Goal: Task Accomplishment & Management: Manage account settings

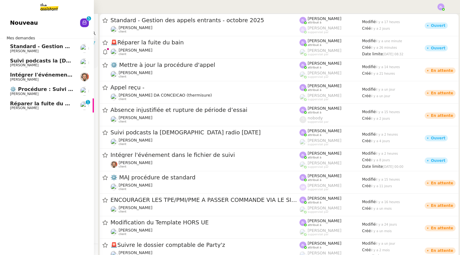
click at [37, 61] on span "Suivi podcasts la [DEMOGRAPHIC_DATA] radio [DATE]" at bounding box center [85, 61] width 150 height 6
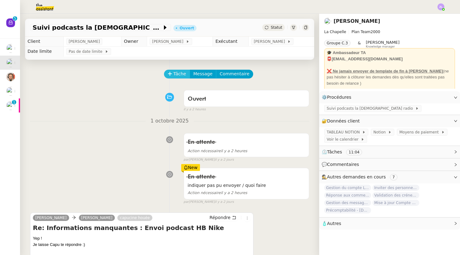
click at [173, 74] on button "Tâche" at bounding box center [177, 74] width 26 height 9
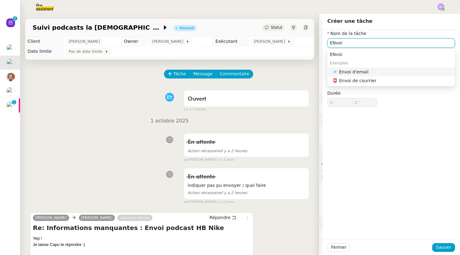
click at [360, 73] on div "📧 Envoi d'email" at bounding box center [392, 72] width 120 height 6
type input "Envoi d'email"
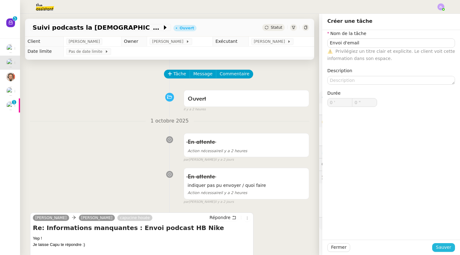
click at [448, 251] on span "Sauver" at bounding box center [442, 247] width 15 height 7
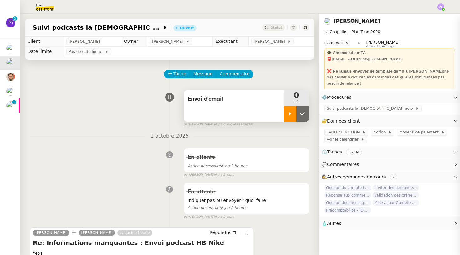
click at [289, 120] on div at bounding box center [290, 114] width 13 height 16
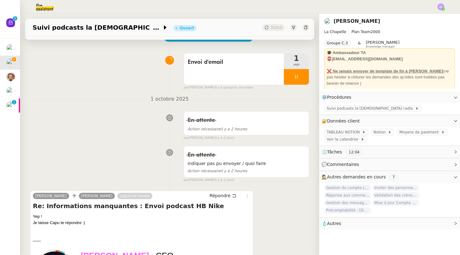
scroll to position [44, 0]
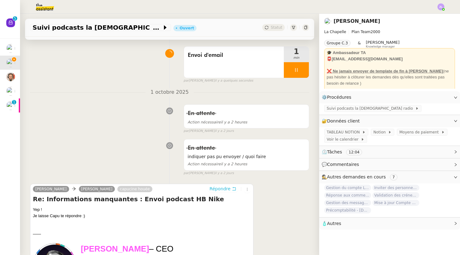
click at [217, 186] on span "Répondre" at bounding box center [219, 189] width 21 height 6
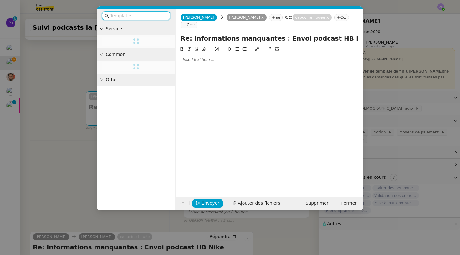
click at [192, 57] on div at bounding box center [269, 60] width 182 height 6
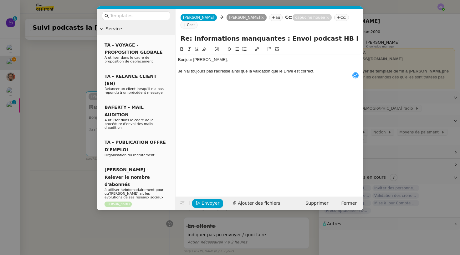
click at [234, 47] on icon at bounding box center [236, 49] width 4 height 4
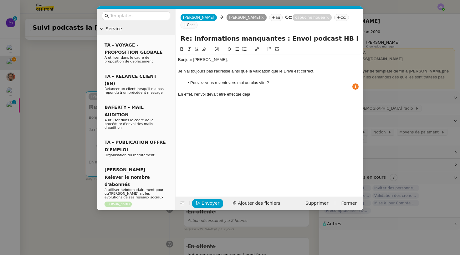
click at [207, 92] on div "En effet, l'envoi devait être effectué déjà" at bounding box center [269, 95] width 182 height 6
click at [278, 89] on div "Bonjour [PERSON_NAME], Je n'ai toujours pas l'adresse ainsi que la validation q…" at bounding box center [269, 76] width 182 height 45
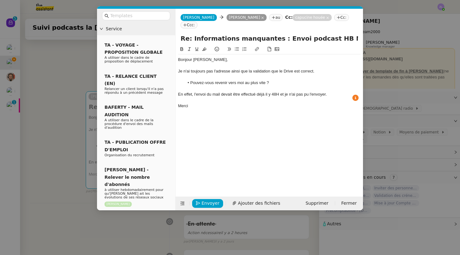
drag, startPoint x: 194, startPoint y: 98, endPoint x: 129, endPoint y: 23, distance: 99.5
click at [129, 23] on nz-layout "Service TA - VOYAGE - PROPOSITION GLOBALE A utiliser dans le cadre de propositi…" at bounding box center [230, 110] width 266 height 202
copy div "Bonjour [PERSON_NAME], Je n'ai toujours pas l'adresse ainsi que la validation q…"
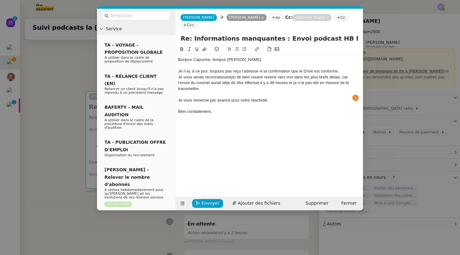
scroll to position [7, 0]
click at [178, 74] on div "Je vous serais reconnaissant(e) de bien vouloir revenir vers moi dans les plus …" at bounding box center [269, 82] width 182 height 17
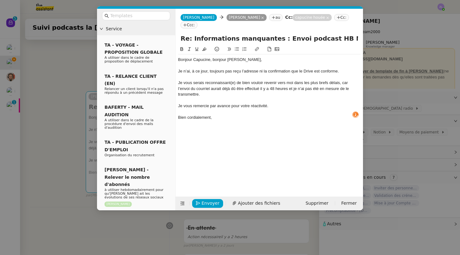
click at [235, 80] on div "Je vous serais reconnaissant(e) de bien vouloir revenir vers moi dans les plus …" at bounding box center [269, 88] width 182 height 17
click at [356, 81] on div "Je vous serais reconnaissante de bien vouloir revenir vers moi dans les plus br…" at bounding box center [269, 86] width 182 height 12
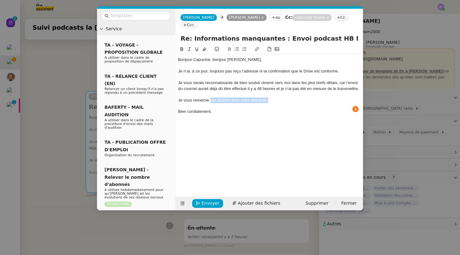
drag, startPoint x: 273, startPoint y: 93, endPoint x: 210, endPoint y: 91, distance: 62.9
click at [210, 98] on div "Je vous remercie par avance pour votre réactivité." at bounding box center [269, 101] width 182 height 6
click at [224, 115] on div at bounding box center [269, 118] width 182 height 6
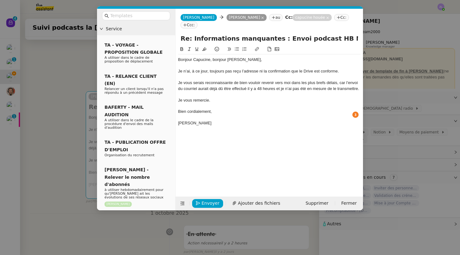
click at [337, 68] on div "Je n’ai, à ce jour, toujours pas reçu l’adresse ni la confirmation que le Drive…" at bounding box center [269, 71] width 182 height 6
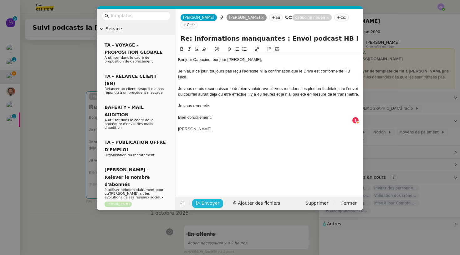
click at [214, 203] on span "Envoyer" at bounding box center [210, 203] width 18 height 7
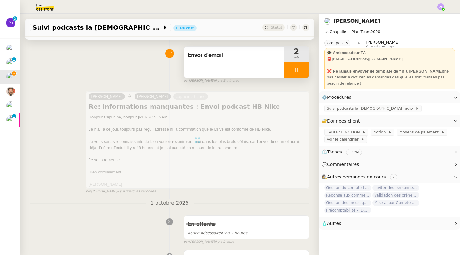
click at [290, 68] on div at bounding box center [296, 70] width 25 height 16
click at [299, 67] on button at bounding box center [302, 70] width 13 height 16
click at [274, 24] on div "Statut" at bounding box center [273, 27] width 23 height 7
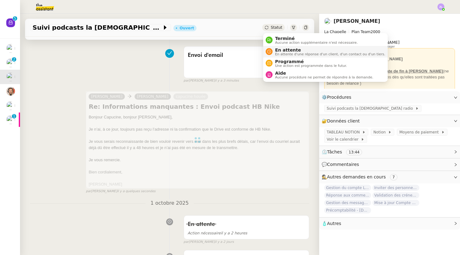
click at [274, 50] on div "En attente En attente d'une réponse d'un client, d'un contact ou d'un tiers." at bounding box center [328, 52] width 113 height 8
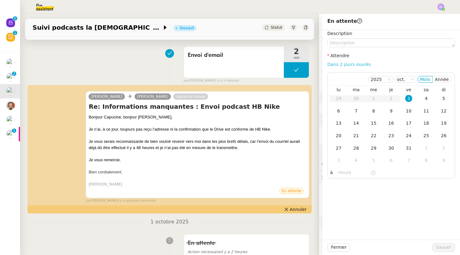
click at [334, 63] on link "Dans 2 jours ouvrés" at bounding box center [348, 64] width 43 height 5
type input "07:00"
click at [336, 109] on div "6" at bounding box center [338, 111] width 7 height 7
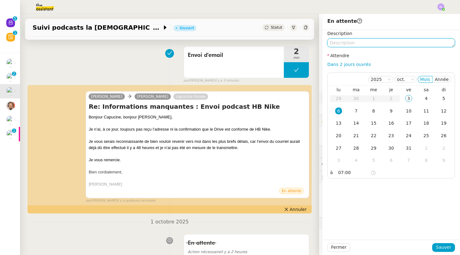
click at [345, 43] on textarea at bounding box center [391, 42] width 128 height 9
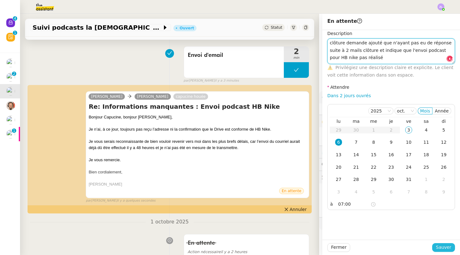
type textarea "clôture demande ajouté que n'ayant pas eu de réponse suite à 2 mails clôture et…"
click at [448, 247] on span "Sauver" at bounding box center [442, 247] width 15 height 7
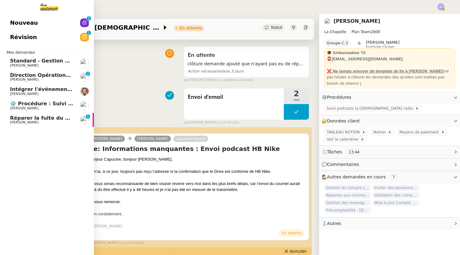
click at [29, 118] on span "Réparer la fuite du bain" at bounding box center [43, 118] width 67 height 6
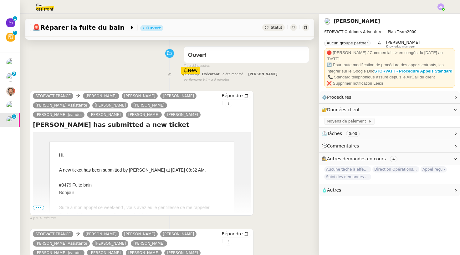
scroll to position [179, 0]
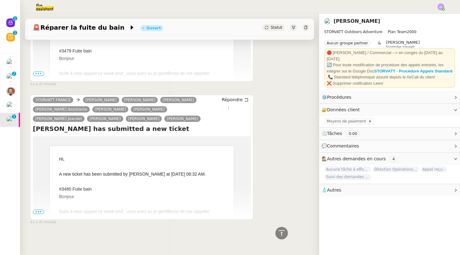
click at [39, 213] on span "•••" at bounding box center [38, 212] width 11 height 4
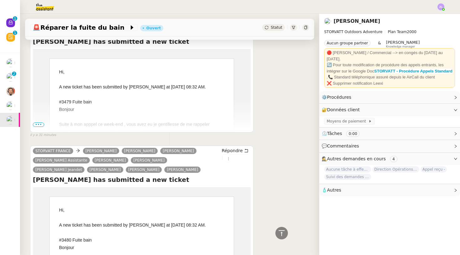
scroll to position [77, 0]
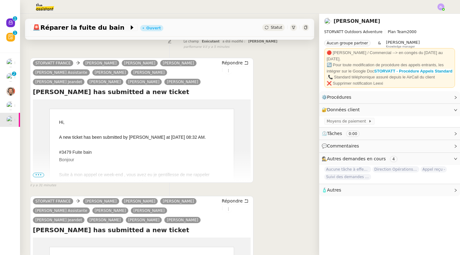
click at [38, 174] on span "•••" at bounding box center [38, 175] width 11 height 4
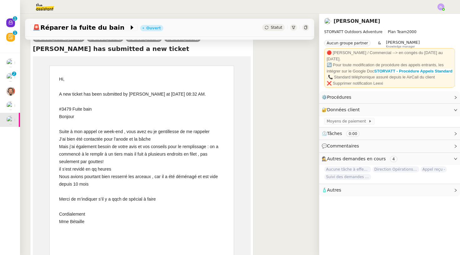
scroll to position [142, 0]
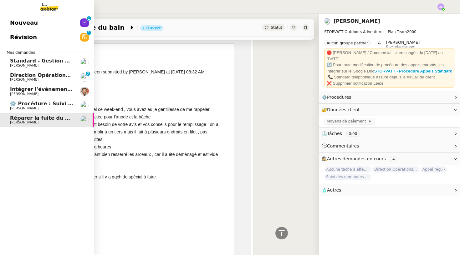
click at [23, 73] on span "Direction Opérations vous a mentionné sur le ticket [##3473##]" at bounding box center [101, 75] width 183 height 6
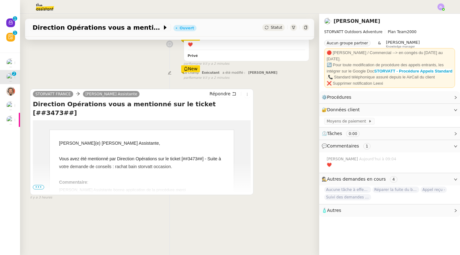
scroll to position [80, 0]
click at [39, 187] on span "•••" at bounding box center [38, 187] width 11 height 4
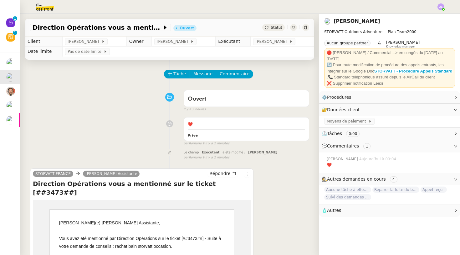
scroll to position [0, 0]
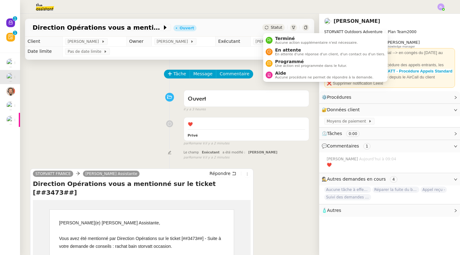
click at [275, 24] on div "Statut" at bounding box center [273, 27] width 23 height 7
click at [277, 43] on span "Aucune action supplémentaire n'est nécessaire." at bounding box center [316, 42] width 83 height 3
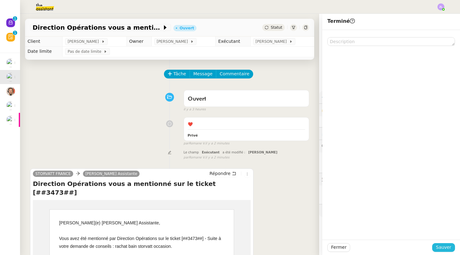
click at [440, 248] on span "Sauver" at bounding box center [442, 247] width 15 height 7
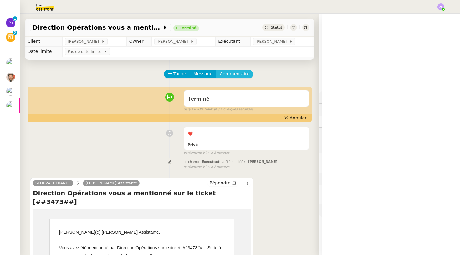
click at [238, 74] on span "Commentaire" at bounding box center [234, 73] width 30 height 7
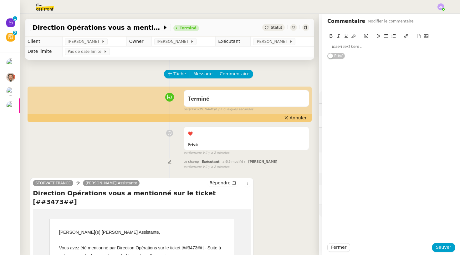
click at [359, 42] on div at bounding box center [391, 46] width 128 height 11
click at [365, 36] on icon at bounding box center [366, 36] width 4 height 4
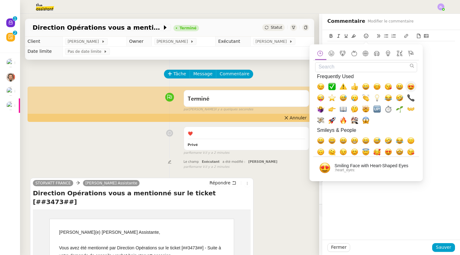
click at [410, 86] on span "😍, heart_eyes" at bounding box center [411, 87] width 8 height 8
click at [448, 244] on span "Sauver" at bounding box center [442, 247] width 15 height 7
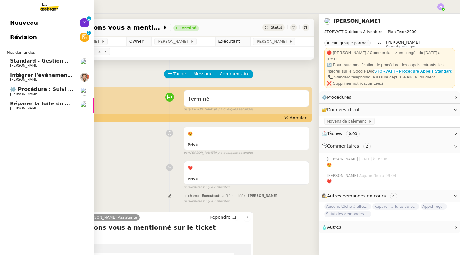
click at [31, 60] on span "Standard - Gestion des appels entrants - octobre 2025" at bounding box center [87, 61] width 154 height 6
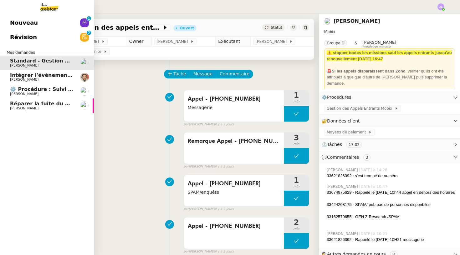
click at [30, 81] on span "[PERSON_NAME]" at bounding box center [41, 80] width 63 height 4
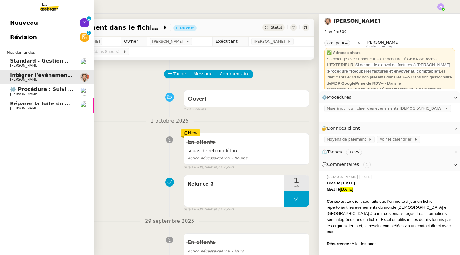
click at [38, 93] on span "[PERSON_NAME]" at bounding box center [41, 94] width 63 height 4
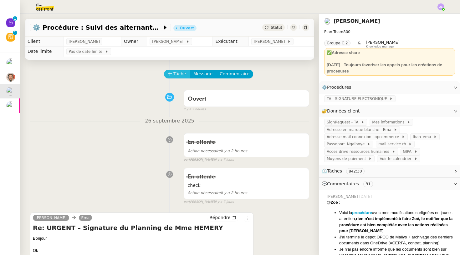
scroll to position [0, 0]
click at [180, 76] on span "Tâche" at bounding box center [179, 73] width 13 height 7
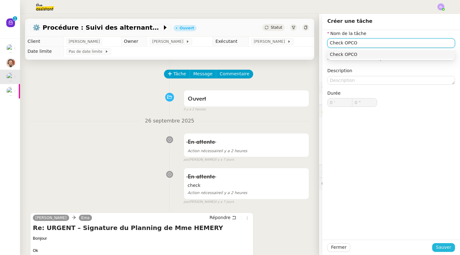
type input "Check OPCO"
click at [441, 247] on span "Sauver" at bounding box center [442, 247] width 15 height 7
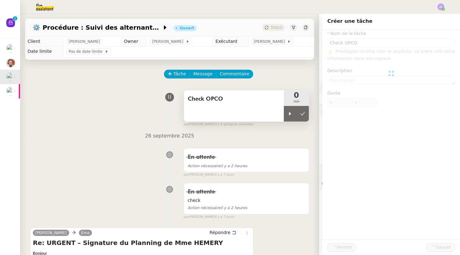
click at [287, 122] on div "Check OPCO 0 min" at bounding box center [245, 106] width 125 height 32
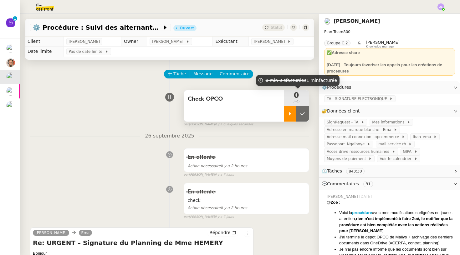
click at [290, 115] on icon at bounding box center [289, 113] width 5 height 5
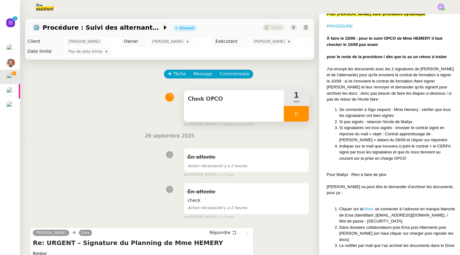
scroll to position [494, 0]
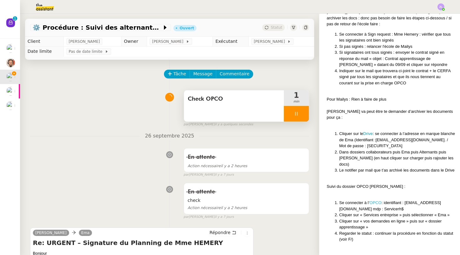
click at [372, 200] on link "OPCO" at bounding box center [375, 202] width 12 height 5
click at [287, 111] on div at bounding box center [296, 114] width 25 height 16
click at [299, 111] on button at bounding box center [302, 114] width 13 height 16
click at [292, 116] on button at bounding box center [296, 114] width 25 height 16
click at [292, 116] on div at bounding box center [290, 114] width 13 height 16
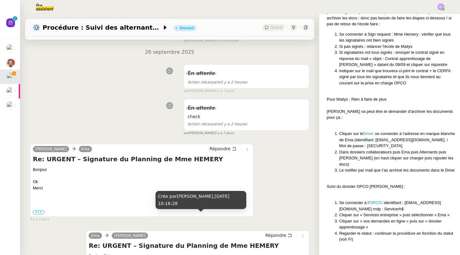
scroll to position [84, 0]
click at [220, 147] on span "Répondre" at bounding box center [219, 149] width 21 height 6
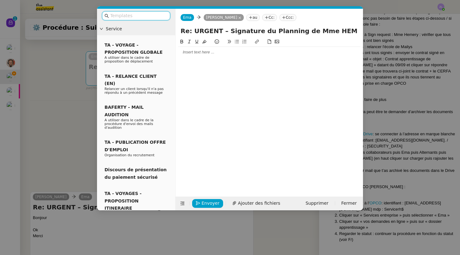
click at [188, 56] on div at bounding box center [269, 52] width 182 height 11
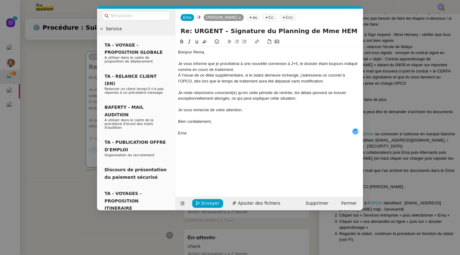
click at [239, 68] on div "Je vous informe que je procéderai à une nouvelle connexion à J+5, le dossier ét…" at bounding box center [269, 67] width 182 height 12
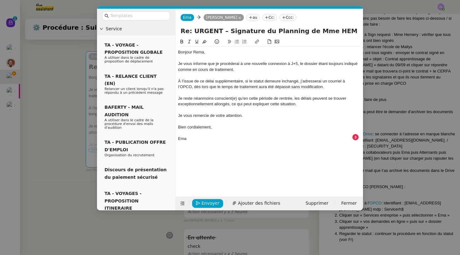
click at [236, 97] on div "Je reste néanmoins conscient(e) qu’en cette période de rentrée, les délais peuv…" at bounding box center [269, 102] width 182 height 12
click at [192, 98] on div "Je reste néanmoins consciente qu’en cette période de rentrée, les délais peuven…" at bounding box center [269, 102] width 182 height 12
click at [209, 116] on div "Je vous remercie de votre attention." at bounding box center [269, 116] width 182 height 6
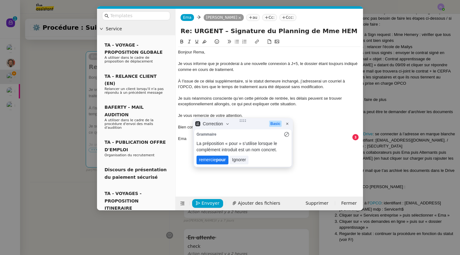
click at [210, 161] on lt-span "remercie pour" at bounding box center [212, 160] width 32 height 9
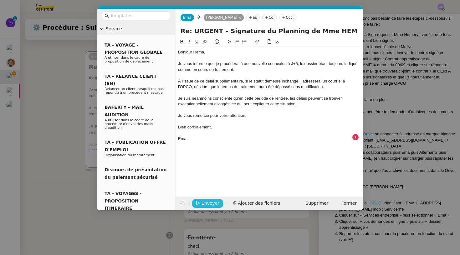
click at [209, 205] on span "Envoyer" at bounding box center [210, 203] width 18 height 7
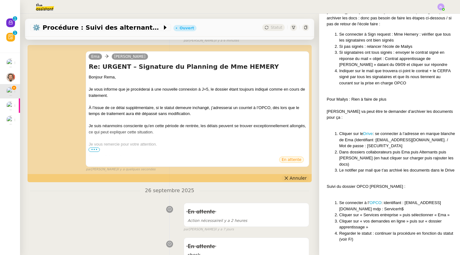
click at [297, 177] on span "Annuler" at bounding box center [297, 178] width 17 height 6
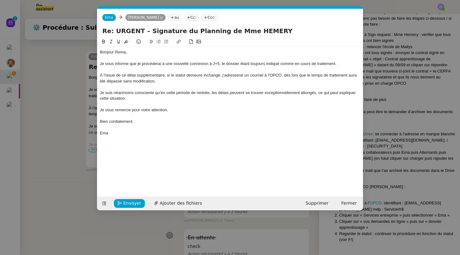
scroll to position [0, 13]
click at [158, 100] on div "Je suis néanmoins consciente qu’en cette période de rentrée, les délais peuvent…" at bounding box center [230, 96] width 260 height 12
click at [159, 41] on icon at bounding box center [158, 41] width 4 height 4
drag, startPoint x: 171, startPoint y: 122, endPoint x: 133, endPoint y: 122, distance: 37.8
click at [133, 122] on div "Je vous remercie pour votre attention." at bounding box center [230, 122] width 260 height 6
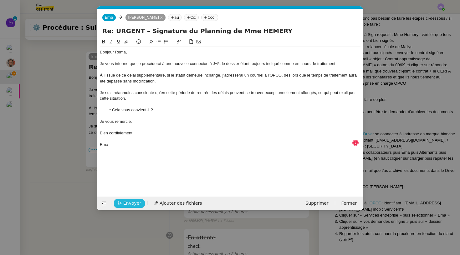
click at [131, 203] on span "Envoyer" at bounding box center [132, 203] width 18 height 7
click at [131, 203] on span "Confirmer l'envoi" at bounding box center [142, 203] width 38 height 7
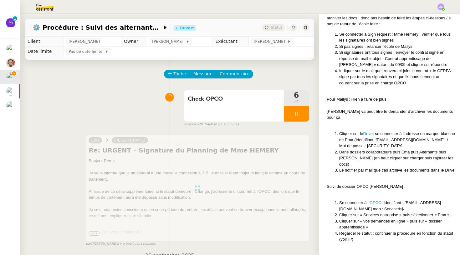
scroll to position [0, 0]
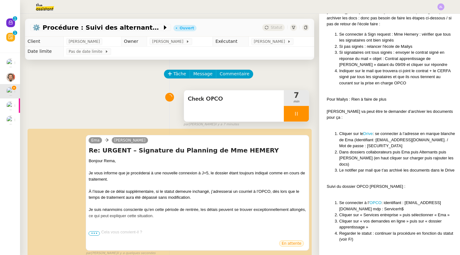
click at [292, 115] on div at bounding box center [296, 114] width 25 height 16
click at [304, 113] on icon at bounding box center [302, 113] width 5 height 5
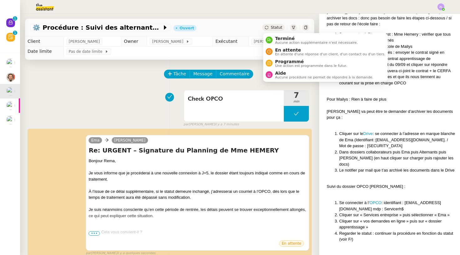
click at [280, 28] on span "Statut" at bounding box center [276, 27] width 12 height 4
click at [283, 48] on span "En attente" at bounding box center [330, 50] width 110 height 5
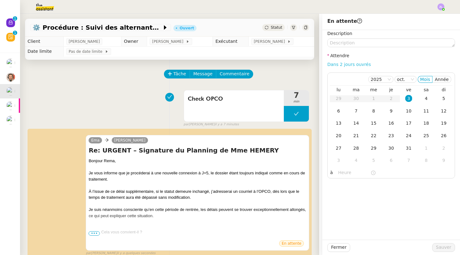
click at [349, 66] on link "Dans 2 jours ouvrés" at bounding box center [348, 64] width 43 height 5
type input "07:00"
click at [373, 111] on div "8" at bounding box center [373, 111] width 7 height 7
click at [386, 112] on td "9" at bounding box center [391, 111] width 18 height 13
click at [406, 109] on div "10" at bounding box center [408, 111] width 7 height 7
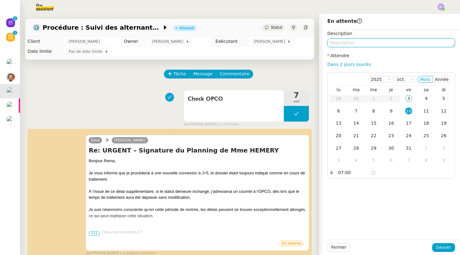
click at [335, 43] on textarea at bounding box center [391, 42] width 128 height 9
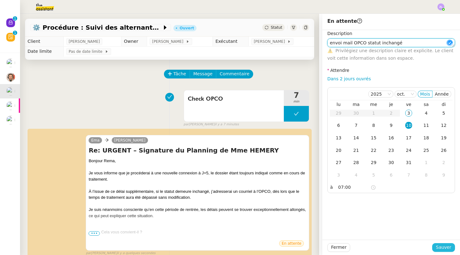
type textarea "envoi mail OPCO statut inchangé"
click at [443, 249] on span "Sauver" at bounding box center [442, 247] width 15 height 7
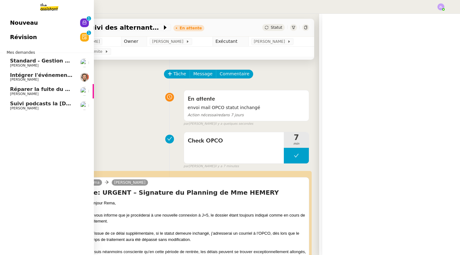
click at [25, 118] on div "Nouveau 0 1 2 3 4 5 6 7 8 9 Révision 0 1 2 3 4 5 6 7 8 9 Mes demandes Standard …" at bounding box center [47, 134] width 94 height 241
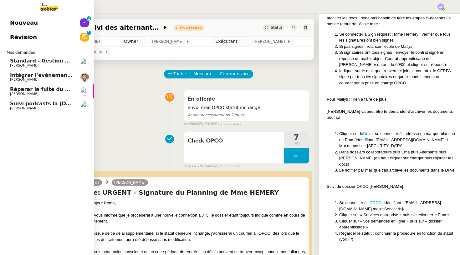
click at [46, 113] on div "Nouveau 0 1 2 3 4 5 6 7 8 9 Révision 0 1 2 3 4 5 6 7 8 9 Mes demandes Standard …" at bounding box center [47, 134] width 94 height 241
click at [38, 102] on span "Suivi podcasts la [DEMOGRAPHIC_DATA] radio [DATE]" at bounding box center [85, 104] width 150 height 6
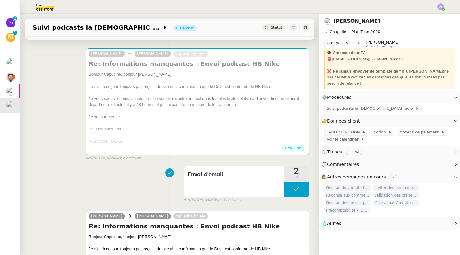
scroll to position [107, 0]
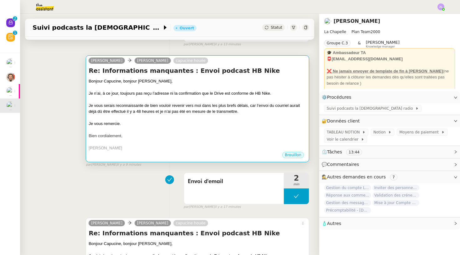
click at [125, 124] on div "Je vous remercie." at bounding box center [197, 124] width 218 height 6
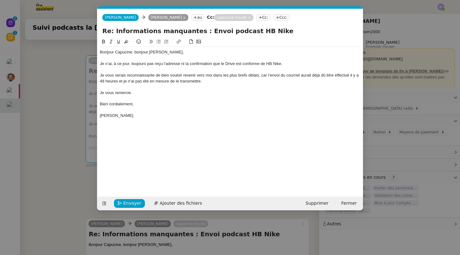
scroll to position [0, 13]
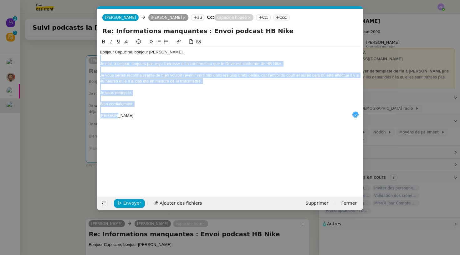
drag, startPoint x: 116, startPoint y: 115, endPoint x: 92, endPoint y: 43, distance: 76.6
click at [92, 43] on nz-modal-container "Service TA - VOYAGE - PROPOSITION GLOBALE A utiliser dans le cadre de propositi…" at bounding box center [230, 127] width 460 height 255
copy div "Bonjour Capucine, bonjour [PERSON_NAME], Je n’ai, à ce jour, toujours pas reçu …"
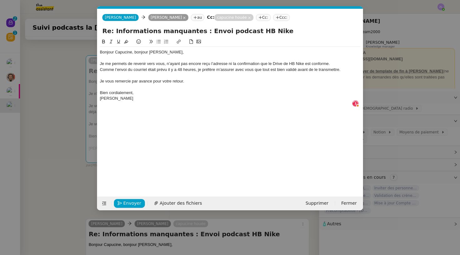
scroll to position [7, 0]
click at [338, 63] on div "Je me permets de revenir vers vous, n’ayant pas encore reçu l’adresse ni la con…" at bounding box center [230, 64] width 260 height 6
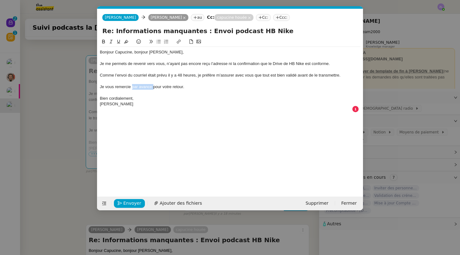
drag, startPoint x: 153, startPoint y: 86, endPoint x: 132, endPoint y: 86, distance: 21.0
click at [132, 86] on div "Je vous remercie par avance pour votre retour." at bounding box center [230, 87] width 260 height 6
click at [143, 96] on div "Bien cordialement," at bounding box center [230, 99] width 260 height 6
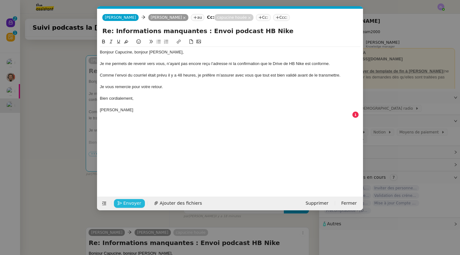
click at [129, 205] on span "Envoyer" at bounding box center [132, 203] width 18 height 7
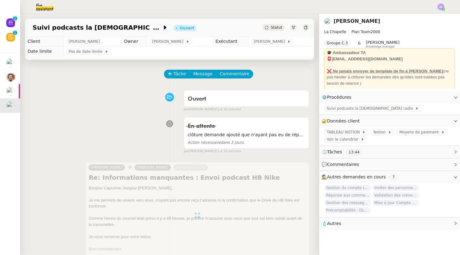
scroll to position [0, 0]
click at [272, 28] on span "Statut" at bounding box center [276, 27] width 12 height 4
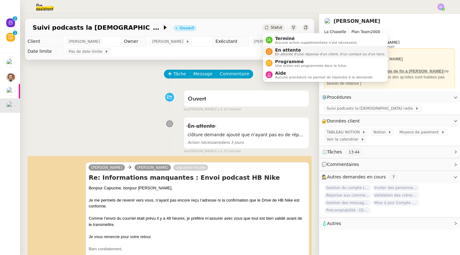
click at [277, 48] on span "En attente" at bounding box center [330, 50] width 110 height 5
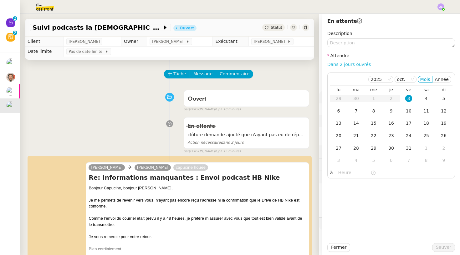
click at [336, 65] on link "Dans 2 jours ouvrés" at bounding box center [348, 64] width 43 height 5
type input "07:00"
click at [336, 112] on div "6" at bounding box center [338, 111] width 7 height 7
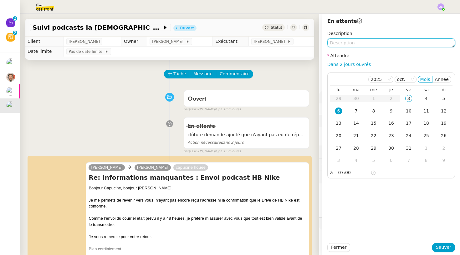
click at [334, 44] on textarea at bounding box center [391, 42] width 128 height 9
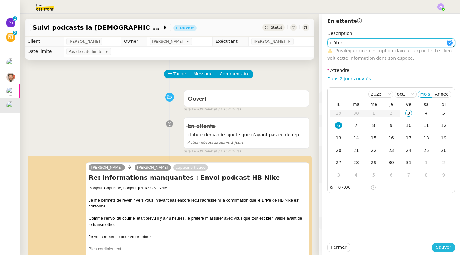
type textarea "clôturr"
click at [443, 247] on span "Sauver" at bounding box center [442, 247] width 15 height 7
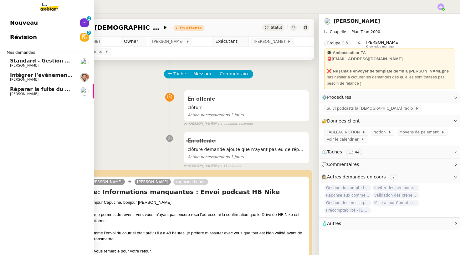
click at [30, 94] on span "[PERSON_NAME]" at bounding box center [24, 94] width 28 height 4
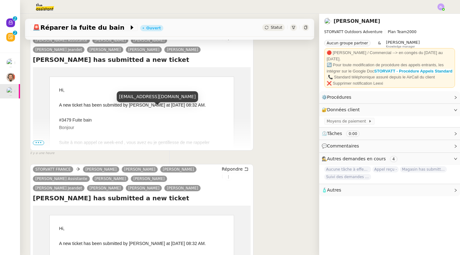
scroll to position [165, 0]
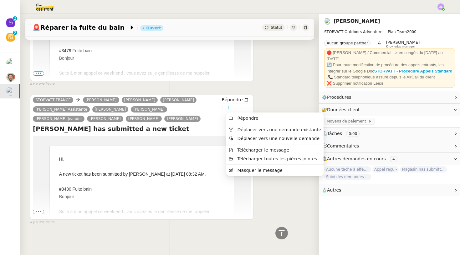
click at [229, 108] on icon at bounding box center [228, 108] width 4 height 4
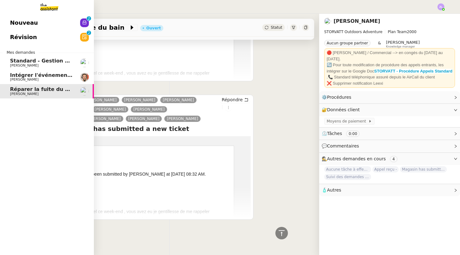
click at [10, 79] on span "[PERSON_NAME]" at bounding box center [24, 80] width 28 height 4
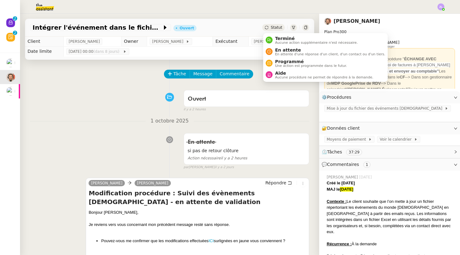
click at [273, 26] on span "Statut" at bounding box center [276, 27] width 12 height 4
click at [284, 76] on span "Aucune procédure ne permet de répondre à la demande." at bounding box center [324, 77] width 98 height 3
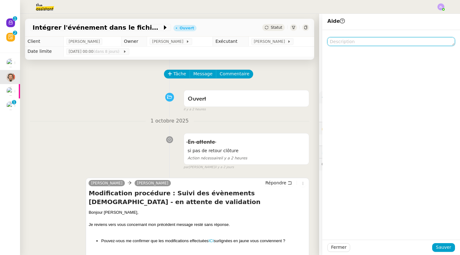
click at [342, 41] on textarea at bounding box center [391, 41] width 128 height 9
type textarea "J"
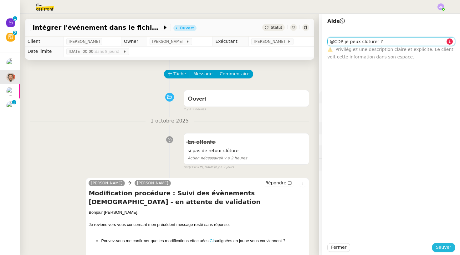
type textarea "@CDP je peux cloturer ?"
click at [439, 248] on span "Sauver" at bounding box center [442, 247] width 15 height 7
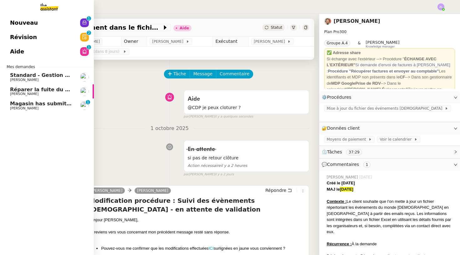
click at [32, 91] on span "Réparer la fuite du bain" at bounding box center [43, 90] width 67 height 6
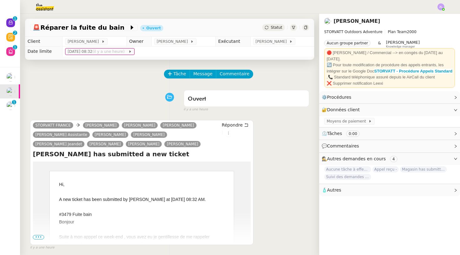
click at [40, 239] on span "•••" at bounding box center [38, 237] width 11 height 4
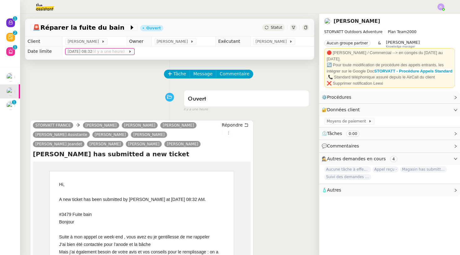
scroll to position [154, 0]
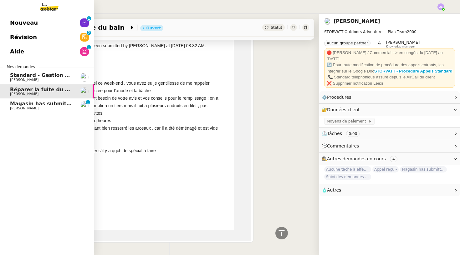
click at [18, 109] on span "[PERSON_NAME]" at bounding box center [24, 108] width 28 height 4
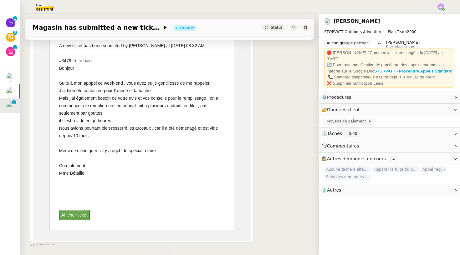
scroll to position [80, 0]
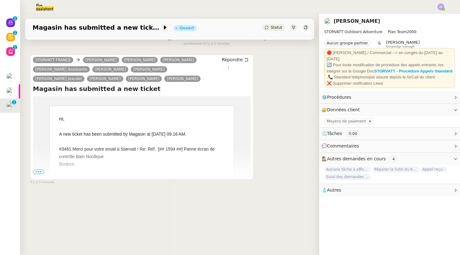
click at [37, 170] on span "•••" at bounding box center [38, 172] width 11 height 4
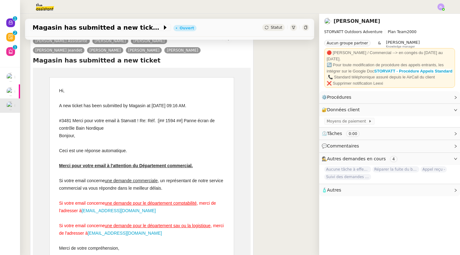
scroll to position [107, 0]
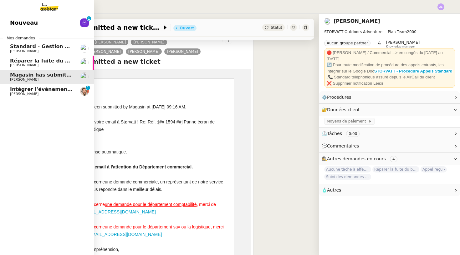
click at [28, 93] on span "[PERSON_NAME]" at bounding box center [24, 94] width 28 height 4
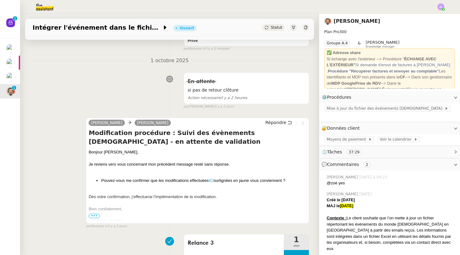
scroll to position [129, 0]
click at [214, 180] on link "ICI" at bounding box center [210, 180] width 5 height 5
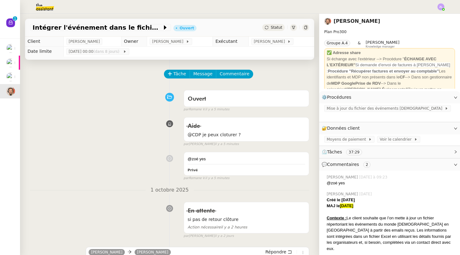
scroll to position [0, 0]
click at [236, 73] on span "Commentaire" at bounding box center [234, 73] width 30 height 7
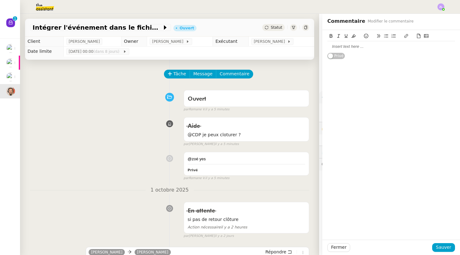
click at [329, 49] on div at bounding box center [391, 47] width 128 height 6
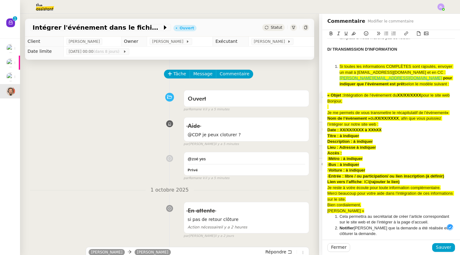
scroll to position [551, 0]
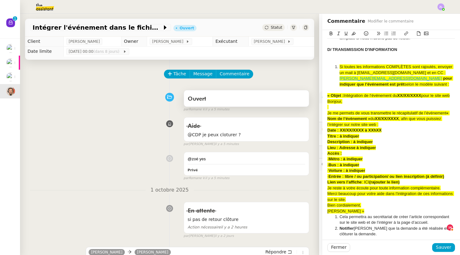
click at [442, 247] on span "Sauver" at bounding box center [442, 247] width 15 height 7
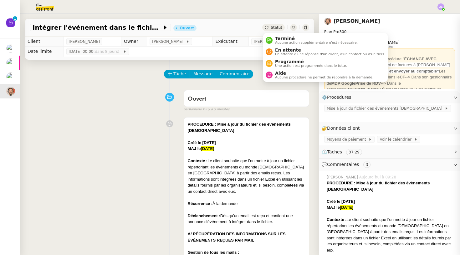
click at [270, 28] on div "Statut" at bounding box center [273, 27] width 23 height 7
click at [282, 76] on span "Aucune procédure ne permet de répondre à la demande." at bounding box center [324, 77] width 98 height 3
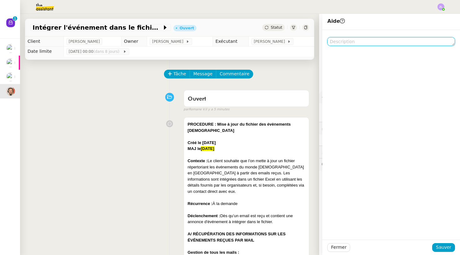
click at [364, 42] on textarea at bounding box center [391, 41] width 128 height 9
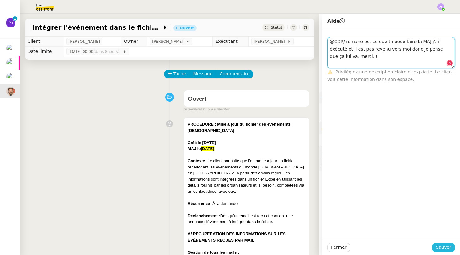
type textarea "@CDP/ romane est ce que tu peux faire la MAJ j'ai éxécuté et il est pas revenu …"
click at [452, 250] on button "Sauver" at bounding box center [443, 247] width 23 height 9
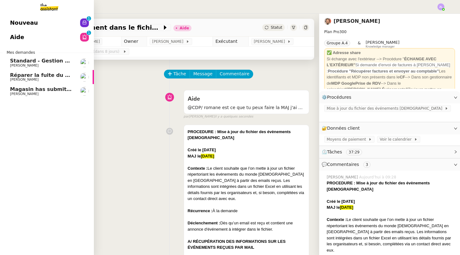
click at [26, 89] on span "Magasin has submitted a new ticket" at bounding box center [61, 89] width 102 height 6
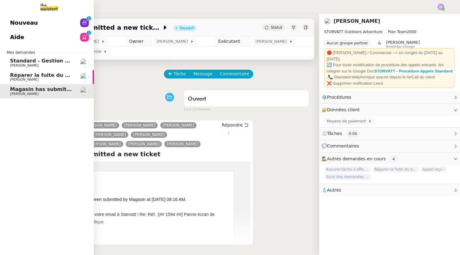
click at [37, 22] on link "Nouveau 0 1 2 3 4 5 6 7 8 9" at bounding box center [47, 23] width 94 height 14
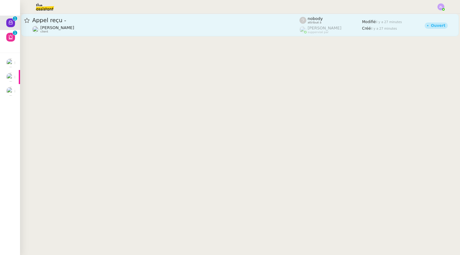
click at [149, 24] on div "Appel reçu - [PERSON_NAME] client" at bounding box center [165, 25] width 267 height 17
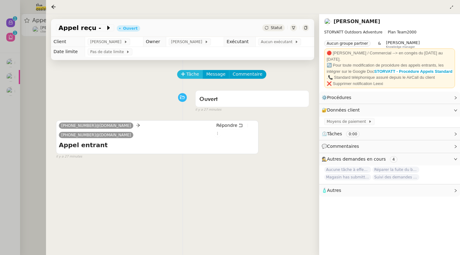
click at [194, 71] on span "Tâche" at bounding box center [192, 74] width 13 height 7
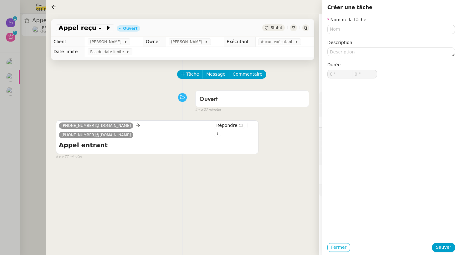
click at [334, 245] on span "Fermer" at bounding box center [338, 247] width 15 height 7
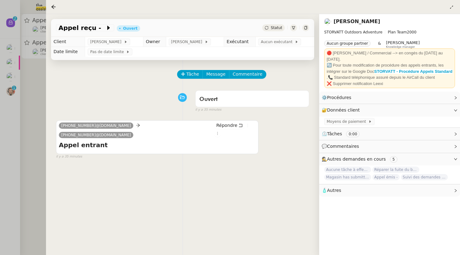
click at [42, 88] on div at bounding box center [230, 127] width 460 height 255
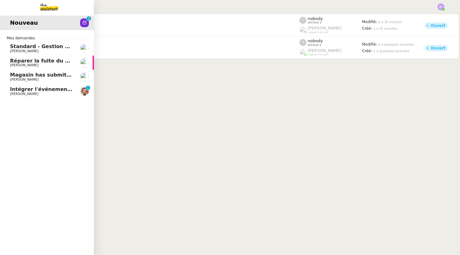
click at [13, 87] on span "Intégrer l'événement dans le fichier de suivi" at bounding box center [72, 89] width 125 height 6
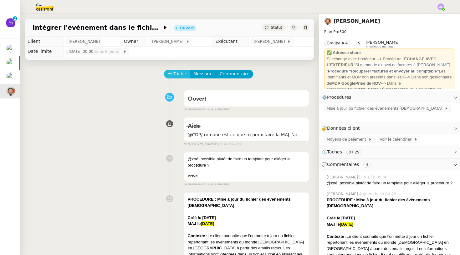
click at [181, 76] on span "Tâche" at bounding box center [179, 73] width 13 height 7
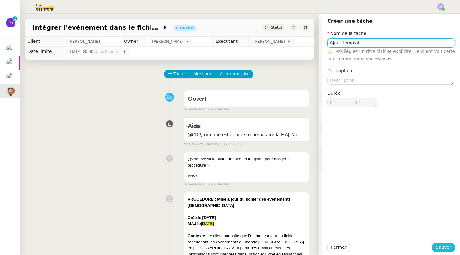
type input "Ajout template"
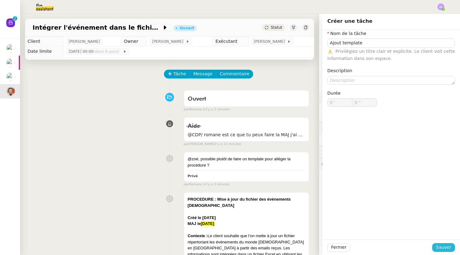
click at [449, 244] on span "Sauver" at bounding box center [442, 247] width 15 height 7
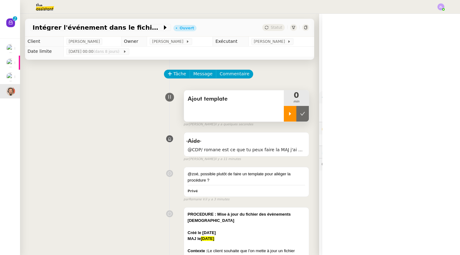
click at [285, 113] on div at bounding box center [290, 114] width 13 height 16
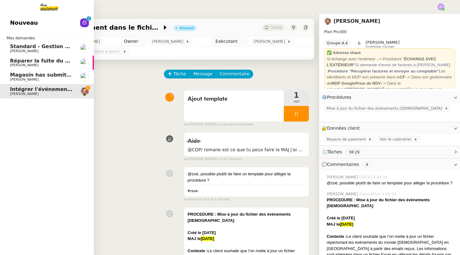
click at [43, 26] on link "Nouveau 0 1 2 3 4 5 6 7 8 9" at bounding box center [47, 23] width 94 height 14
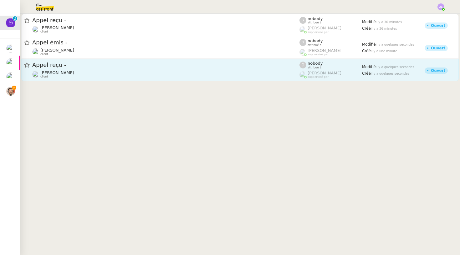
click at [236, 66] on span "Appel reçu -" at bounding box center [165, 65] width 267 height 6
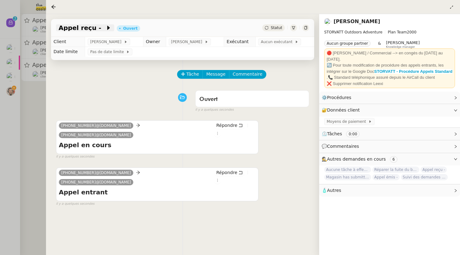
click at [107, 28] on icon at bounding box center [108, 28] width 3 height 4
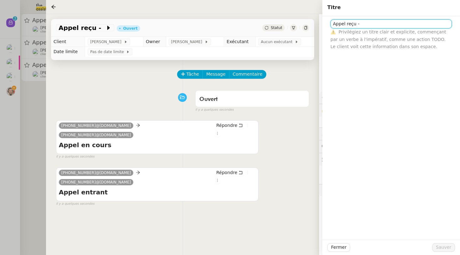
paste input "33649426553"
type input "Appel reçu - [PHONE_NUMBER]"
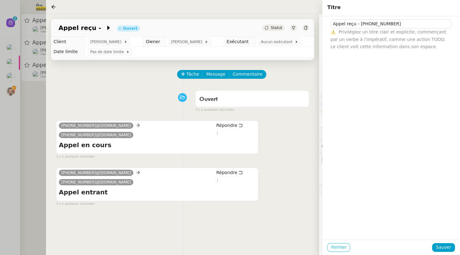
click at [341, 248] on span "Fermer" at bounding box center [338, 247] width 15 height 7
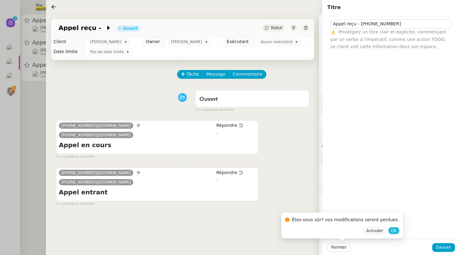
click at [390, 231] on span "Ok" at bounding box center [393, 231] width 6 height 6
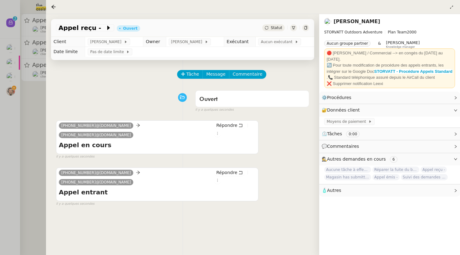
click at [22, 102] on div at bounding box center [230, 127] width 460 height 255
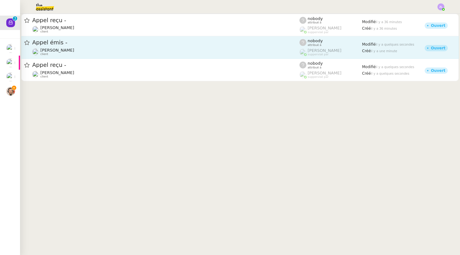
click at [74, 54] on div "[PERSON_NAME] client" at bounding box center [57, 52] width 34 height 8
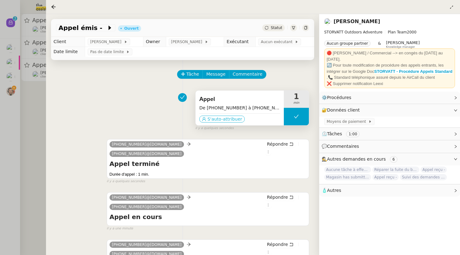
click at [220, 121] on span "S'auto-attribuer" at bounding box center [224, 119] width 35 height 6
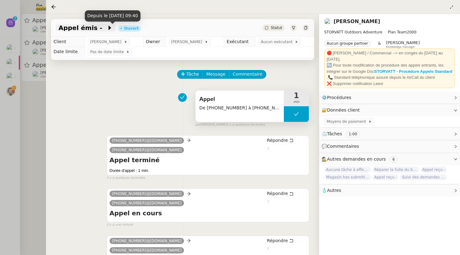
click at [108, 29] on icon at bounding box center [109, 28] width 3 height 4
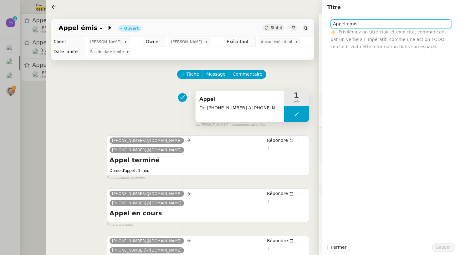
paste input "33649426553"
type input "Appel émis - [PHONE_NUMBER] (messagerie)"
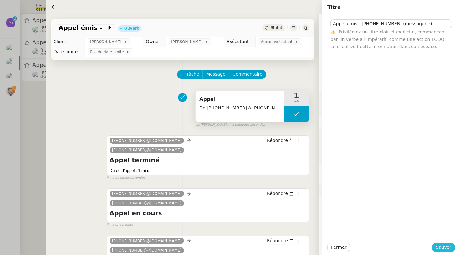
click at [442, 245] on span "Sauver" at bounding box center [442, 247] width 15 height 7
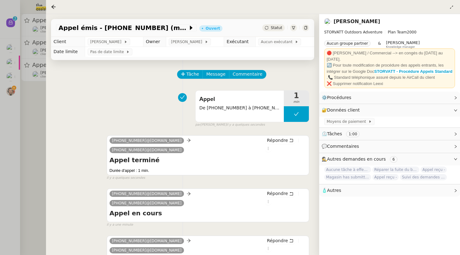
click at [271, 31] on div "Statut" at bounding box center [273, 27] width 23 height 7
click at [244, 43] on td "Exécutant" at bounding box center [240, 42] width 32 height 10
click at [270, 41] on span "Aucun exécutant" at bounding box center [277, 42] width 34 height 6
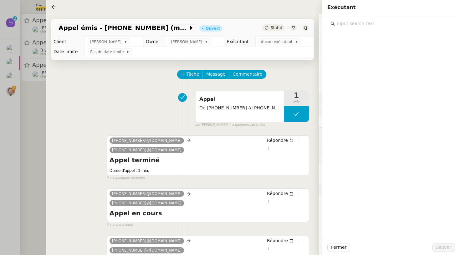
click at [341, 25] on input "text" at bounding box center [392, 23] width 117 height 8
type input "zoe"
click at [347, 47] on div "[EMAIL_ADDRESS][DOMAIN_NAME]" at bounding box center [395, 46] width 106 height 6
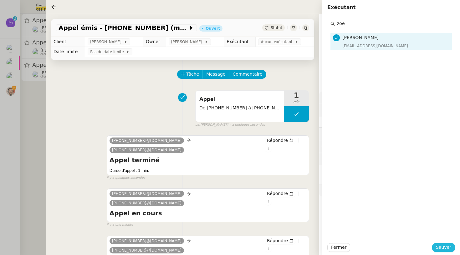
click at [440, 244] on button "Sauver" at bounding box center [443, 247] width 23 height 9
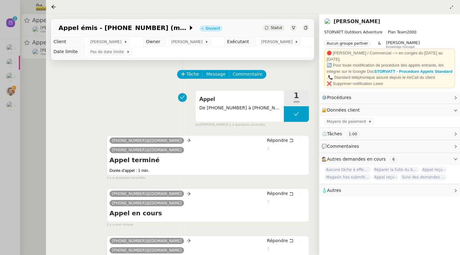
click at [29, 97] on div at bounding box center [230, 127] width 460 height 255
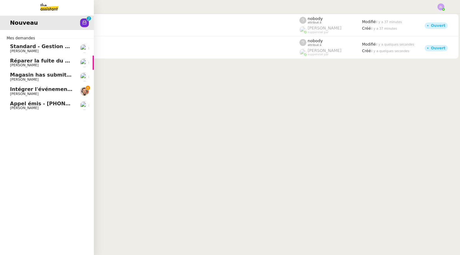
click at [6, 89] on link "Intégrer l'événement dans le fichier de suivi [PERSON_NAME]" at bounding box center [47, 91] width 94 height 14
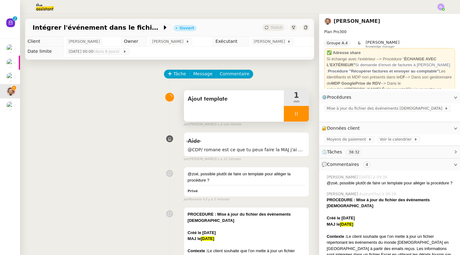
click at [292, 113] on div at bounding box center [296, 114] width 25 height 16
click at [290, 113] on icon at bounding box center [289, 113] width 5 height 5
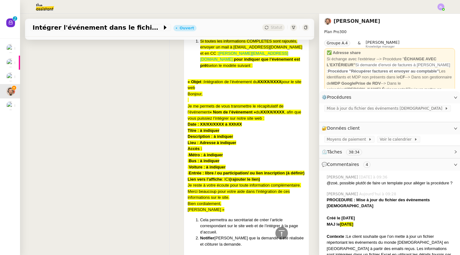
scroll to position [799, 0]
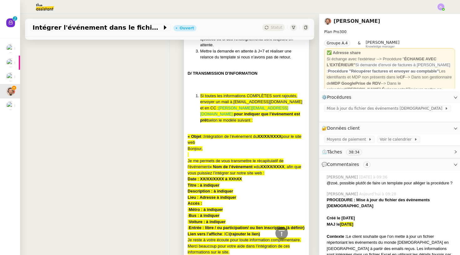
click at [189, 225] on strong "Entrée : libre / ou participation/ ou lien inscription (à définir)" at bounding box center [246, 227] width 116 height 5
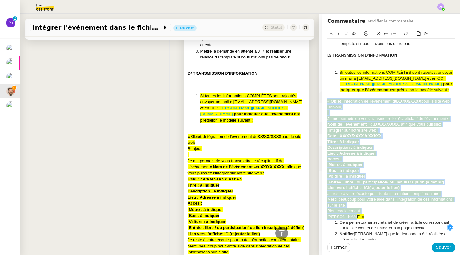
drag, startPoint x: 328, startPoint y: 74, endPoint x: 371, endPoint y: 185, distance: 118.9
copy div "« Objet : Intégration de l’événement du XX/XX/XXXX pour le site web Bonjour, Je…"
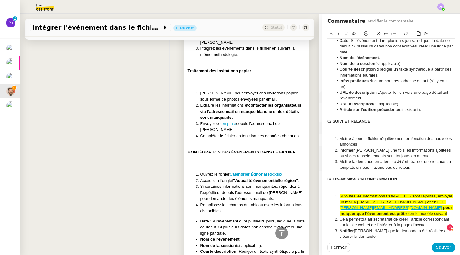
scroll to position [411, 0]
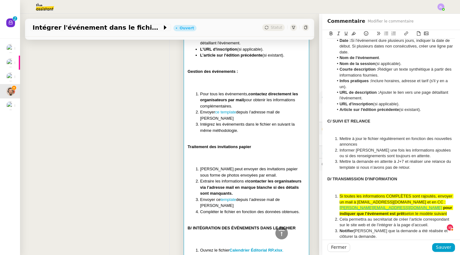
drag, startPoint x: 393, startPoint y: 188, endPoint x: 364, endPoint y: 188, distance: 28.4
click at [364, 193] on li "Si toutes les informations COMPLÈTES sont rajoutés, envoyer un mail à [EMAIL_AD…" at bounding box center [394, 204] width 122 height 23
click at [406, 34] on icon at bounding box center [406, 34] width 4 height 4
type input "modèle suivant"
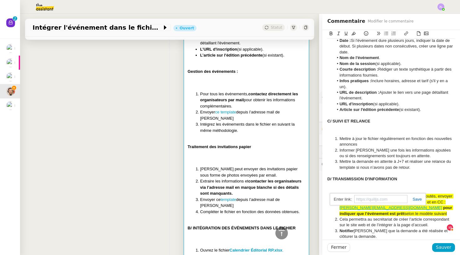
paste input "[URL][DOMAIN_NAME]"
type input "[URL][DOMAIN_NAME]"
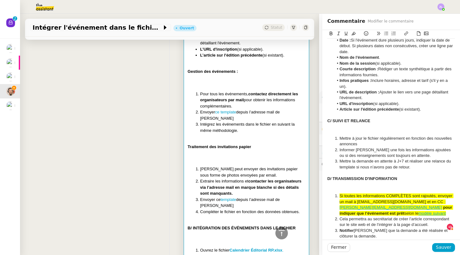
scroll to position [421, 0]
click at [404, 240] on div at bounding box center [391, 243] width 128 height 6
click at [440, 247] on span "Sauver" at bounding box center [442, 247] width 15 height 7
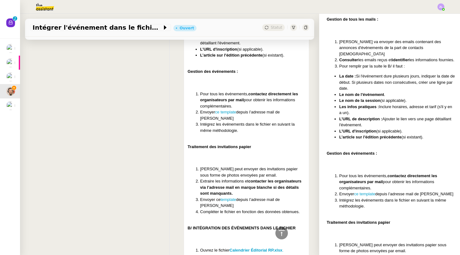
scroll to position [500, 0]
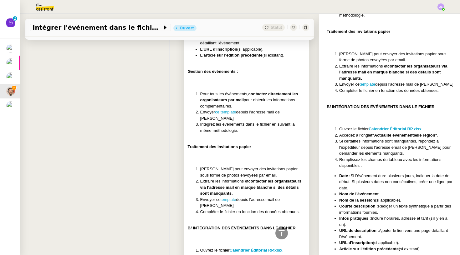
click at [249, 166] on li "[PERSON_NAME] peut envoyer des invitations papier sous forme de photos envoyées…" at bounding box center [252, 172] width 105 height 12
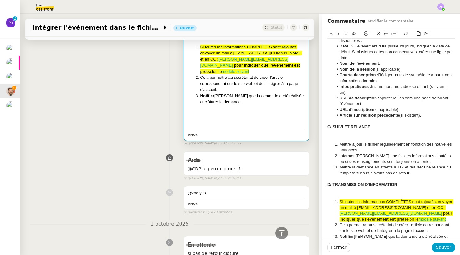
click at [347, 188] on div at bounding box center [391, 191] width 128 height 6
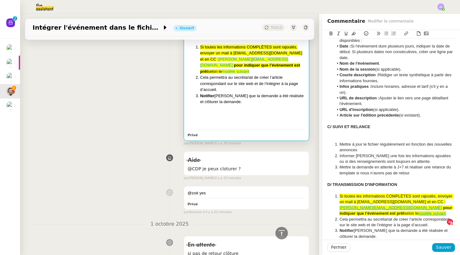
click at [346, 136] on div at bounding box center [391, 139] width 128 height 6
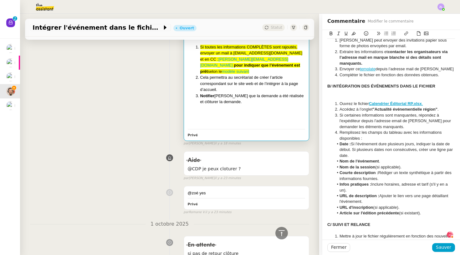
scroll to position [251, 0]
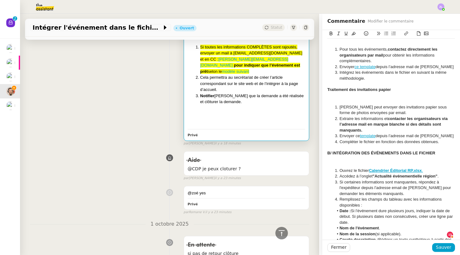
click at [344, 162] on div at bounding box center [391, 165] width 128 height 6
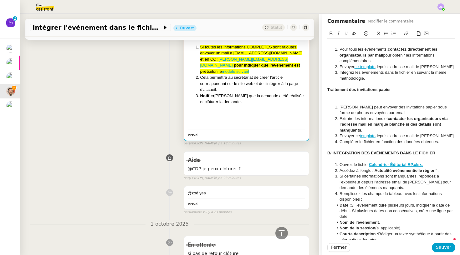
click at [349, 93] on div at bounding box center [391, 96] width 128 height 6
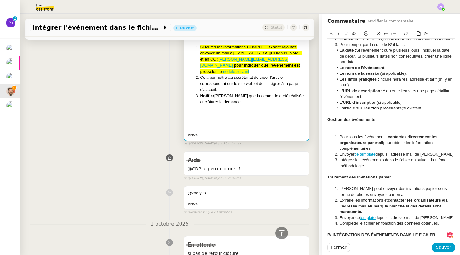
scroll to position [154, 0]
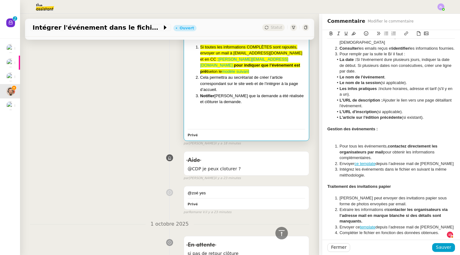
click at [338, 132] on div at bounding box center [391, 135] width 128 height 6
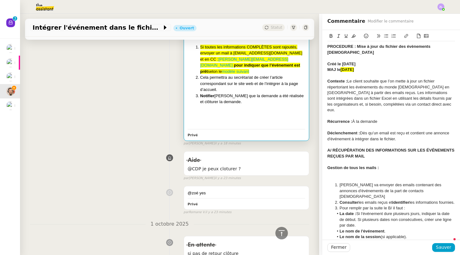
scroll to position [0, 0]
click at [346, 177] on div at bounding box center [391, 180] width 128 height 6
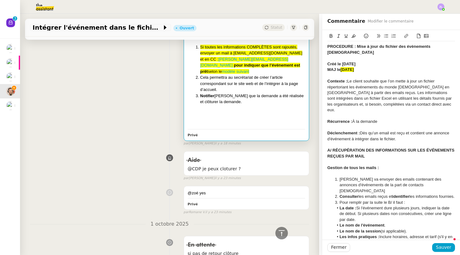
scroll to position [218, 0]
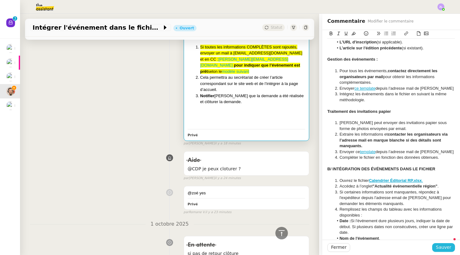
click at [445, 249] on span "Sauver" at bounding box center [442, 247] width 15 height 7
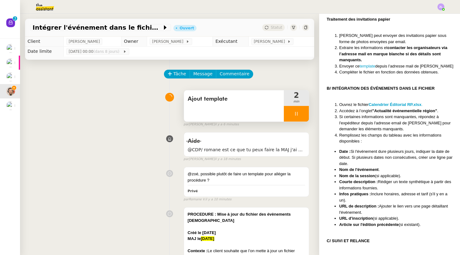
click at [294, 112] on icon at bounding box center [296, 113] width 5 height 5
click at [303, 110] on button at bounding box center [302, 114] width 13 height 16
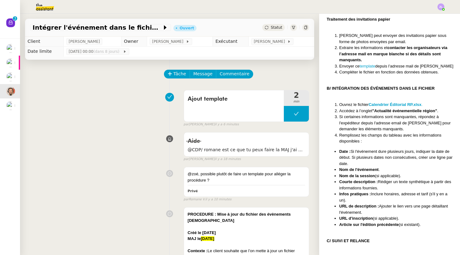
click at [270, 28] on div "Statut" at bounding box center [273, 27] width 23 height 7
click at [172, 76] on icon at bounding box center [170, 74] width 4 height 4
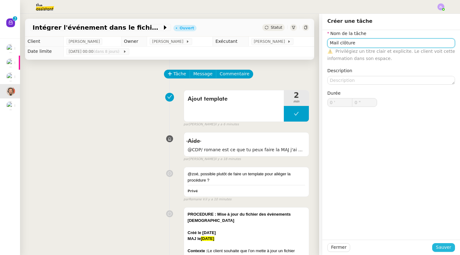
type input "Mail clôture"
click at [440, 248] on span "Sauver" at bounding box center [442, 247] width 15 height 7
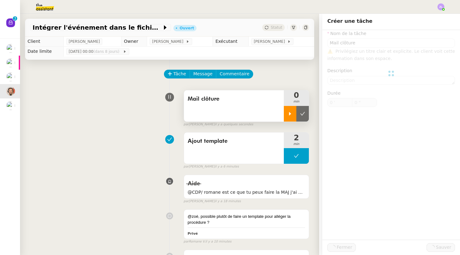
click at [289, 113] on icon at bounding box center [290, 113] width 2 height 3
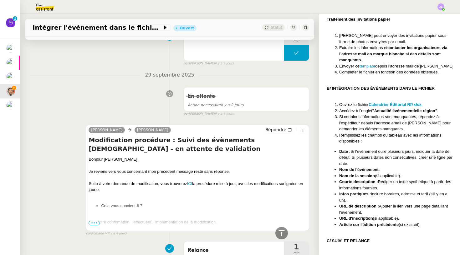
scroll to position [957, 0]
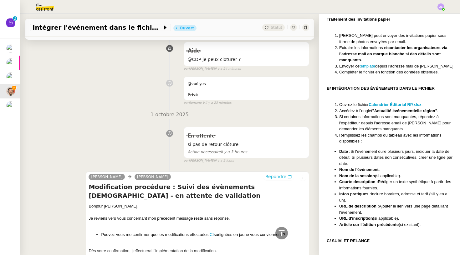
click at [274, 173] on span "Répondre" at bounding box center [275, 176] width 21 height 6
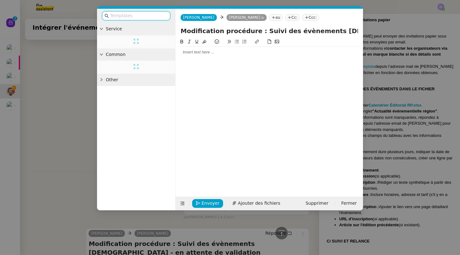
click at [96, 202] on nz-modal-container "Service Common Other [PERSON_NAME] au Cc: Ccc: Modification procédure : Suivi d…" at bounding box center [230, 127] width 460 height 255
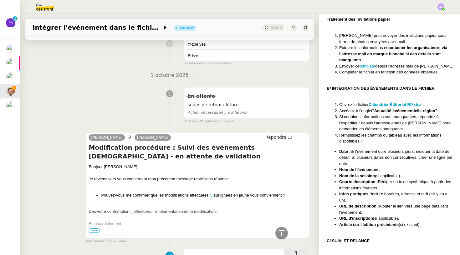
scroll to position [1137, 0]
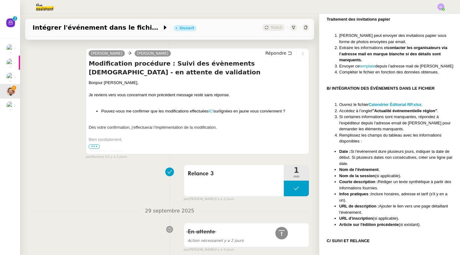
click at [93, 144] on span "•••" at bounding box center [93, 146] width 11 height 4
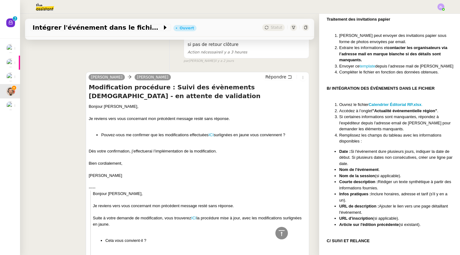
scroll to position [1104, 0]
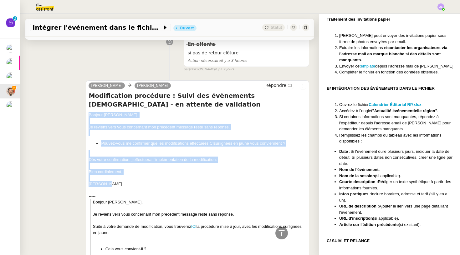
drag, startPoint x: 114, startPoint y: 139, endPoint x: 82, endPoint y: 70, distance: 76.1
copy div "Bonjour [PERSON_NAME], Je reviens vers vous concernant mon précédent message re…"
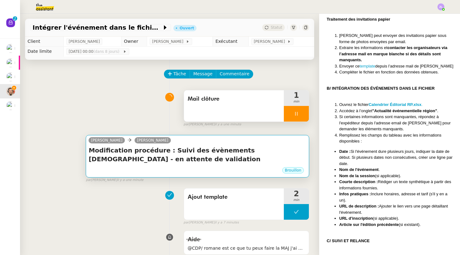
scroll to position [0, 0]
click at [154, 176] on div "Brouillon" at bounding box center [197, 171] width 218 height 9
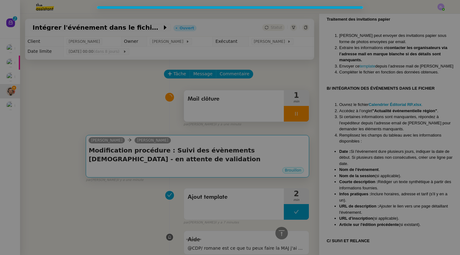
scroll to position [0, 0]
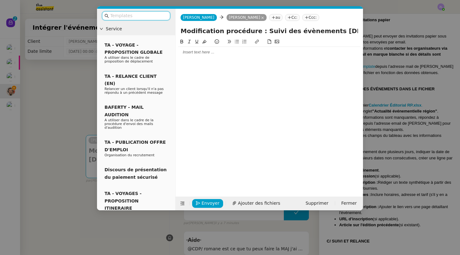
click at [186, 54] on div at bounding box center [269, 52] width 182 height 6
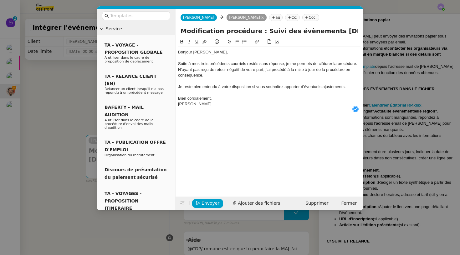
scroll to position [7, 0]
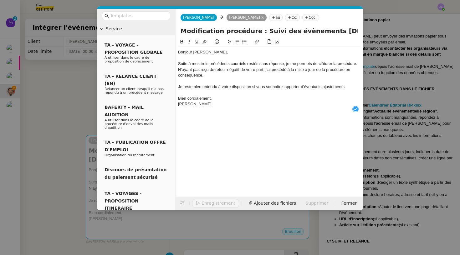
drag, startPoint x: 216, startPoint y: 31, endPoint x: 178, endPoint y: 31, distance: 38.1
click at [178, 31] on div "Modification procédure : Suivi des évènements [DEMOGRAPHIC_DATA] - en attente d…" at bounding box center [268, 32] width 187 height 12
click at [190, 31] on input "Modification procédure : Suivi des évènements [DEMOGRAPHIC_DATA] - en attente d…" at bounding box center [268, 30] width 177 height 9
click at [186, 31] on input "Modification procédure : Suivi des évènements [DEMOGRAPHIC_DATA] - en attente d…" at bounding box center [268, 30] width 177 height 9
type input "Clôture modification procédure : Suivi des évènements [DEMOGRAPHIC_DATA] - en a…"
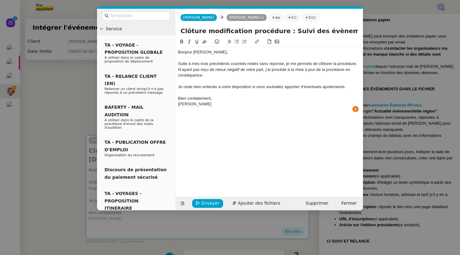
click at [359, 64] on div "Suite à mes trois précédents courriels restés sans réponse, je me permets de cl…" at bounding box center [269, 64] width 182 height 6
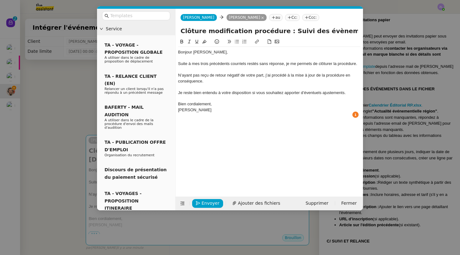
click at [219, 101] on div "Bien cordialement," at bounding box center [269, 104] width 182 height 6
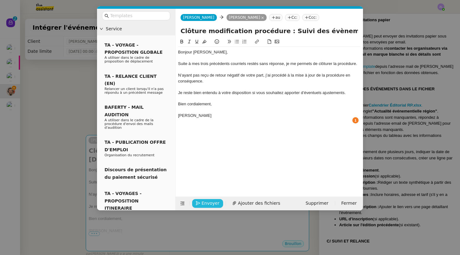
click at [213, 205] on span "Envoyer" at bounding box center [210, 203] width 18 height 7
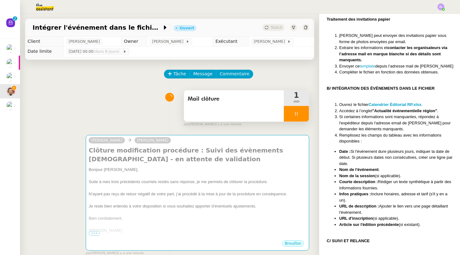
click at [289, 116] on div at bounding box center [296, 114] width 25 height 16
click at [301, 115] on icon at bounding box center [302, 113] width 5 height 3
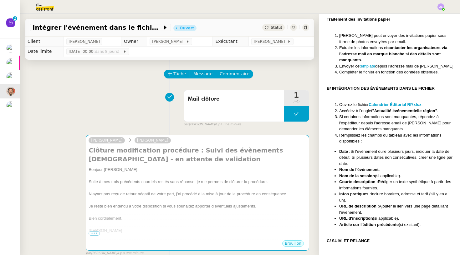
click at [271, 28] on div "Statut" at bounding box center [273, 27] width 23 height 7
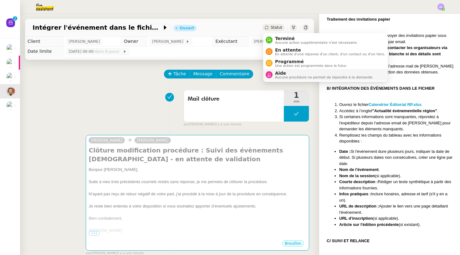
click at [279, 71] on span "Aide" at bounding box center [324, 73] width 98 height 5
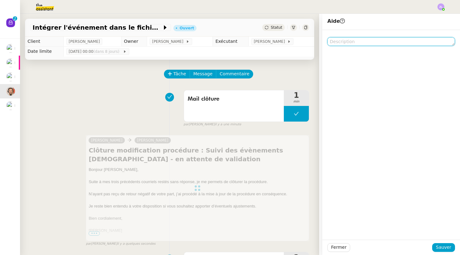
click at [396, 44] on textarea at bounding box center [391, 41] width 128 height 9
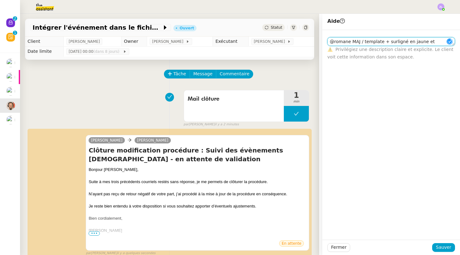
scroll to position [0, 0]
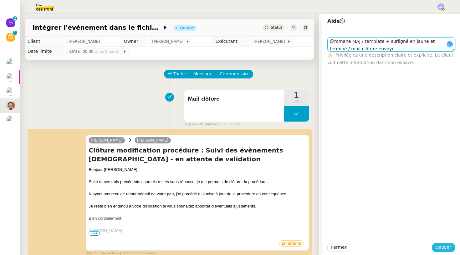
type textarea "@romane MAJ / template + surligné en jaune et terminé / mail clôture envoyé"
click at [440, 244] on span "Sauver" at bounding box center [442, 247] width 15 height 7
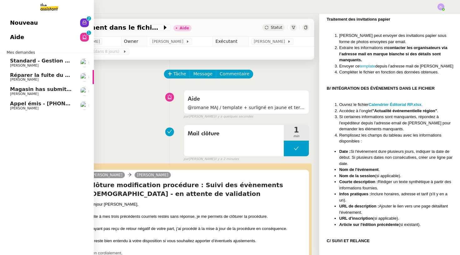
drag, startPoint x: 13, startPoint y: 105, endPoint x: 48, endPoint y: 104, distance: 34.7
click at [13, 105] on span "Appel émis - [PHONE_NUMBER] (messagerie)" at bounding box center [73, 104] width 127 height 6
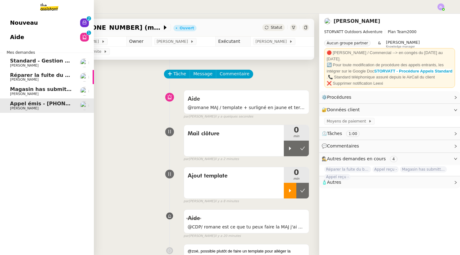
click at [48, 104] on span "Appel émis - [PHONE_NUMBER] (messagerie)" at bounding box center [73, 104] width 127 height 6
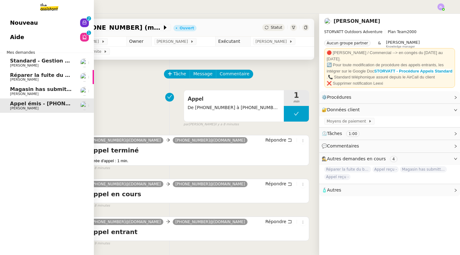
click at [63, 25] on link "Nouveau 0 1 2 3 4 5 6 7 8 9" at bounding box center [47, 23] width 94 height 14
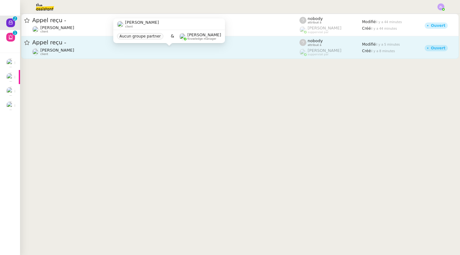
click at [139, 49] on div "[PERSON_NAME] client" at bounding box center [165, 52] width 267 height 8
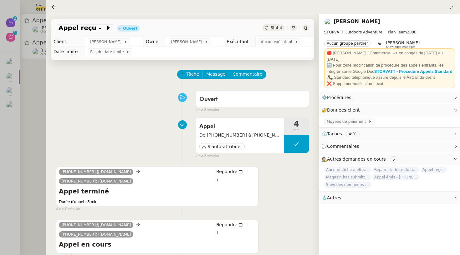
click at [35, 75] on div at bounding box center [230, 127] width 460 height 255
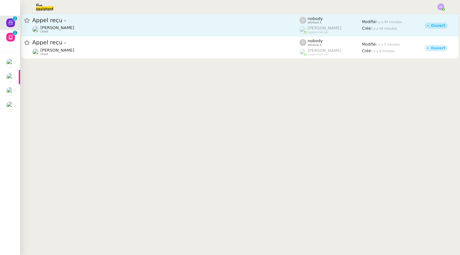
click at [76, 20] on span "Appel reçu -" at bounding box center [165, 21] width 267 height 6
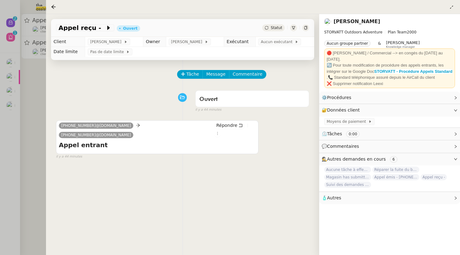
click at [36, 33] on div at bounding box center [230, 127] width 460 height 255
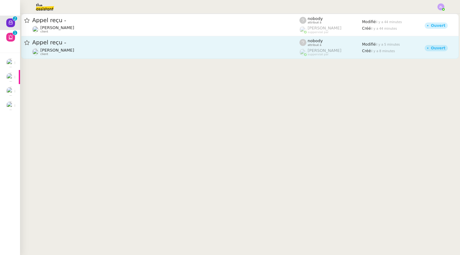
click at [71, 49] on span "[PERSON_NAME]" at bounding box center [57, 50] width 34 height 5
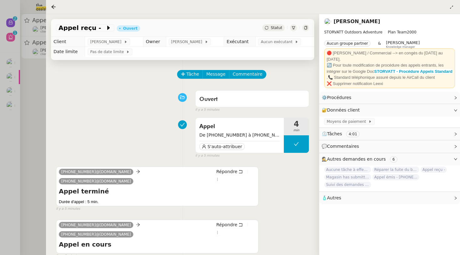
click at [40, 92] on div at bounding box center [230, 127] width 460 height 255
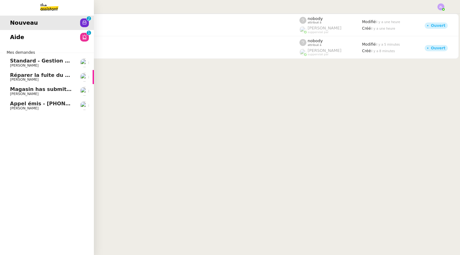
click at [23, 107] on span "[PERSON_NAME]" at bounding box center [24, 108] width 28 height 4
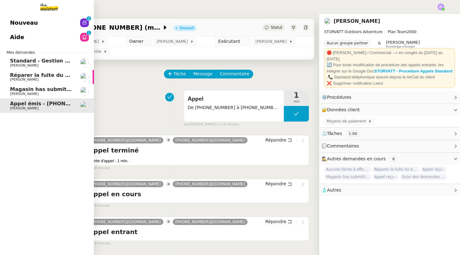
click at [23, 93] on span "[PERSON_NAME]" at bounding box center [24, 94] width 28 height 4
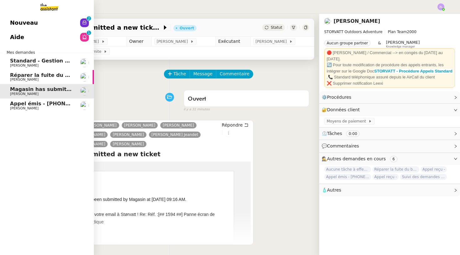
click at [15, 78] on span "[PERSON_NAME]" at bounding box center [24, 80] width 28 height 4
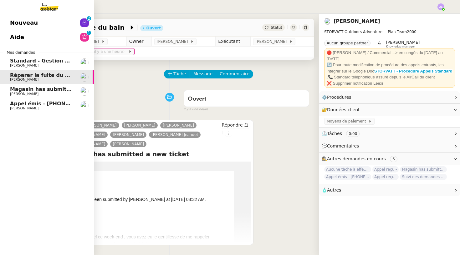
click at [16, 23] on span "Nouveau" at bounding box center [24, 22] width 28 height 9
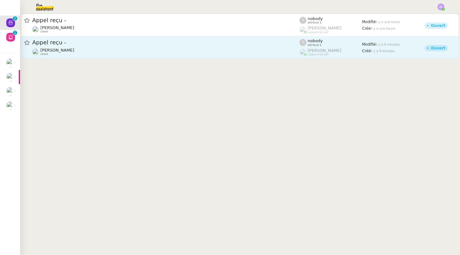
click at [133, 42] on span "Appel reçu -" at bounding box center [165, 43] width 267 height 6
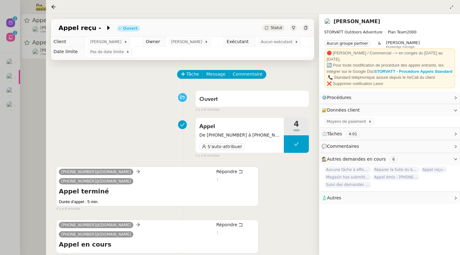
click at [36, 69] on div at bounding box center [230, 127] width 460 height 255
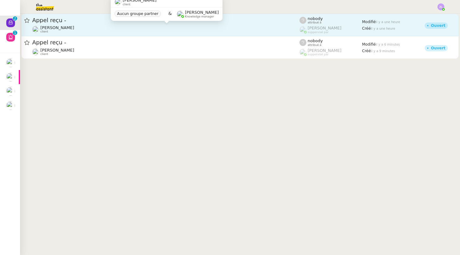
click at [60, 27] on span "[PERSON_NAME]" at bounding box center [57, 27] width 34 height 5
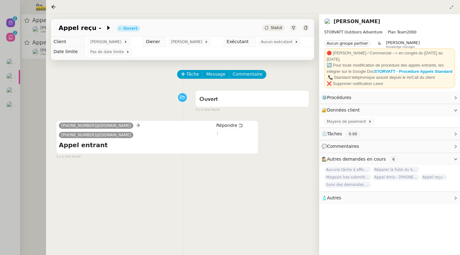
click at [36, 106] on div at bounding box center [230, 127] width 460 height 255
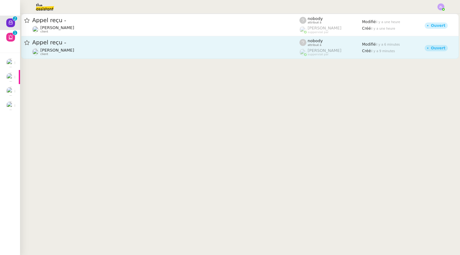
click at [68, 44] on span "Appel reçu -" at bounding box center [165, 43] width 267 height 6
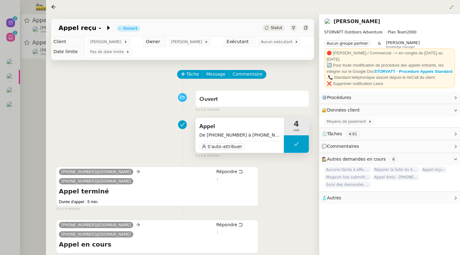
click at [238, 133] on span "De [PHONE_NUMBER] à [PHONE_NUMBER]" at bounding box center [239, 135] width 81 height 7
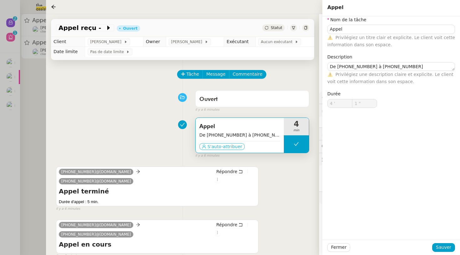
click at [235, 149] on span "S'auto-attribuer" at bounding box center [224, 146] width 35 height 6
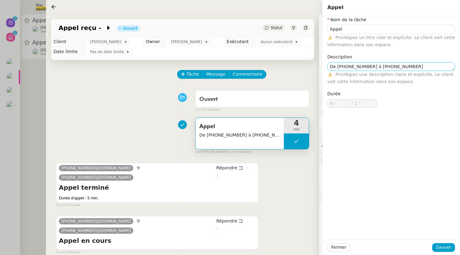
type input "Appel"
type textarea "De [PHONE_NUMBER] à [PHONE_NUMBER]"
type input "4 '"
type input "1 ""
type input "Appel"
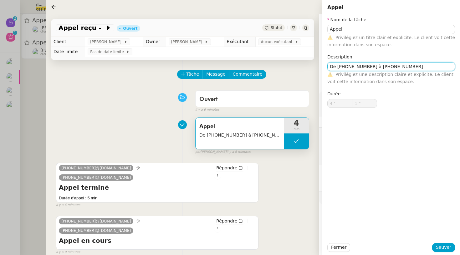
type textarea "De [PHONE_NUMBER] à [PHONE_NUMBER]"
type input "4 '"
type input "1 ""
drag, startPoint x: 374, startPoint y: 67, endPoint x: 337, endPoint y: 67, distance: 37.2
paste textarea "33616971441"
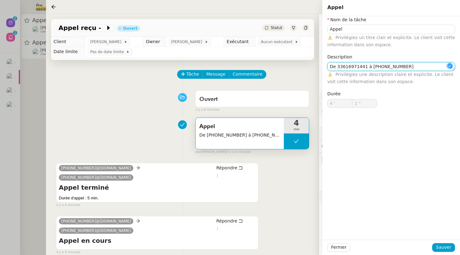
click at [337, 66] on textarea "De 33616971441 à [PHONE_NUMBER]" at bounding box center [391, 66] width 128 height 9
type textarea "De [PHONE_NUMBER] à [PHONE_NUMBER]"
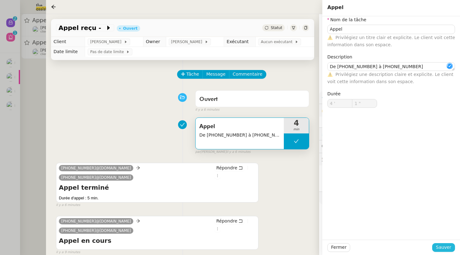
click at [450, 249] on span "Sauver" at bounding box center [442, 247] width 15 height 7
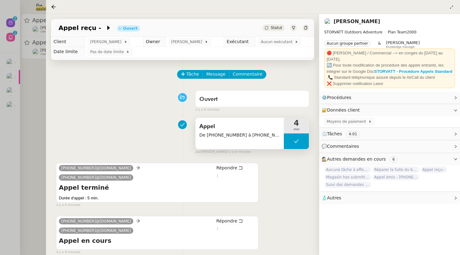
click at [229, 138] on span "De [PHONE_NUMBER] à [PHONE_NUMBER]" at bounding box center [239, 135] width 81 height 7
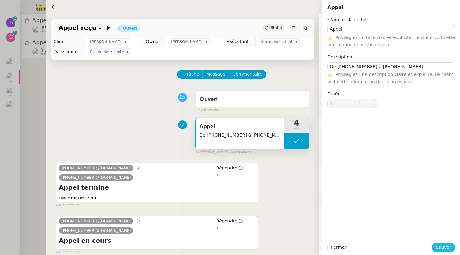
click at [440, 250] on span "Sauver" at bounding box center [442, 247] width 15 height 7
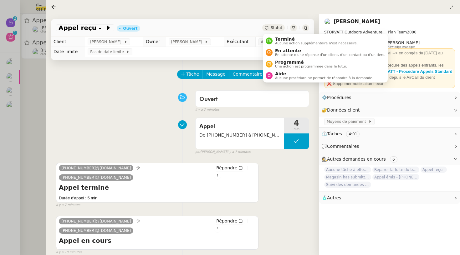
click at [273, 25] on div "Statut" at bounding box center [273, 27] width 23 height 7
click at [282, 37] on span "Terminé" at bounding box center [316, 39] width 83 height 5
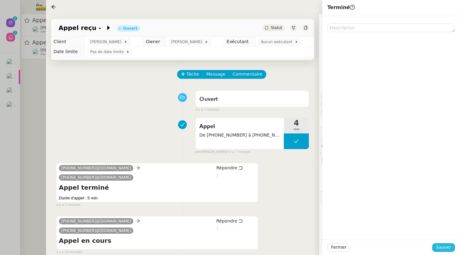
click at [454, 249] on button "Sauver" at bounding box center [443, 247] width 23 height 9
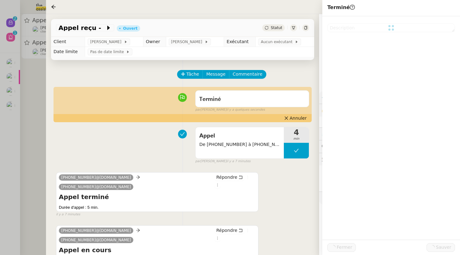
click at [28, 117] on div at bounding box center [230, 127] width 460 height 255
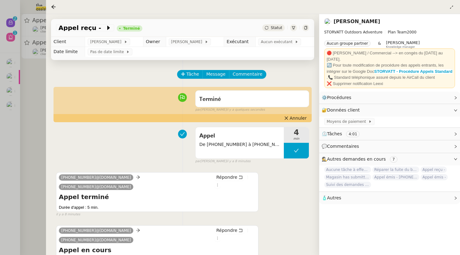
click at [24, 68] on div at bounding box center [230, 127] width 460 height 255
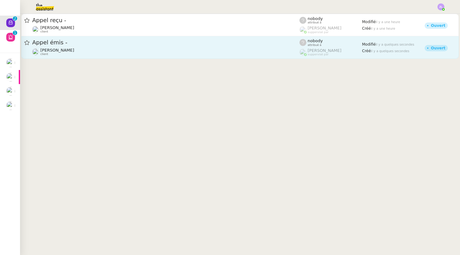
click at [67, 48] on div "Appel émis - [PERSON_NAME] client" at bounding box center [165, 47] width 267 height 17
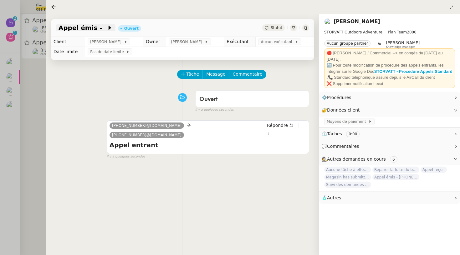
click at [102, 30] on span at bounding box center [104, 28] width 4 height 8
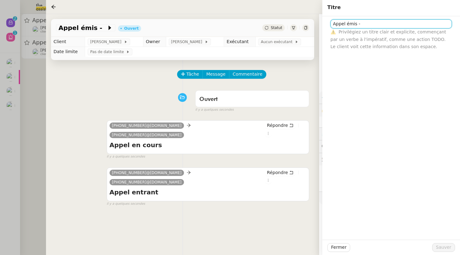
paste input "HEGOA PISCINES ET CONSTRUCTIONS"
type input "Appel émis - HEGOA PISCINES ET CONSTRUCTIONS"
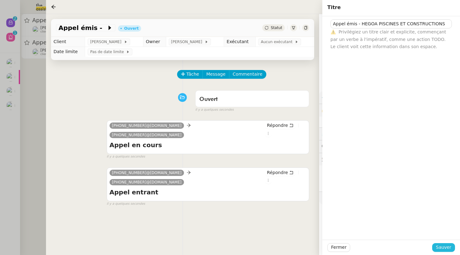
click at [444, 250] on span "Sauver" at bounding box center [442, 247] width 15 height 7
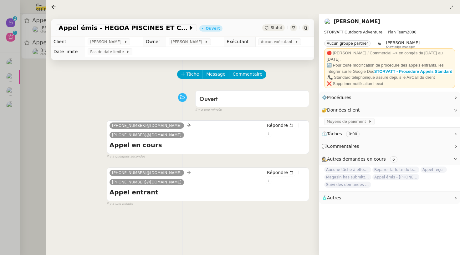
click at [43, 106] on div at bounding box center [230, 127] width 460 height 255
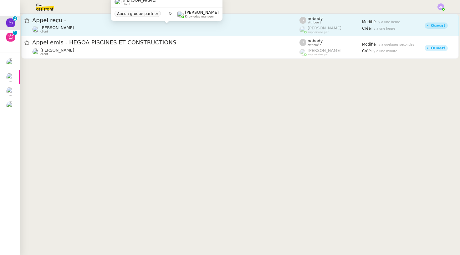
click at [74, 28] on span "[PERSON_NAME]" at bounding box center [57, 27] width 34 height 5
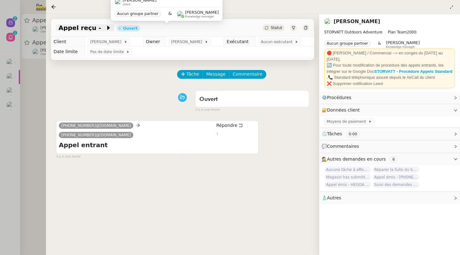
click at [104, 29] on div "Appel reçu -" at bounding box center [85, 27] width 58 height 7
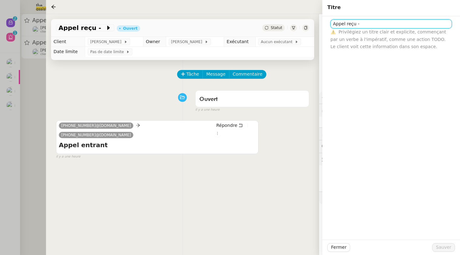
click at [365, 28] on input "Appel reçu -" at bounding box center [390, 23] width 121 height 9
paste input "HEGOA PISCINES ET CONSTRUCTIONS"
click at [366, 23] on input "Appel reçu - HEGOA PISCINES ET CONSTRUCTIONS" at bounding box center [390, 23] width 121 height 9
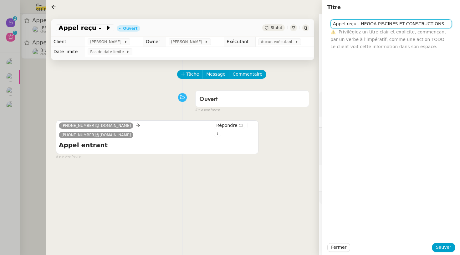
click at [360, 23] on input "Appel reçu - HEGOA PISCINES ET CONSTRUCTIONS" at bounding box center [390, 23] width 121 height 9
drag, startPoint x: 360, startPoint y: 23, endPoint x: 441, endPoint y: 23, distance: 81.0
click at [441, 23] on input "Appel reçu - HEGOA PISCINES ET CONSTRUCTIONS" at bounding box center [390, 23] width 121 height 9
paste input "[PHONE_NUMBER]"
type input "Appel reçu - [PHONE_NUMBER] (messagerie)"
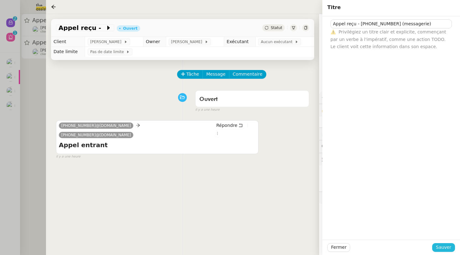
click at [436, 248] on button "Sauver" at bounding box center [443, 247] width 23 height 9
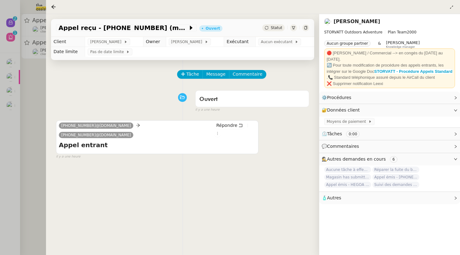
click at [280, 24] on div "Appel reçu - [PHONE_NUMBER] (messagerie) Ouvert Statut" at bounding box center [182, 28] width 263 height 18
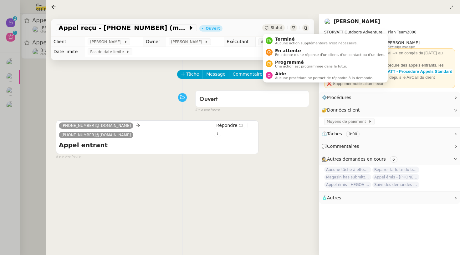
click at [280, 28] on span "Statut" at bounding box center [276, 28] width 12 height 4
click at [284, 44] on span "Aucune action supplémentaire n'est nécessaire." at bounding box center [316, 43] width 83 height 3
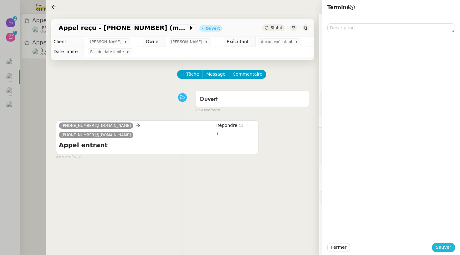
click at [444, 247] on span "Sauver" at bounding box center [442, 247] width 15 height 7
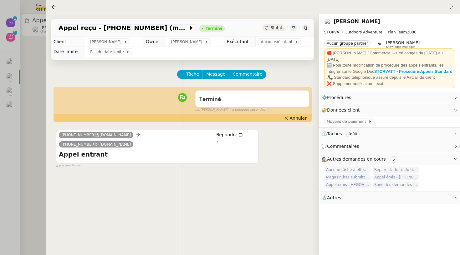
click at [40, 103] on div at bounding box center [230, 127] width 460 height 255
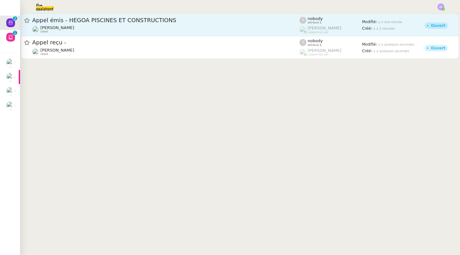
click at [74, 29] on span "[PERSON_NAME]" at bounding box center [57, 27] width 34 height 5
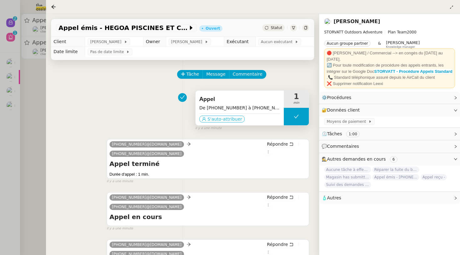
click at [228, 120] on span "S'auto-attribuer" at bounding box center [224, 119] width 35 height 6
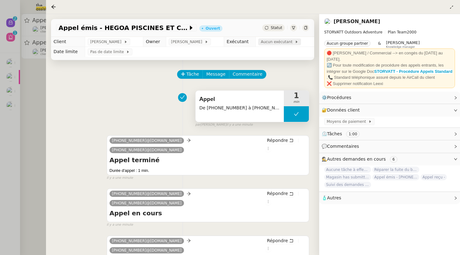
click at [273, 40] on span "Aucun exécutant" at bounding box center [277, 42] width 34 height 6
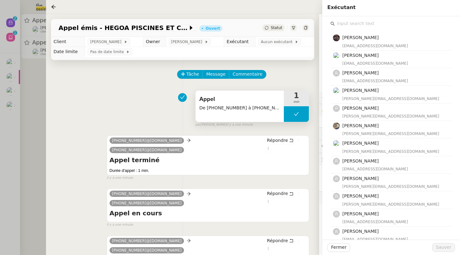
click at [351, 26] on input "text" at bounding box center [392, 23] width 117 height 8
type input "e"
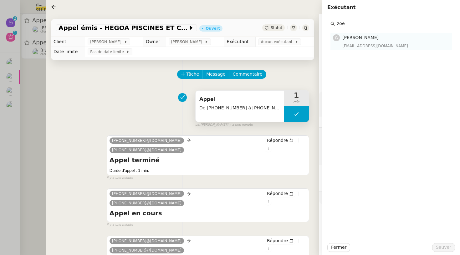
type input "zoe"
click at [369, 49] on nz-list-item "[PERSON_NAME] [EMAIL_ADDRESS][DOMAIN_NAME]" at bounding box center [390, 41] width 121 height 17
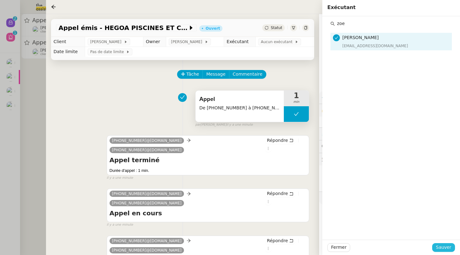
click at [448, 245] on span "Sauver" at bounding box center [442, 247] width 15 height 7
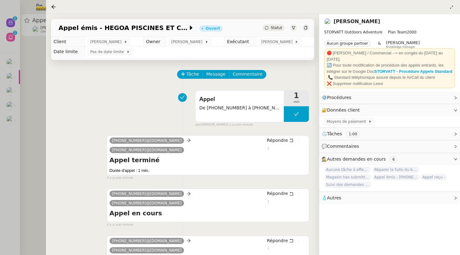
click at [273, 24] on div "Appel émis - HEGOA PISCINES ET CONSTRUCTIONS Ouvert Statut" at bounding box center [182, 28] width 263 height 18
click at [273, 29] on span "Statut" at bounding box center [276, 28] width 12 height 4
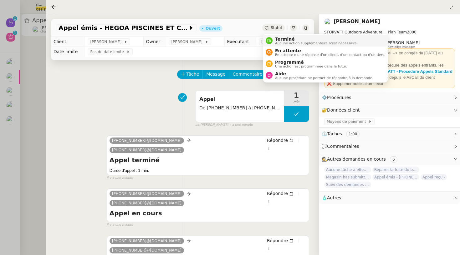
click at [276, 39] on span "Terminé" at bounding box center [316, 39] width 83 height 5
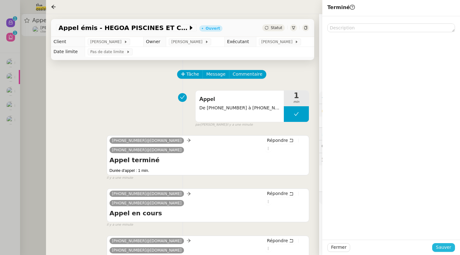
click at [448, 246] on span "Sauver" at bounding box center [442, 247] width 15 height 7
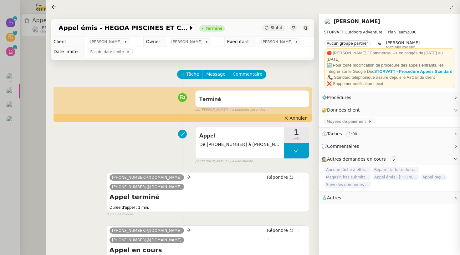
click at [36, 38] on div at bounding box center [230, 127] width 460 height 255
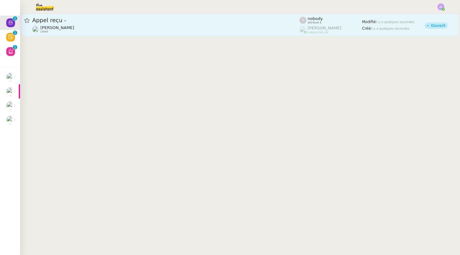
click at [60, 25] on div "Appel reçu - [PERSON_NAME] client" at bounding box center [165, 25] width 267 height 17
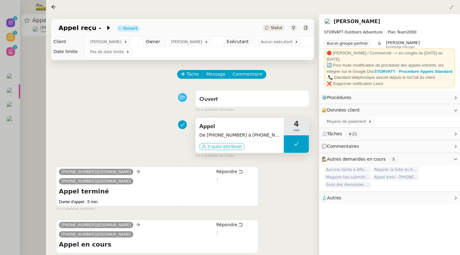
click at [233, 146] on span "S'auto-attribuer" at bounding box center [224, 146] width 35 height 6
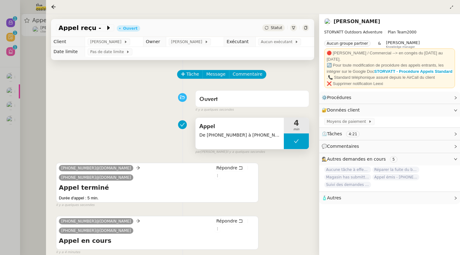
click at [25, 65] on div at bounding box center [230, 127] width 460 height 255
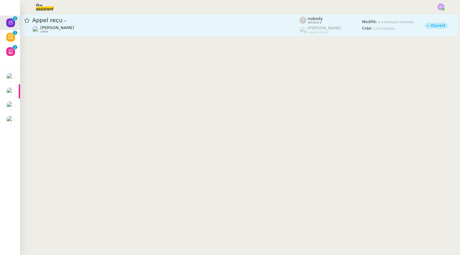
click at [65, 16] on link "Appel reçu - [PERSON_NAME] client nobody attribué à [PERSON_NAME] suppervisé pa…" at bounding box center [239, 25] width 437 height 23
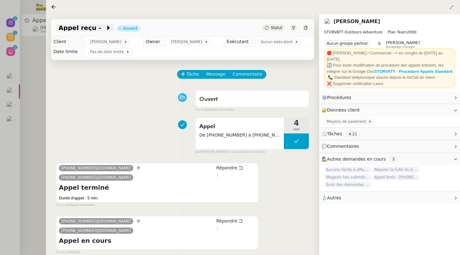
click at [101, 29] on span at bounding box center [103, 28] width 4 height 8
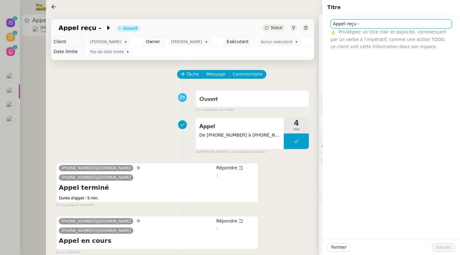
paste input "HEGOA PISCINES ET CONSTRUCTIONS"
type input "Appel reçu - HEGOA PISCINES ET CONSTRUCTIONS"
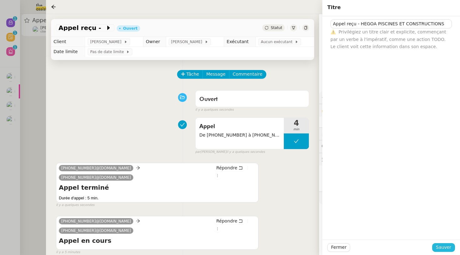
click at [443, 244] on span "Sauver" at bounding box center [442, 247] width 15 height 7
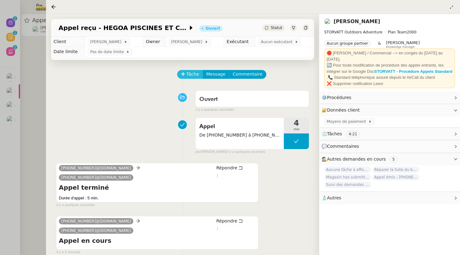
click at [194, 74] on span "Tâche" at bounding box center [192, 74] width 13 height 7
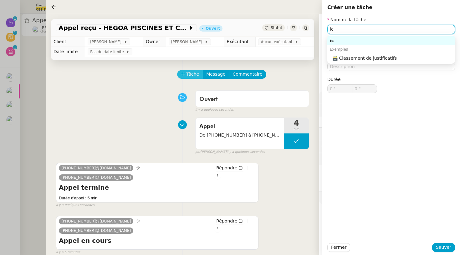
type input "i"
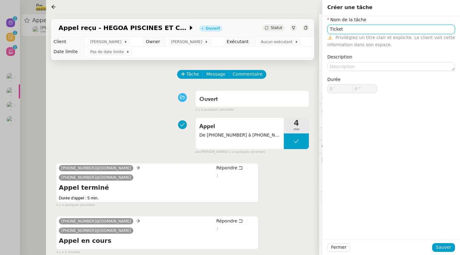
click at [335, 29] on input "TIcket" at bounding box center [391, 29] width 128 height 9
click at [334, 29] on input "TIcket" at bounding box center [391, 29] width 128 height 9
type input "Ticket"
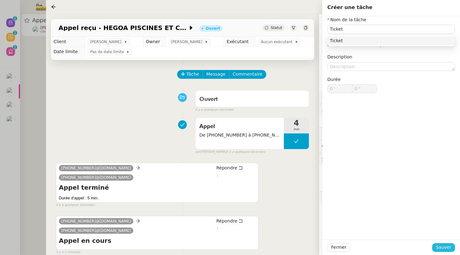
click at [442, 246] on span "Sauver" at bounding box center [442, 247] width 15 height 7
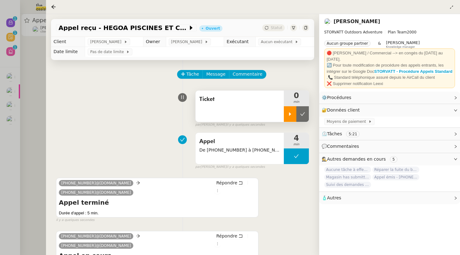
click at [293, 115] on div at bounding box center [290, 114] width 13 height 16
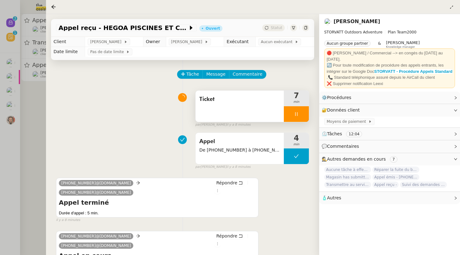
click at [290, 110] on div at bounding box center [296, 114] width 25 height 16
click at [301, 116] on icon at bounding box center [302, 113] width 5 height 3
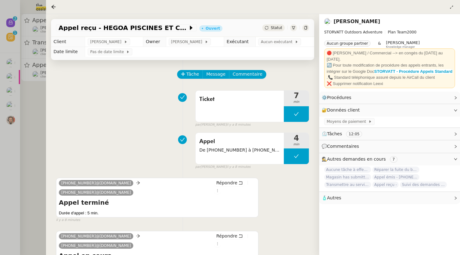
click at [278, 25] on div "Statut" at bounding box center [273, 27] width 23 height 7
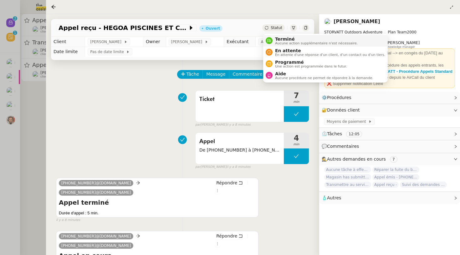
click at [286, 40] on span "Terminé" at bounding box center [316, 39] width 83 height 5
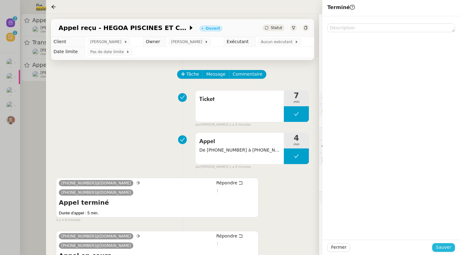
click at [438, 246] on span "Sauver" at bounding box center [442, 247] width 15 height 7
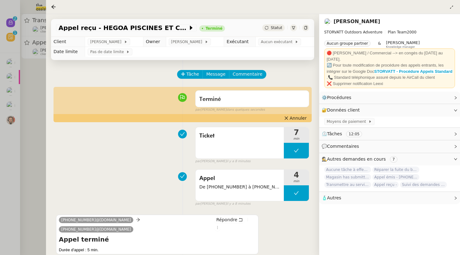
click at [31, 120] on div at bounding box center [230, 127] width 460 height 255
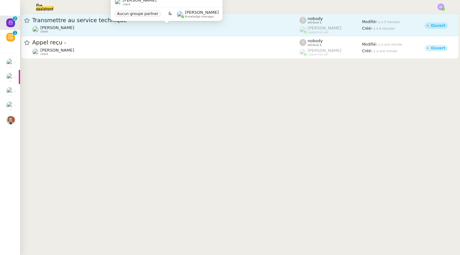
click at [66, 28] on span "[PERSON_NAME]" at bounding box center [57, 27] width 34 height 5
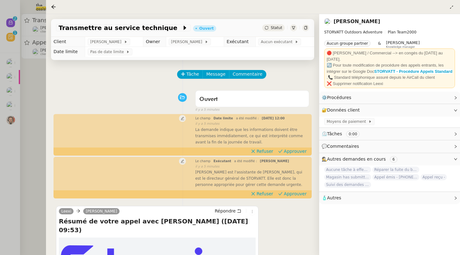
click at [276, 28] on span "Statut" at bounding box center [276, 28] width 12 height 4
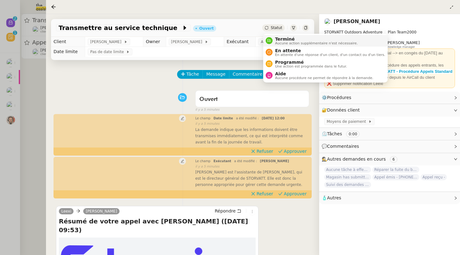
click at [280, 42] on span "Aucune action supplémentaire n'est nécessaire." at bounding box center [316, 43] width 83 height 3
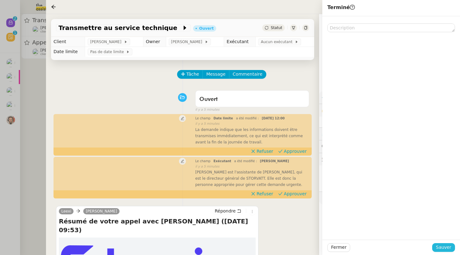
click at [442, 248] on span "Sauver" at bounding box center [442, 247] width 15 height 7
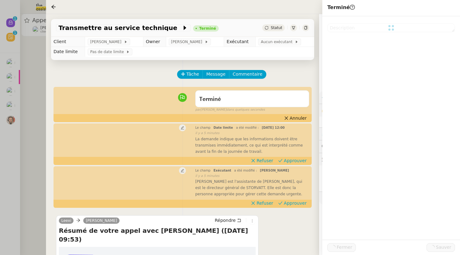
click at [41, 51] on div at bounding box center [230, 127] width 460 height 255
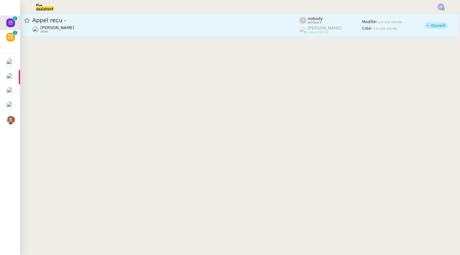
click at [58, 28] on span "[PERSON_NAME]" at bounding box center [57, 27] width 34 height 5
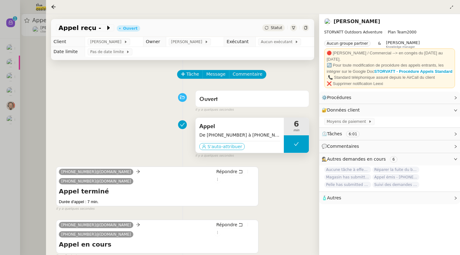
click at [220, 149] on span "S'auto-attribuer" at bounding box center [224, 146] width 35 height 6
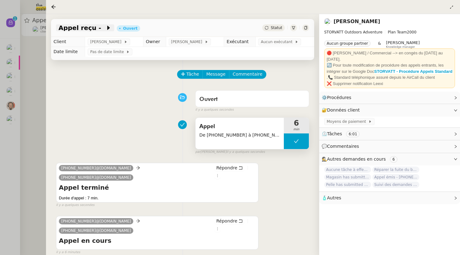
click at [105, 30] on icon at bounding box center [108, 28] width 6 height 6
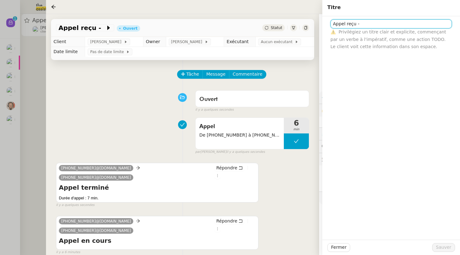
paste input "[GEOGRAPHIC_DATA]"
type input "Appel reçu - [GEOGRAPHIC_DATA]"
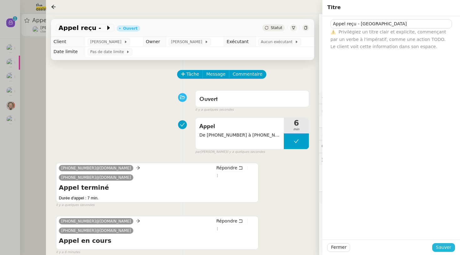
click at [441, 250] on span "Sauver" at bounding box center [442, 247] width 15 height 7
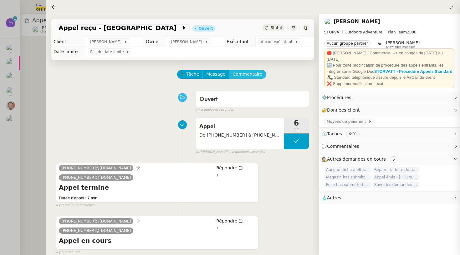
click at [244, 76] on span "Commentaire" at bounding box center [248, 74] width 30 height 7
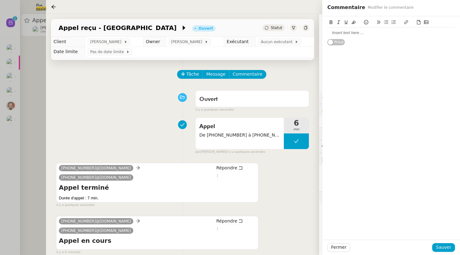
click at [362, 31] on div at bounding box center [391, 33] width 128 height 6
click at [443, 246] on span "Sauver" at bounding box center [442, 247] width 15 height 7
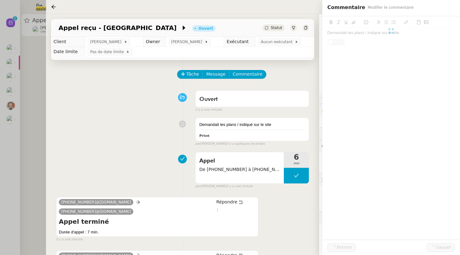
click at [274, 27] on span "Statut" at bounding box center [276, 28] width 12 height 4
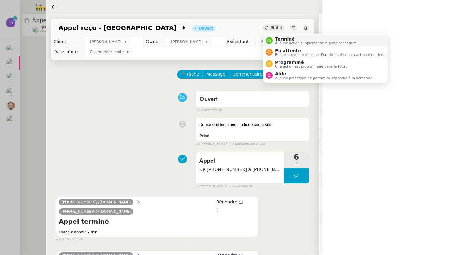
click at [275, 38] on span "Terminé" at bounding box center [316, 39] width 83 height 5
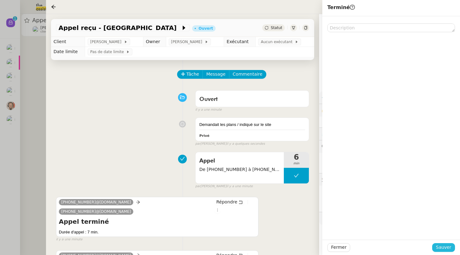
click at [440, 248] on span "Sauver" at bounding box center [442, 247] width 15 height 7
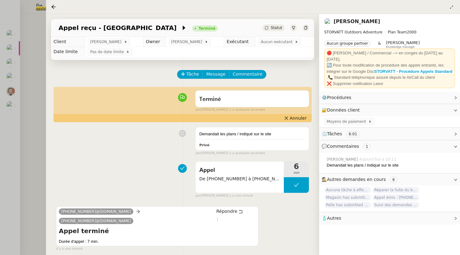
click at [25, 74] on div at bounding box center [230, 127] width 460 height 255
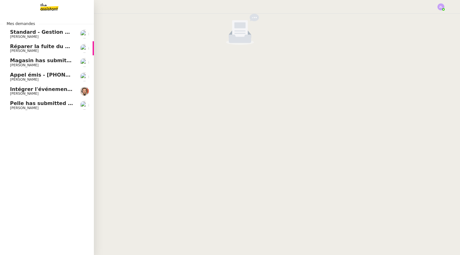
click at [11, 106] on span "[PERSON_NAME]" at bounding box center [24, 108] width 28 height 4
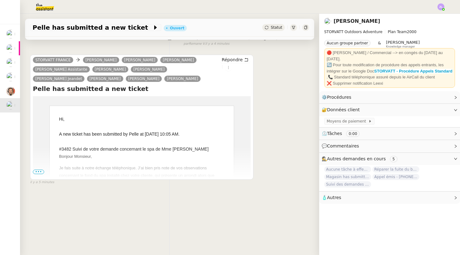
scroll to position [80, 0]
click at [39, 170] on span "•••" at bounding box center [38, 172] width 11 height 4
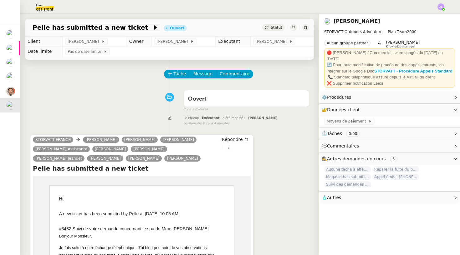
scroll to position [0, 0]
click at [270, 32] on div "[PERSON_NAME] has submitted a new ticket Ouvert Statut" at bounding box center [169, 28] width 289 height 18
click at [274, 25] on span "Statut" at bounding box center [276, 27] width 12 height 4
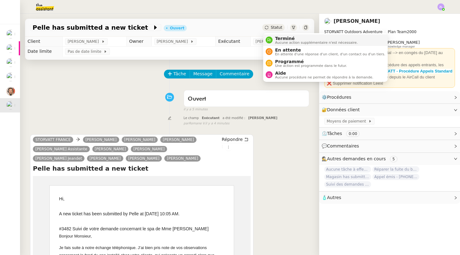
click at [282, 38] on span "Terminé" at bounding box center [316, 38] width 83 height 5
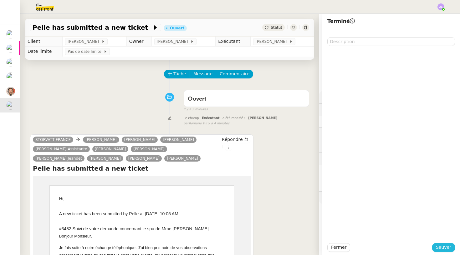
click at [442, 247] on span "Sauver" at bounding box center [442, 247] width 15 height 7
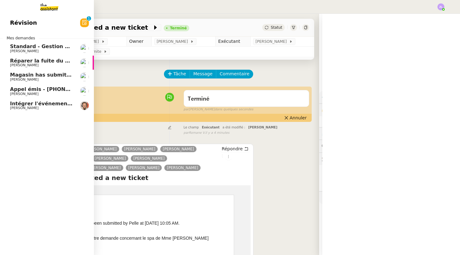
click at [40, 107] on span "[PERSON_NAME]" at bounding box center [41, 108] width 63 height 4
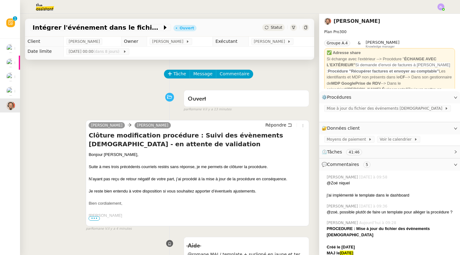
scroll to position [59, 0]
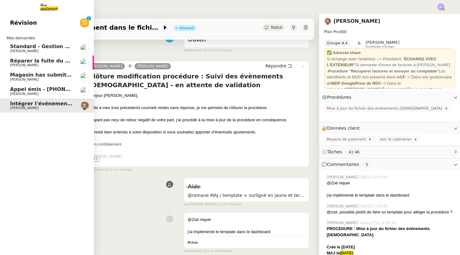
click at [15, 89] on span "Appel émis - [PHONE_NUMBER] (messagerie)" at bounding box center [73, 89] width 127 height 6
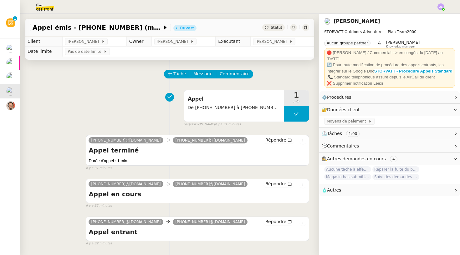
click at [277, 30] on span "Statut" at bounding box center [276, 27] width 12 height 4
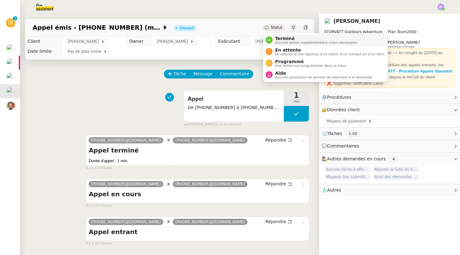
click at [280, 42] on span "Aucune action supplémentaire n'est nécessaire." at bounding box center [316, 42] width 83 height 3
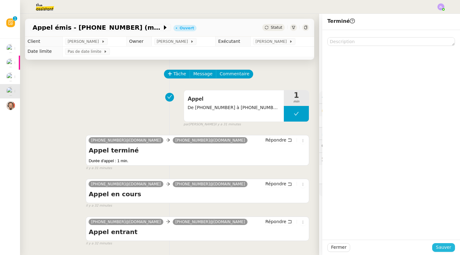
click at [446, 245] on span "Sauver" at bounding box center [442, 247] width 15 height 7
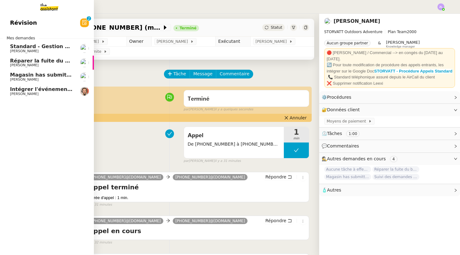
click at [46, 76] on span "Magasin has submitted a new ticket" at bounding box center [61, 75] width 102 height 6
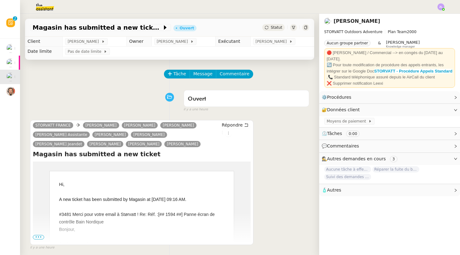
scroll to position [29, 0]
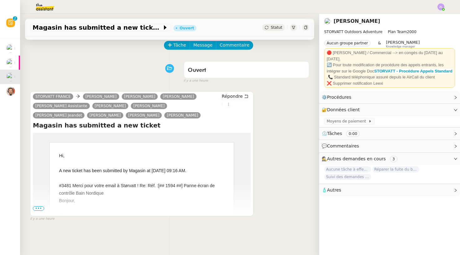
click at [35, 209] on span "•••" at bounding box center [38, 208] width 11 height 4
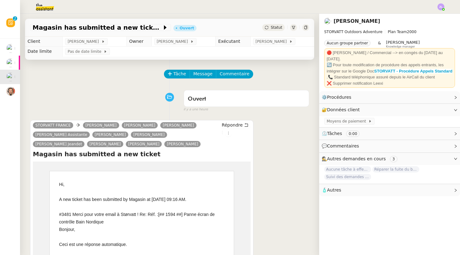
scroll to position [0, 0]
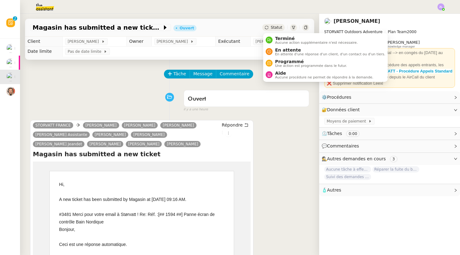
click at [273, 30] on div "Statut" at bounding box center [273, 27] width 23 height 7
click at [274, 37] on div "Terminé Aucune action supplémentaire n'est nécessaire." at bounding box center [314, 40] width 85 height 8
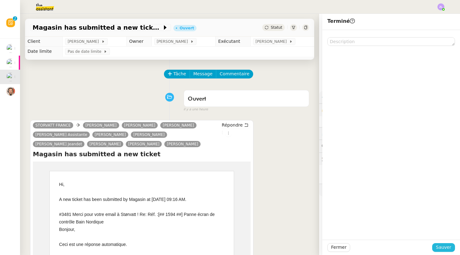
click at [450, 246] on span "Sauver" at bounding box center [442, 247] width 15 height 7
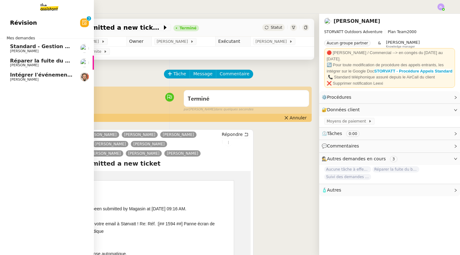
click at [37, 65] on span "[PERSON_NAME]" at bounding box center [24, 65] width 28 height 4
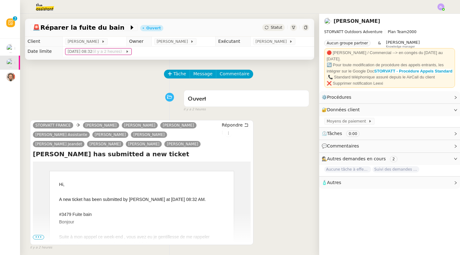
scroll to position [17, 0]
click at [277, 26] on span "Statut" at bounding box center [276, 27] width 12 height 4
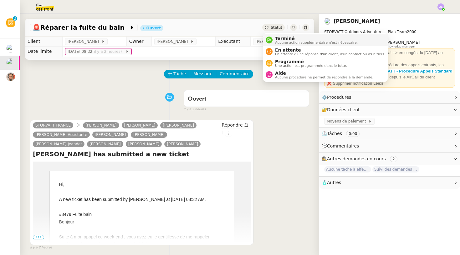
click at [281, 37] on span "Terminé" at bounding box center [316, 38] width 83 height 5
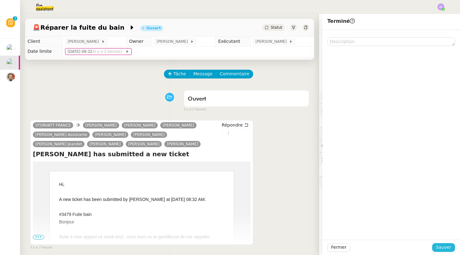
click at [437, 247] on span "Sauver" at bounding box center [442, 247] width 15 height 7
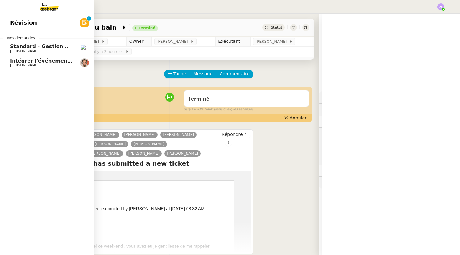
click at [33, 65] on span "[PERSON_NAME]" at bounding box center [41, 65] width 63 height 4
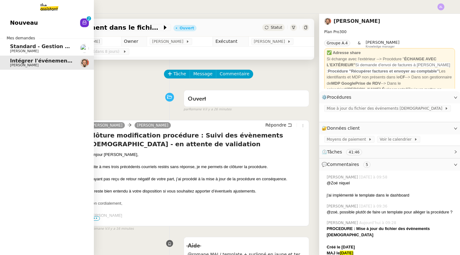
click at [18, 23] on link "Nouveau 0 1 2 3 4 5 6 7 8 9" at bounding box center [47, 23] width 94 height 14
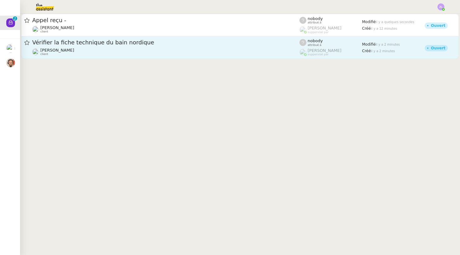
click at [133, 43] on span "Vérifier la fiche technique du bain nordique" at bounding box center [165, 43] width 267 height 6
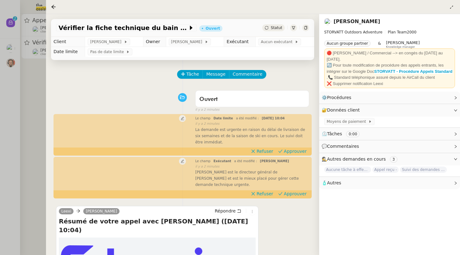
click at [276, 28] on span "Statut" at bounding box center [276, 28] width 12 height 4
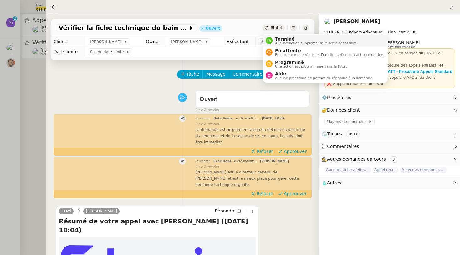
click at [281, 40] on span "Terminé" at bounding box center [316, 39] width 83 height 5
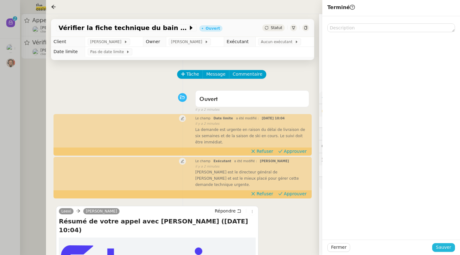
click at [442, 247] on span "Sauver" at bounding box center [442, 247] width 15 height 7
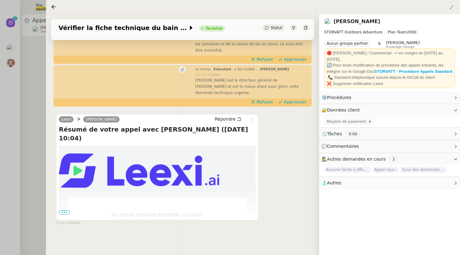
click at [65, 214] on span "•••" at bounding box center [64, 212] width 11 height 4
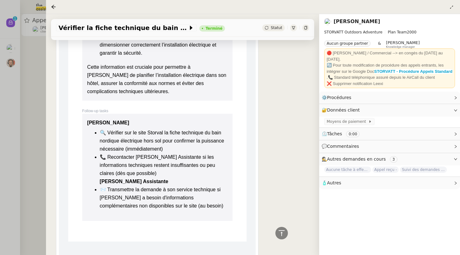
scroll to position [1466, 0]
click at [18, 135] on div at bounding box center [230, 127] width 460 height 255
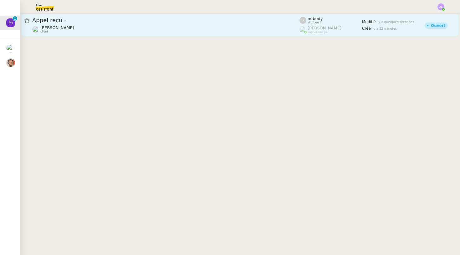
click at [60, 29] on span "[PERSON_NAME]" at bounding box center [57, 27] width 34 height 5
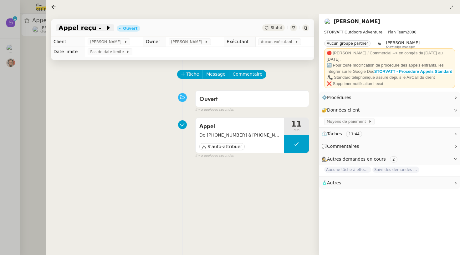
click at [101, 27] on span at bounding box center [103, 28] width 4 height 8
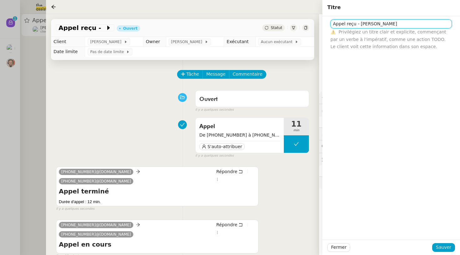
type input "Appel reçu - Mme RICARD"
click at [444, 248] on span "Sauver" at bounding box center [442, 247] width 15 height 7
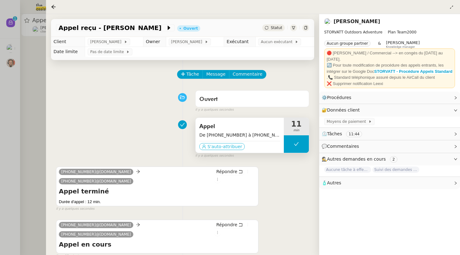
click at [219, 146] on span "S'auto-attribuer" at bounding box center [224, 146] width 35 height 6
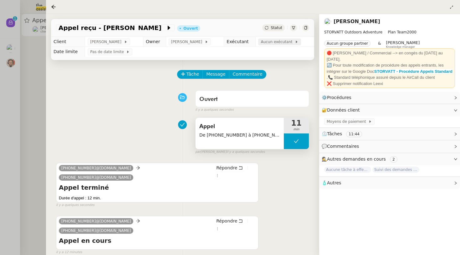
click at [278, 42] on span "Aucun exécutant" at bounding box center [277, 42] width 34 height 6
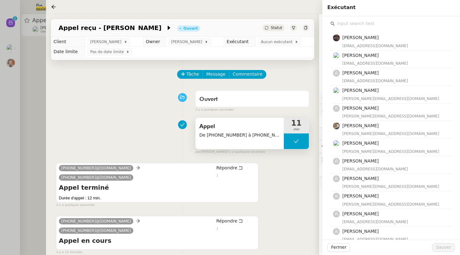
click at [351, 23] on input "text" at bounding box center [392, 23] width 117 height 8
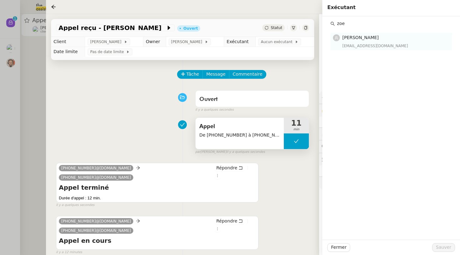
type input "zoe"
click at [373, 43] on div "[EMAIL_ADDRESS][DOMAIN_NAME]" at bounding box center [395, 46] width 106 height 6
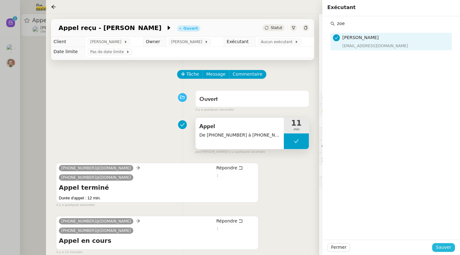
click at [447, 246] on span "Sauver" at bounding box center [442, 247] width 15 height 7
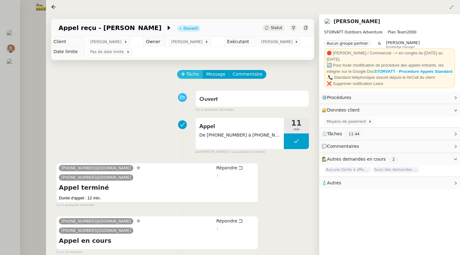
click at [186, 75] on span "Tâche" at bounding box center [192, 74] width 13 height 7
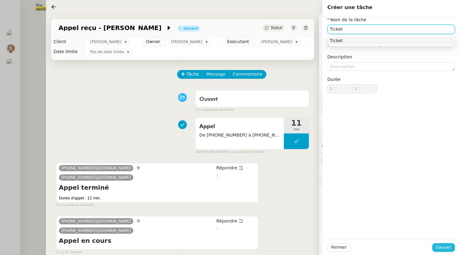
type input "Ticket"
click at [440, 245] on span "Sauver" at bounding box center [442, 247] width 15 height 7
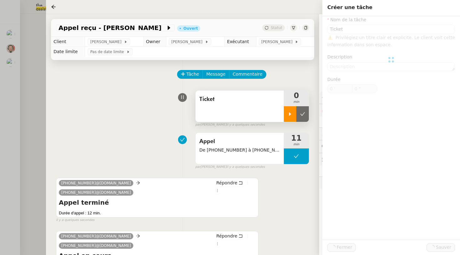
click at [290, 113] on icon at bounding box center [289, 114] width 5 height 5
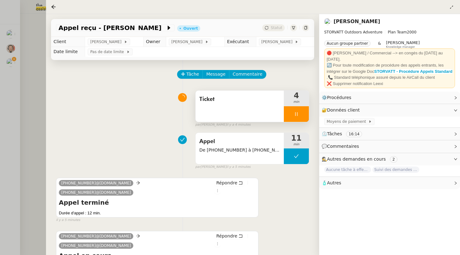
click at [294, 115] on icon at bounding box center [296, 114] width 5 height 5
click at [300, 115] on icon at bounding box center [302, 114] width 5 height 5
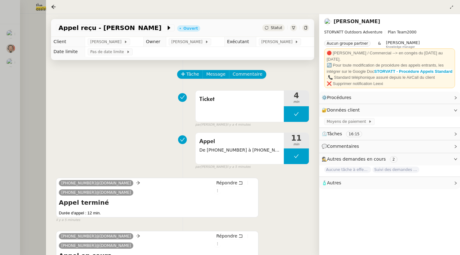
click at [274, 28] on span "Statut" at bounding box center [276, 28] width 12 height 4
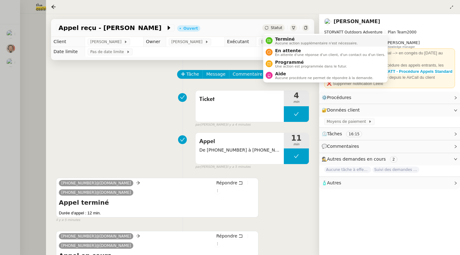
click at [279, 38] on span "Terminé" at bounding box center [316, 39] width 83 height 5
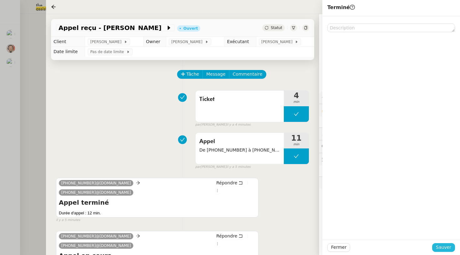
click at [439, 247] on span "Sauver" at bounding box center [442, 247] width 15 height 7
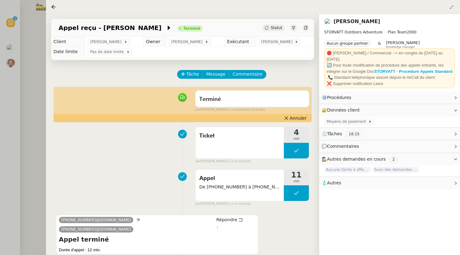
click at [23, 101] on div at bounding box center [230, 127] width 460 height 255
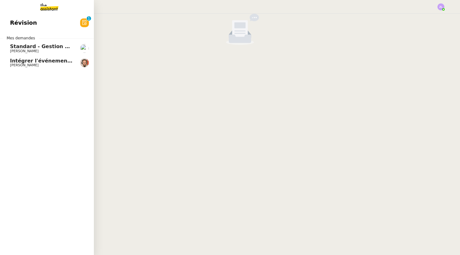
click at [13, 63] on span "[PERSON_NAME]" at bounding box center [24, 65] width 28 height 4
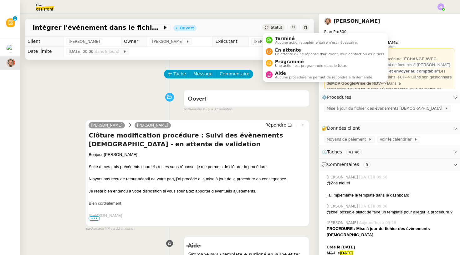
click at [278, 28] on span "Statut" at bounding box center [276, 27] width 12 height 4
click at [279, 39] on span "Terminé" at bounding box center [316, 38] width 83 height 5
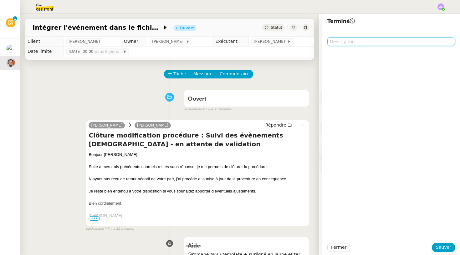
click at [371, 41] on textarea at bounding box center [391, 41] width 128 height 9
type textarea "m"
click at [448, 249] on span "Sauver" at bounding box center [442, 247] width 15 height 7
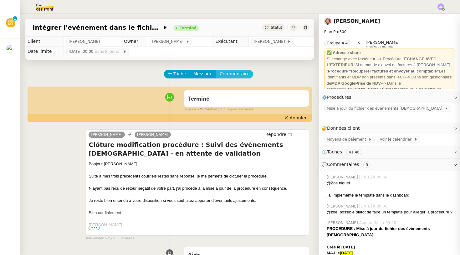
click at [236, 74] on span "Commentaire" at bounding box center [234, 73] width 30 height 7
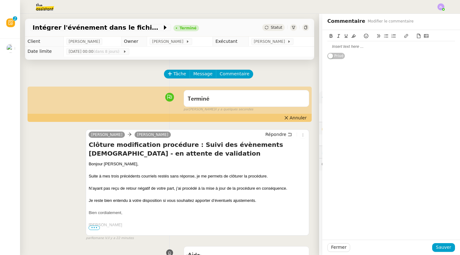
click at [334, 51] on div at bounding box center [391, 46] width 128 height 11
click at [443, 242] on div "Fermer Sauver" at bounding box center [391, 247] width 138 height 15
click at [442, 249] on span "Sauver" at bounding box center [442, 247] width 15 height 7
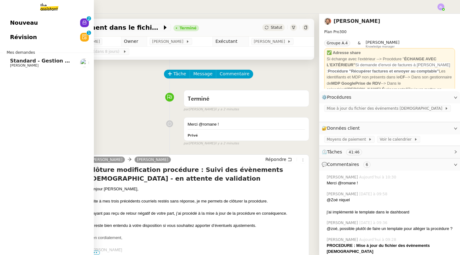
click at [38, 21] on link "Nouveau 0 1 2 3 4 5 6 7 8 9" at bounding box center [47, 23] width 94 height 14
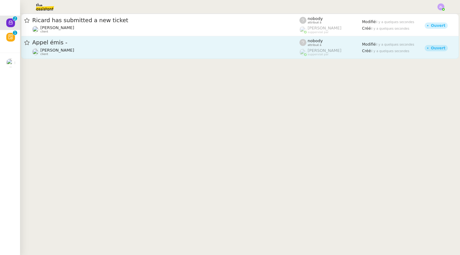
click at [128, 47] on div "Appel émis - [PERSON_NAME] client" at bounding box center [165, 47] width 267 height 17
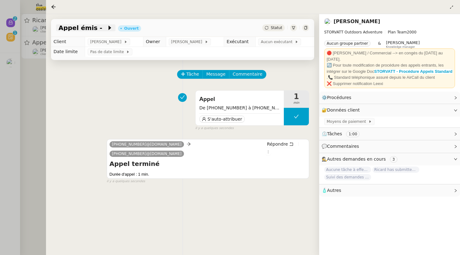
click at [108, 29] on icon at bounding box center [109, 28] width 3 height 4
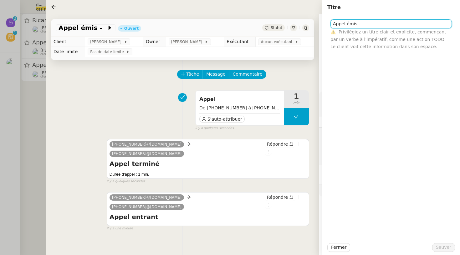
click at [363, 22] on input "Appel émis -" at bounding box center [390, 23] width 121 height 9
paste input "33787185775"
type input "Appel émis - 33787185775 (raccroché directement)"
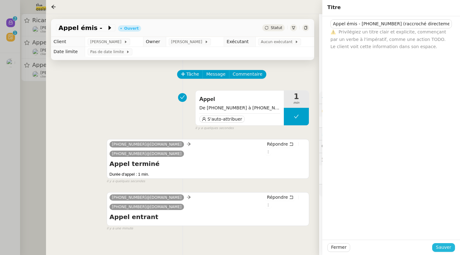
click at [437, 246] on span "Sauver" at bounding box center [442, 247] width 15 height 7
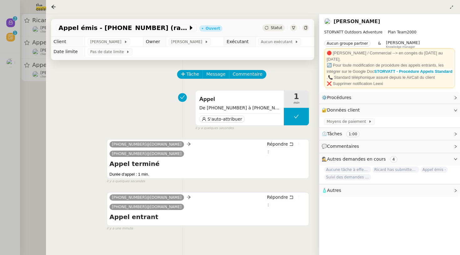
click at [272, 32] on div "Appel émis - 33787185775 (raccroché directement) Ouvert Statut" at bounding box center [182, 28] width 263 height 18
click at [274, 24] on div "Appel émis - 33787185775 (raccroché directement) Ouvert Statut" at bounding box center [182, 28] width 263 height 18
click at [227, 120] on span "S'auto-attribuer" at bounding box center [224, 119] width 35 height 6
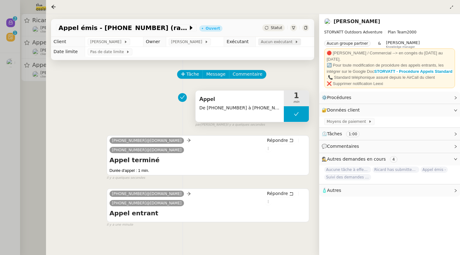
click at [273, 40] on span "Aucun exécutant" at bounding box center [277, 42] width 34 height 6
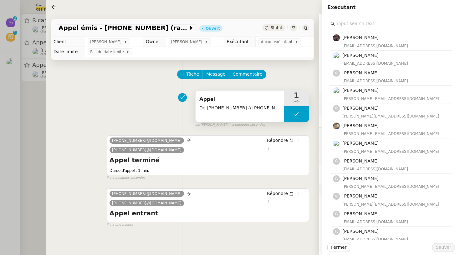
click at [347, 27] on input "text" at bounding box center [392, 23] width 117 height 8
type input "e"
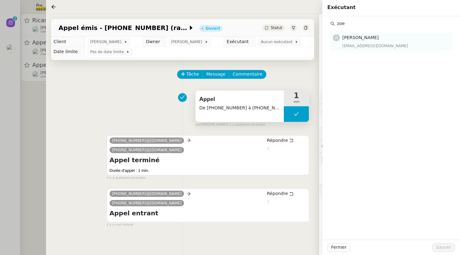
type input "zoe"
click at [362, 47] on div "[EMAIL_ADDRESS][DOMAIN_NAME]" at bounding box center [395, 46] width 106 height 6
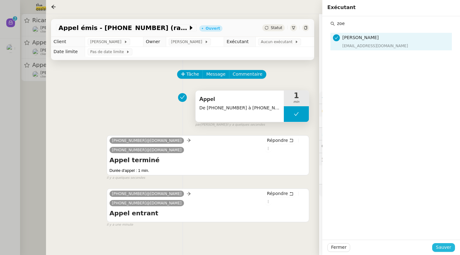
click at [436, 245] on button "Sauver" at bounding box center [443, 247] width 23 height 9
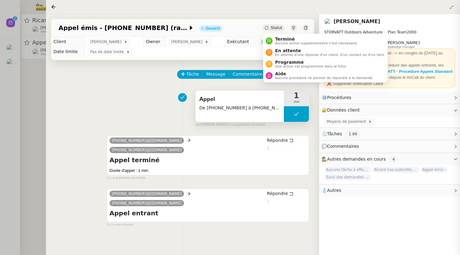
click at [271, 25] on div "Statut" at bounding box center [273, 27] width 23 height 7
click at [276, 37] on span "Terminé" at bounding box center [316, 39] width 83 height 5
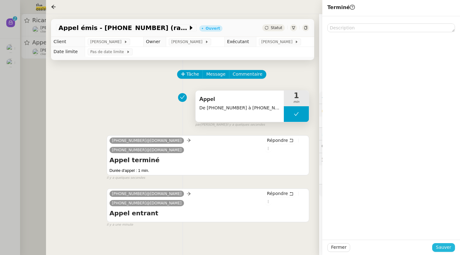
click at [444, 250] on span "Sauver" at bounding box center [442, 247] width 15 height 7
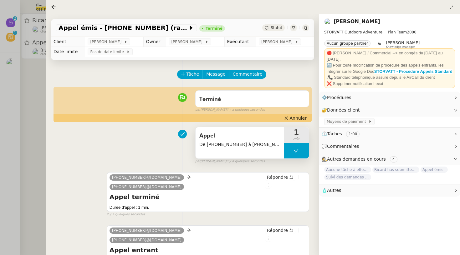
click at [28, 41] on div at bounding box center [230, 127] width 460 height 255
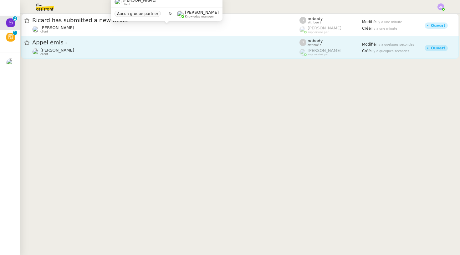
click at [74, 48] on span "[PERSON_NAME]" at bounding box center [57, 50] width 34 height 5
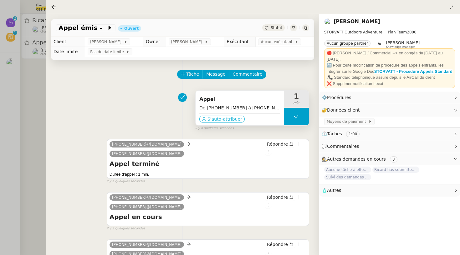
click at [230, 120] on span "S'auto-attribuer" at bounding box center [224, 119] width 35 height 6
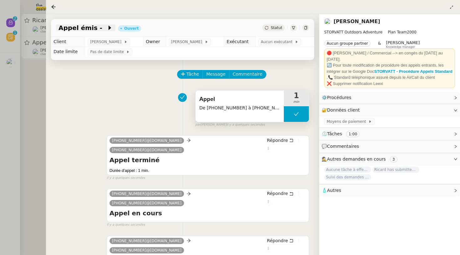
click at [102, 29] on span at bounding box center [104, 28] width 4 height 8
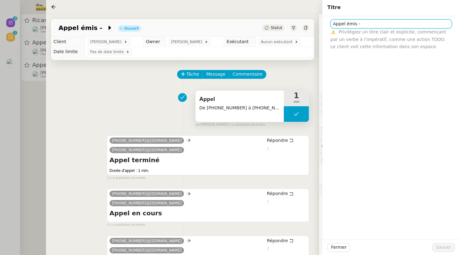
paste input "33670952801"
type input "Appel émis - 33670952801 (raccroché directement)"
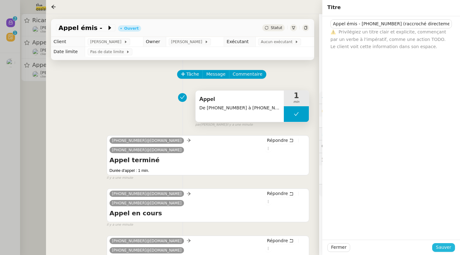
click at [436, 249] on button "Sauver" at bounding box center [443, 247] width 23 height 9
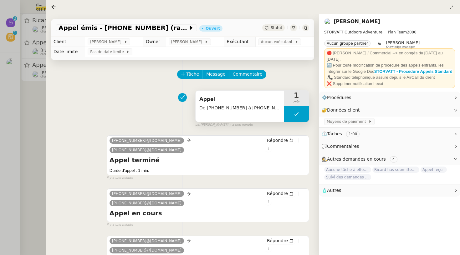
click at [275, 29] on span "Statut" at bounding box center [276, 28] width 12 height 4
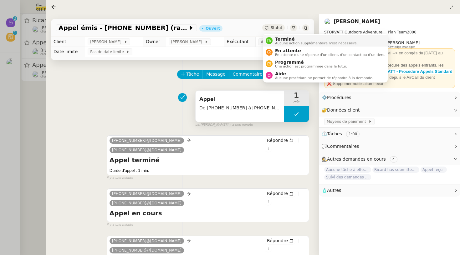
click at [279, 42] on span "Aucune action supplémentaire n'est nécessaire." at bounding box center [316, 43] width 83 height 3
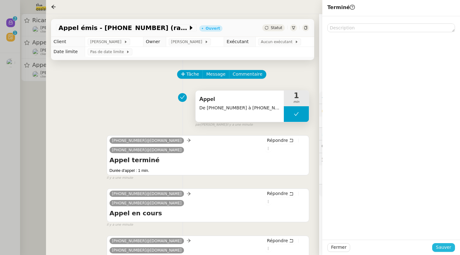
click at [440, 252] on button "Sauver" at bounding box center [443, 247] width 23 height 9
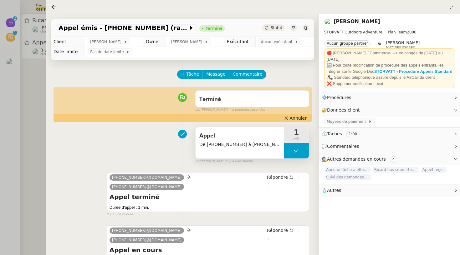
click at [31, 84] on div at bounding box center [230, 127] width 460 height 255
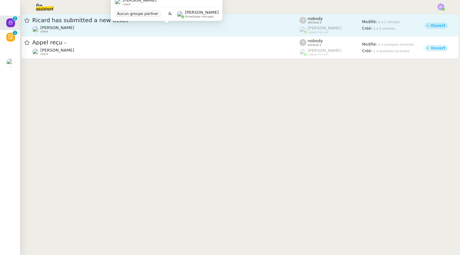
click at [121, 28] on div "[PERSON_NAME] client" at bounding box center [165, 29] width 267 height 8
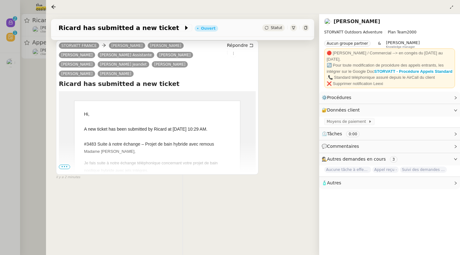
scroll to position [81, 0]
click at [63, 169] on span "•••" at bounding box center [64, 167] width 11 height 4
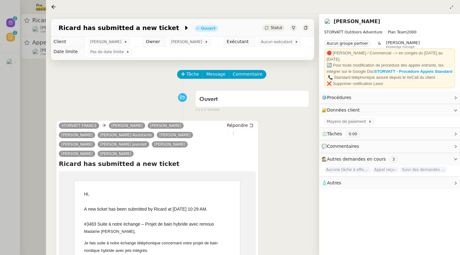
scroll to position [0, 0]
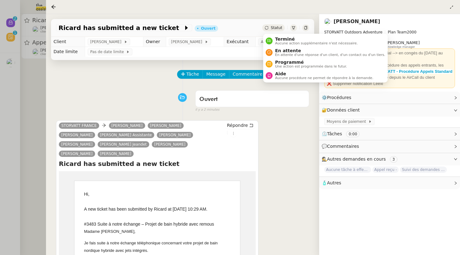
click at [277, 30] on span "Statut" at bounding box center [276, 28] width 12 height 4
click at [282, 42] on span "Aucune action supplémentaire n'est nécessaire." at bounding box center [316, 43] width 83 height 3
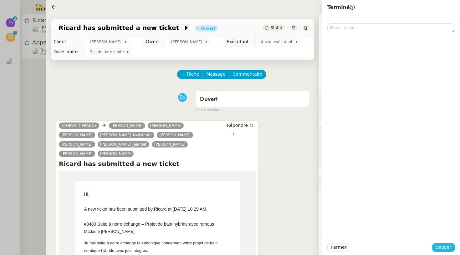
click at [444, 245] on span "Sauver" at bounding box center [442, 247] width 15 height 7
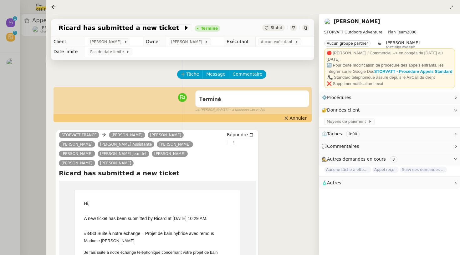
click at [35, 48] on div at bounding box center [230, 127] width 460 height 255
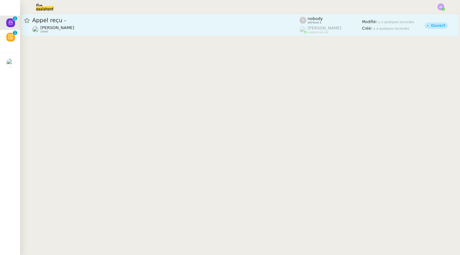
click at [99, 23] on span "Appel reçu -" at bounding box center [165, 21] width 267 height 6
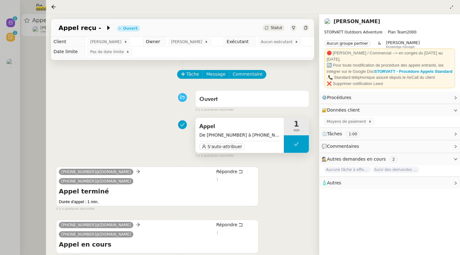
click at [226, 152] on div "Appel De +33 7 87 18 57 75 à +33 4 85 80 04 03 S'auto-attribuer" at bounding box center [239, 135] width 88 height 35
click at [226, 147] on span "S'auto-attribuer" at bounding box center [224, 146] width 35 height 6
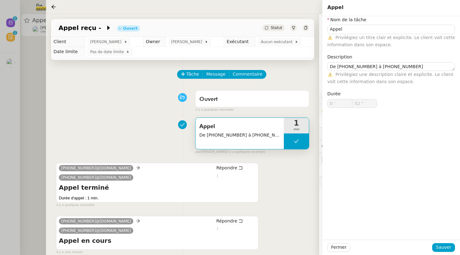
type input "Appel"
type textarea "De +33 7 87 18 57 75 à +33 4 85 80 04 03"
type input "0 '"
type input "52 ""
click at [273, 41] on span "Aucun exécutant" at bounding box center [277, 42] width 34 height 6
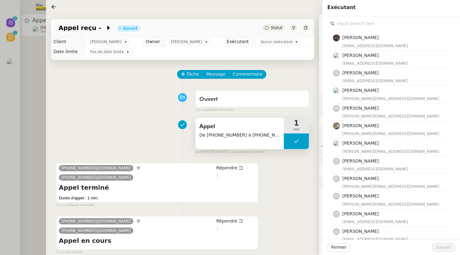
click at [348, 24] on input "text" at bounding box center [392, 23] width 117 height 8
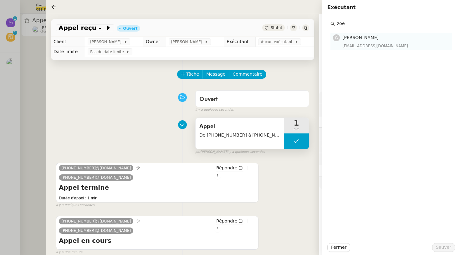
type input "zoe"
click at [361, 42] on div "[PERSON_NAME] [EMAIL_ADDRESS][DOMAIN_NAME]" at bounding box center [395, 41] width 106 height 15
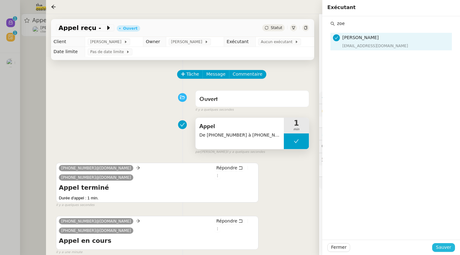
click at [440, 245] on span "Sauver" at bounding box center [442, 247] width 15 height 7
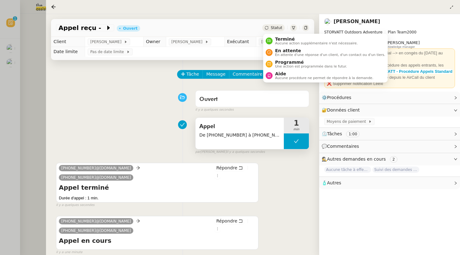
click at [272, 28] on span "Statut" at bounding box center [276, 28] width 12 height 4
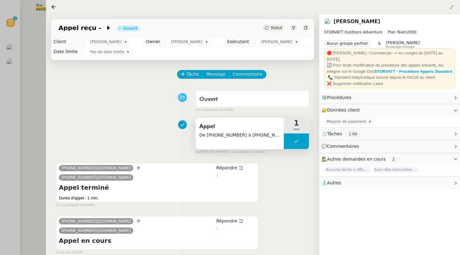
click at [163, 34] on div "Appel reçu - Ouvert Statut" at bounding box center [182, 28] width 263 height 18
click at [94, 31] on span "Appel reçu -" at bounding box center [81, 28] width 47 height 6
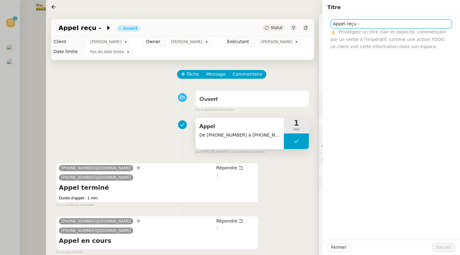
click at [367, 24] on input "Appel reçu -" at bounding box center [390, 23] width 121 height 9
type input "Appel reçu - eu en ligne coupé"
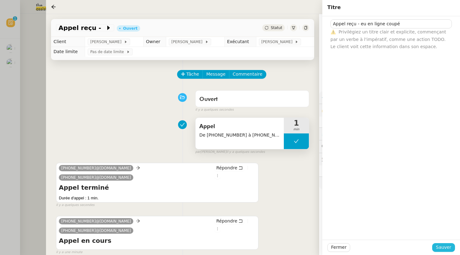
click at [443, 248] on span "Sauver" at bounding box center [442, 247] width 15 height 7
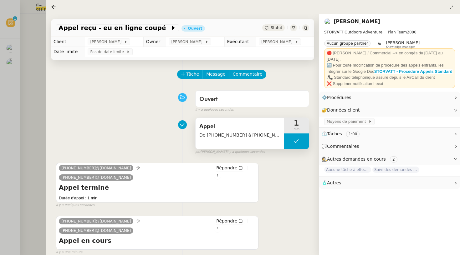
click at [273, 25] on div "Statut" at bounding box center [273, 27] width 23 height 7
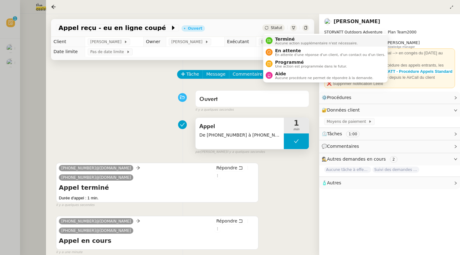
click at [279, 43] on span "Aucune action supplémentaire n'est nécessaire." at bounding box center [316, 43] width 83 height 3
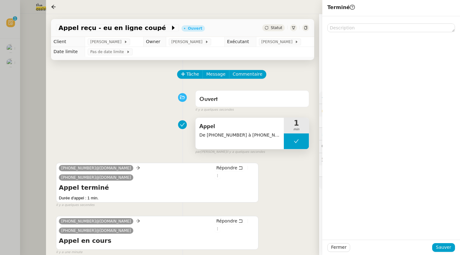
click at [448, 240] on div "Fermer Sauver" at bounding box center [391, 247] width 138 height 15
click at [448, 247] on span "Sauver" at bounding box center [442, 247] width 15 height 7
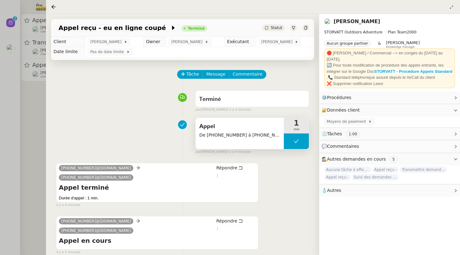
click at [41, 114] on div at bounding box center [230, 127] width 460 height 255
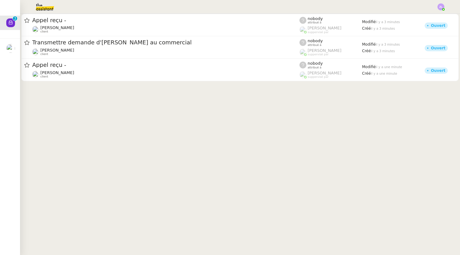
click at [46, 4] on img at bounding box center [40, 7] width 48 height 14
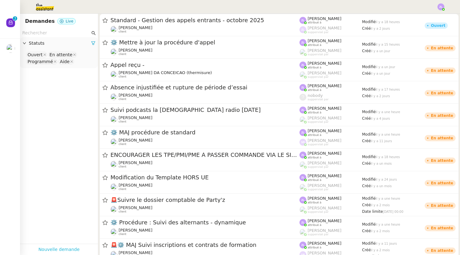
click at [53, 250] on link "Nouvelle demande" at bounding box center [58, 249] width 41 height 7
click at [55, 250] on link "Nouvelle demande" at bounding box center [58, 249] width 41 height 7
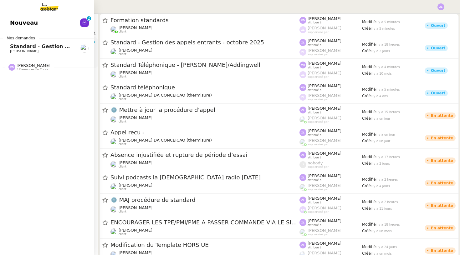
click at [58, 25] on link "Nouveau 0 1 2 3 4 5 6 7 8 9" at bounding box center [47, 23] width 94 height 14
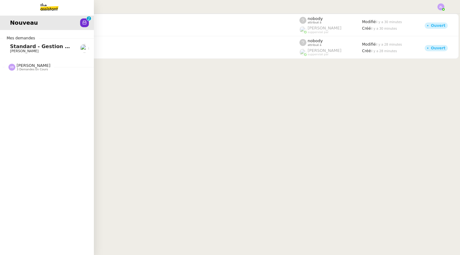
click at [33, 47] on span "Standard - Gestion des appels entrants - octobre 2025" at bounding box center [87, 46] width 154 height 6
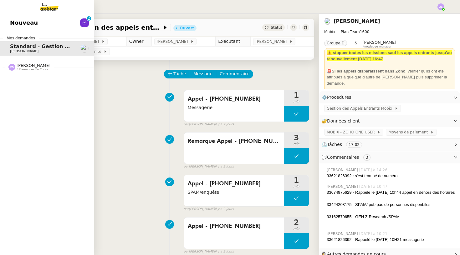
click at [33, 65] on span "Vanessa Decouflet" at bounding box center [34, 65] width 34 height 5
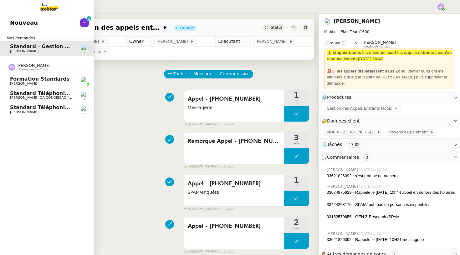
click at [42, 82] on span "[PERSON_NAME]" at bounding box center [41, 84] width 63 height 4
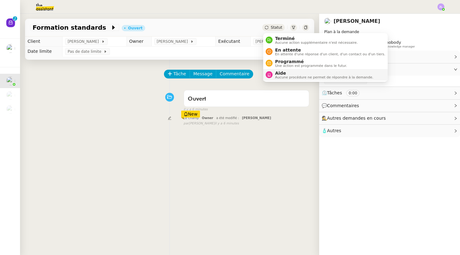
click at [287, 73] on span "Aide" at bounding box center [324, 73] width 98 height 5
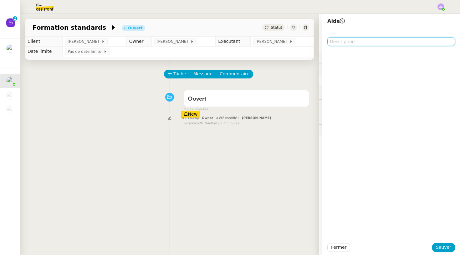
click at [346, 38] on textarea at bounding box center [391, 41] width 128 height 9
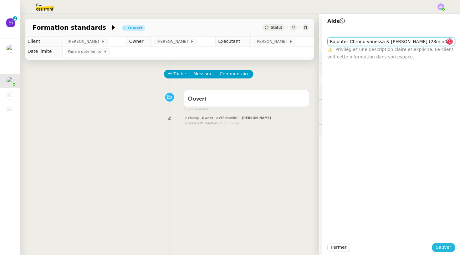
type textarea "Rajouter Chrono vanessa & zoé (28min06) merci !"
click at [441, 249] on span "Sauver" at bounding box center [442, 247] width 15 height 7
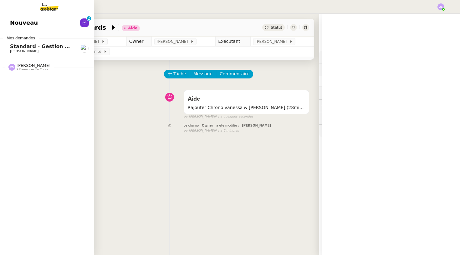
click at [9, 98] on div "Nouveau 0 1 2 3 4 5 6 7 8 9 Mes demandes Standard - Gestion des appels entrants…" at bounding box center [47, 134] width 94 height 241
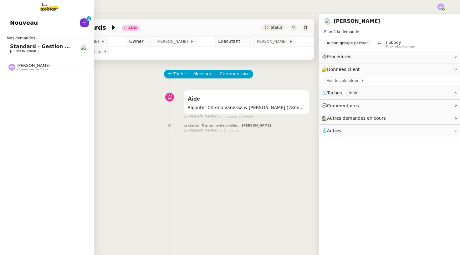
click at [45, 63] on span "Vanessa Decouflet" at bounding box center [34, 65] width 34 height 5
click at [37, 69] on span "2 demandes en cours" at bounding box center [32, 69] width 31 height 3
click at [21, 66] on span "Vanessa Decouflet" at bounding box center [34, 65] width 34 height 5
click at [36, 51] on span "[PERSON_NAME]" at bounding box center [41, 51] width 63 height 4
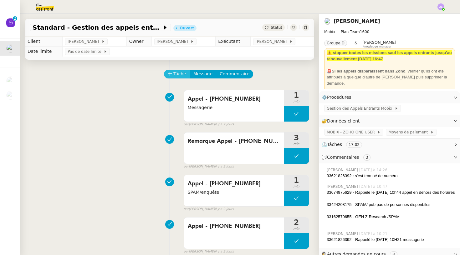
click at [176, 75] on span "Tâche" at bounding box center [179, 73] width 13 height 7
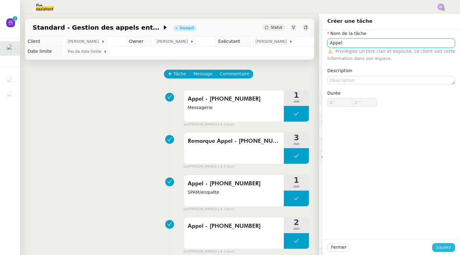
type input "Appel"
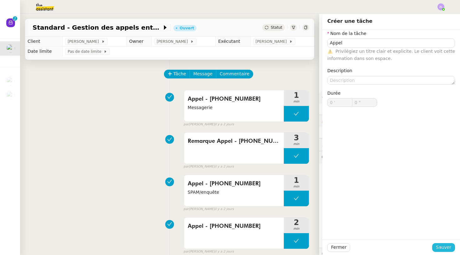
click at [444, 250] on span "Sauver" at bounding box center [442, 247] width 15 height 7
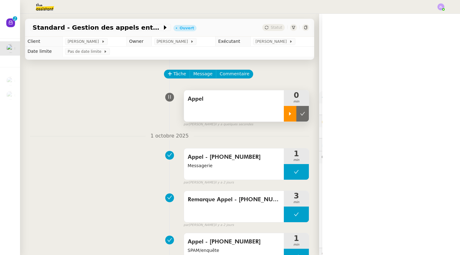
click at [288, 112] on icon at bounding box center [289, 113] width 5 height 5
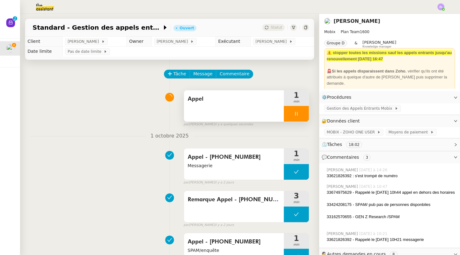
click at [267, 115] on div "Appel" at bounding box center [234, 105] width 100 height 31
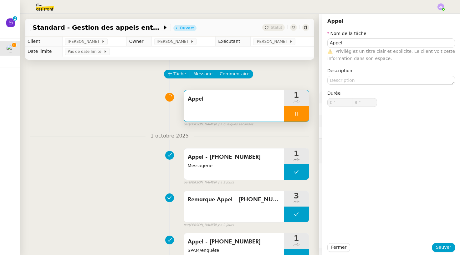
click at [394, 34] on nz-form-item "Nom de la tâche Appel ⚠️ Privilégiez un titre clair et explicite. Le client voi…" at bounding box center [391, 46] width 128 height 32
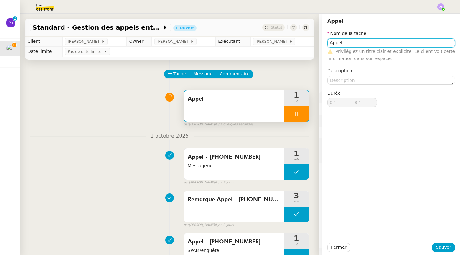
click at [385, 39] on input "Appel" at bounding box center [391, 42] width 128 height 9
type input "9 ""
click at [385, 41] on input "Appel" at bounding box center [391, 42] width 128 height 9
type input "Appel -"
type input "10 ""
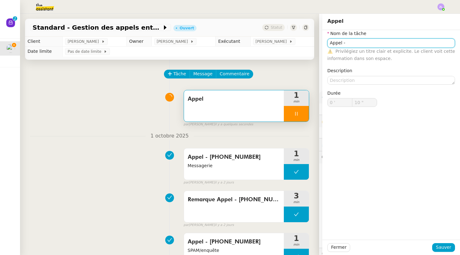
paste input "33499526331"
type input "Appel - 33499526331"
type input "11 ""
type input "Appel - 33499526331"
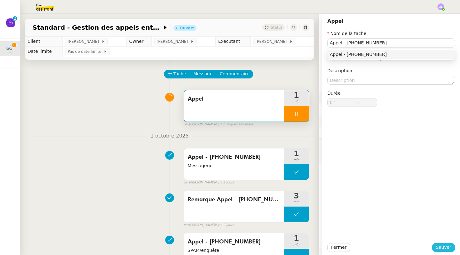
click at [439, 249] on span "Sauver" at bounding box center [442, 247] width 15 height 7
type input "12 ""
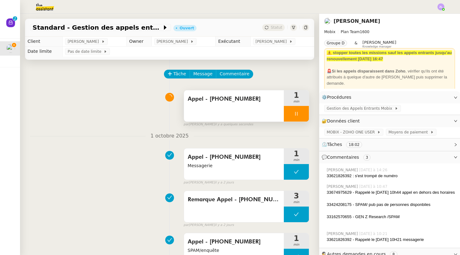
click at [219, 108] on div "Appel - 33499526331" at bounding box center [234, 105] width 100 height 31
click at [228, 118] on div "Appel - 33499526331" at bounding box center [234, 105] width 100 height 31
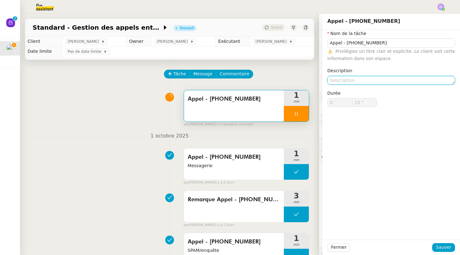
click at [340, 78] on textarea at bounding box center [391, 80] width 128 height 9
type input "16 ""
type textarea "Déjà"
type input "17 ""
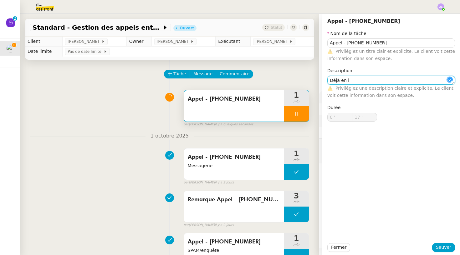
type textarea "Déjà en li"
type input "18 ""
type textarea "Déjà en lig"
type input "19 ""
type textarea "Déjà en ligne rappelé messa"
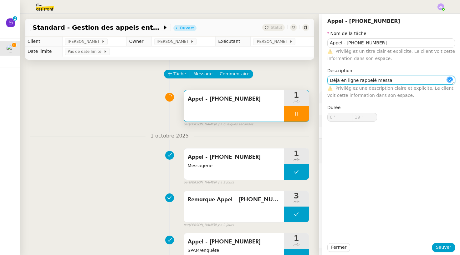
type input "20 ""
type textarea "Déjà en ligne rappelé messag"
type input "22 ""
type textarea "Déjà en ligne rappelé messagerie"
type input "28 ""
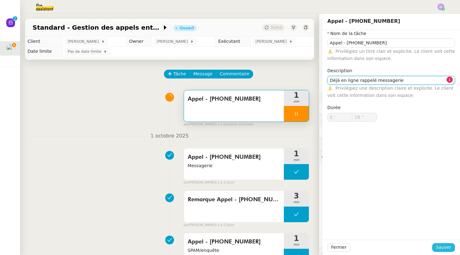
type textarea "Déjà en ligne rappelé messagerie"
click at [441, 249] on span "Sauver" at bounding box center [442, 247] width 15 height 7
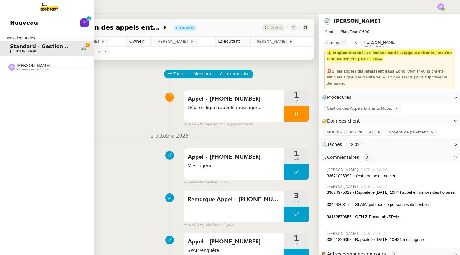
click at [6, 25] on link "Nouveau 0 1 2 3 4 5 6 7 8 9" at bounding box center [47, 23] width 94 height 14
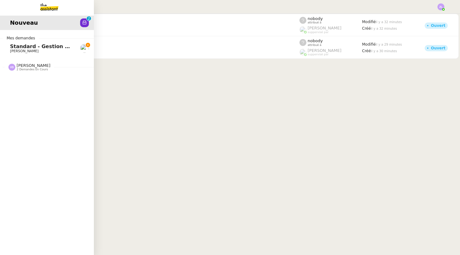
click at [41, 46] on span "Standard - Gestion des appels entrants - octobre 2025" at bounding box center [87, 46] width 154 height 6
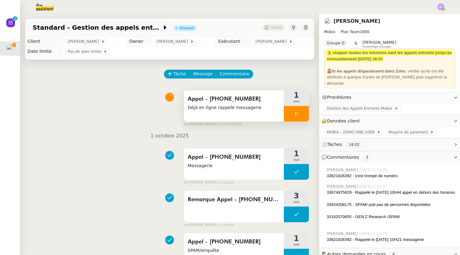
click at [235, 111] on span "Déjà en ligne rappelé messagerie" at bounding box center [234, 107] width 92 height 7
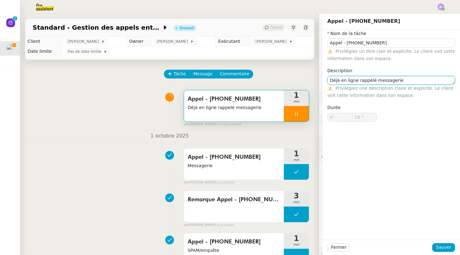
click at [414, 76] on textarea "Déjà en ligne rappelé messagerie" at bounding box center [391, 80] width 128 height 9
drag, startPoint x: 411, startPoint y: 81, endPoint x: 374, endPoint y: 83, distance: 37.2
click at [374, 83] on textarea "Déjà en ligne rappelé messagerie" at bounding box center [391, 80] width 128 height 9
type input "59 ""
type textarea "Déjà en ligne rappelé messageri"
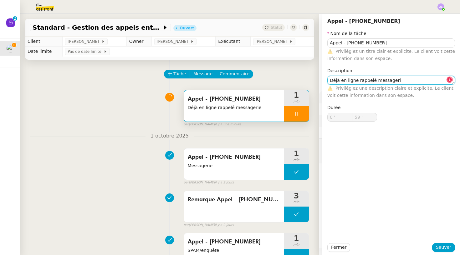
type input "1 '"
type input "0 ""
type textarea "Déjà en ligne rappelé mes"
type input "1 ""
type textarea "Déjà en ligne rappelé"
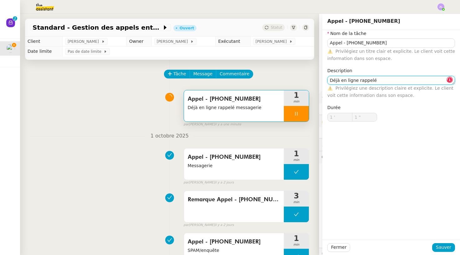
type input "2 ""
type textarea "Déjà en ligne rappelé/ rac"
type input "4 ""
type textarea "Déjà en ligne rappelé/ raccrocje"
type input "5 ""
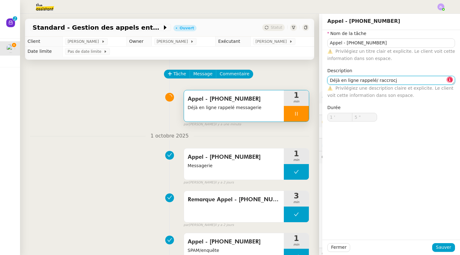
type textarea "Déjà en ligne rappelé/ raccroc"
type input "6 ""
type textarea "Déjà en ligne rappelé/ raccroche"
type input "7 ""
type textarea "Déjà en ligne rappelé/ raccroche directeme"
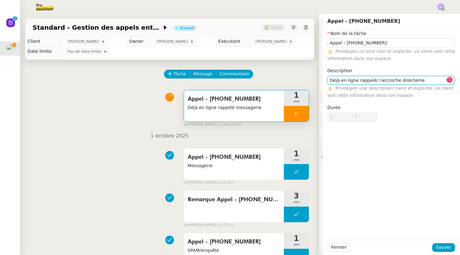
type input "8 ""
type textarea "Déjà en ligne rappelé/ raccroche directement"
type input "9 ""
type textarea "Déjà en ligne rappelé/ raccroche directement"
click at [442, 251] on button "Sauver" at bounding box center [443, 247] width 23 height 9
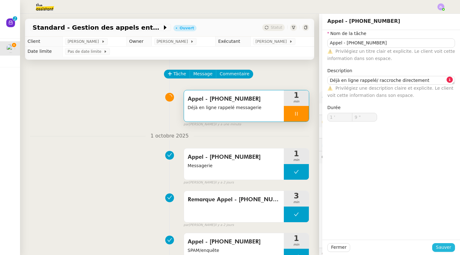
type input "10 ""
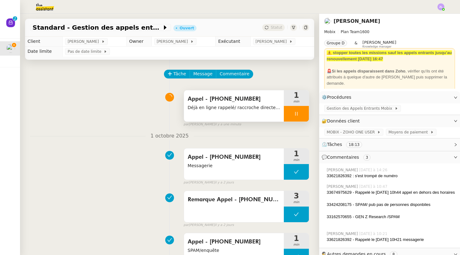
click at [290, 115] on div at bounding box center [296, 114] width 25 height 16
click at [300, 114] on icon at bounding box center [302, 113] width 5 height 5
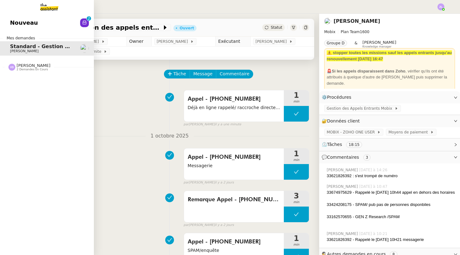
click at [19, 26] on span "Nouveau" at bounding box center [24, 22] width 28 height 9
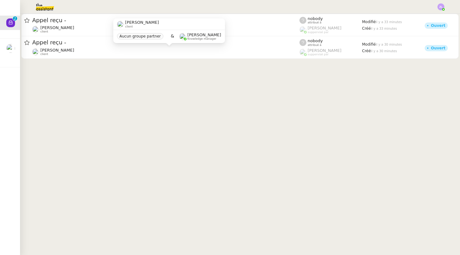
click at [130, 24] on span "[PERSON_NAME]" at bounding box center [142, 22] width 34 height 5
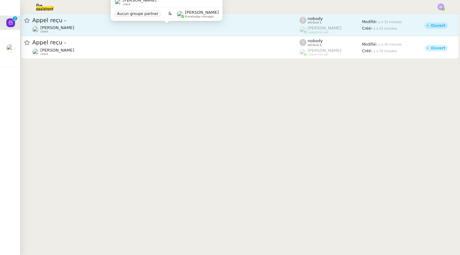
click at [94, 28] on div "[PERSON_NAME] client" at bounding box center [165, 29] width 267 height 8
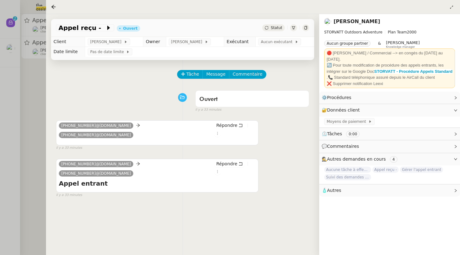
click at [133, 182] on h4 "Appel entrant" at bounding box center [157, 183] width 197 height 9
click at [21, 60] on div at bounding box center [230, 127] width 460 height 255
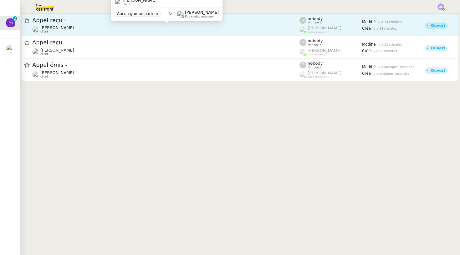
click at [74, 70] on span "[PERSON_NAME]" at bounding box center [57, 72] width 34 height 5
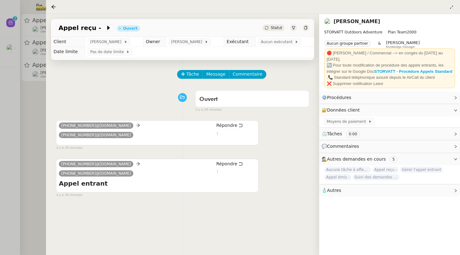
click at [19, 98] on div at bounding box center [230, 127] width 460 height 255
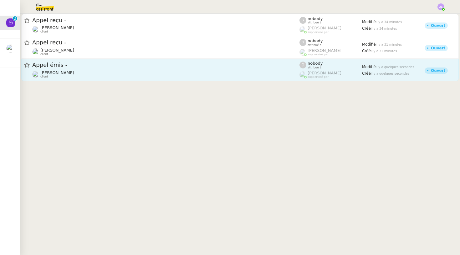
click at [79, 70] on div "Appel émis - [PERSON_NAME] client" at bounding box center [165, 69] width 267 height 17
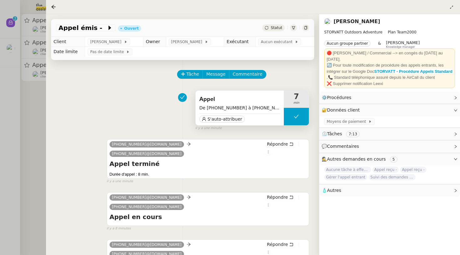
click at [217, 116] on div "S'auto-attribuer" at bounding box center [239, 117] width 81 height 9
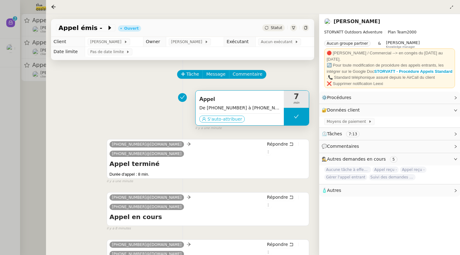
click at [218, 118] on span "S'auto-attribuer" at bounding box center [224, 119] width 35 height 6
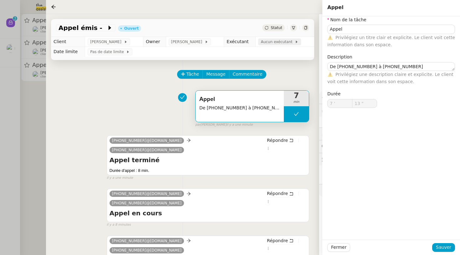
type input "Appel"
type textarea "De +33 4 50 21 20 80 à +33 4 85 80 04 03"
type input "7 '"
type input "13 ""
click at [269, 41] on span "Aucun exécutant" at bounding box center [277, 42] width 34 height 6
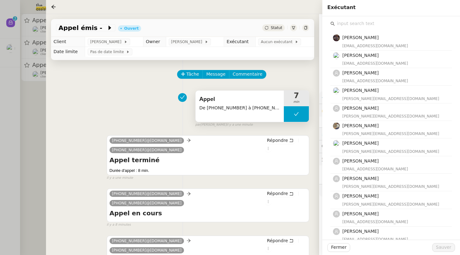
click at [337, 23] on input "text" at bounding box center [392, 23] width 117 height 8
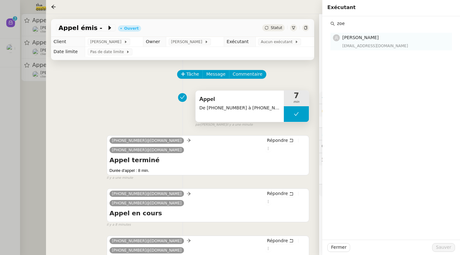
type input "zoe"
click at [361, 43] on div "[EMAIL_ADDRESS][DOMAIN_NAME]" at bounding box center [395, 46] width 106 height 6
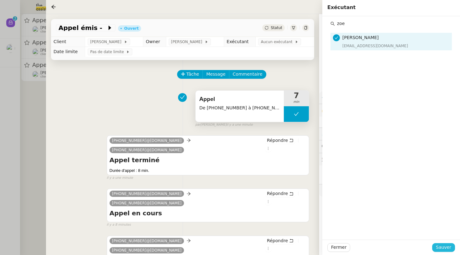
click at [437, 250] on span "Sauver" at bounding box center [442, 247] width 15 height 7
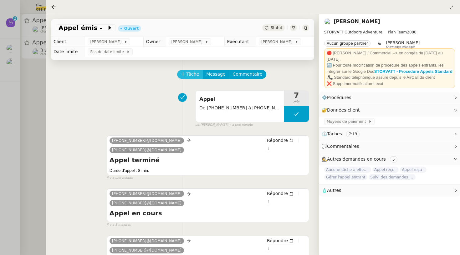
click at [186, 76] on span "Tâche" at bounding box center [192, 74] width 13 height 7
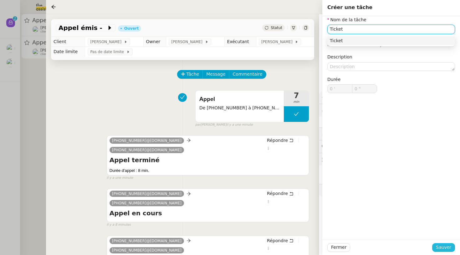
type input "Ticket"
click at [441, 250] on span "Sauver" at bounding box center [442, 247] width 15 height 7
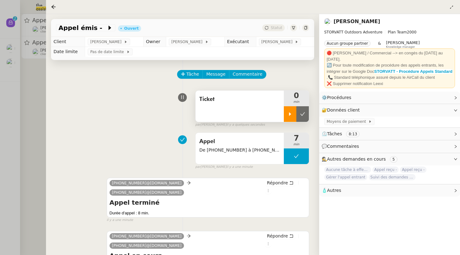
click at [289, 112] on icon at bounding box center [289, 114] width 5 height 5
click at [289, 116] on div at bounding box center [296, 114] width 25 height 16
click at [297, 116] on button at bounding box center [302, 114] width 13 height 16
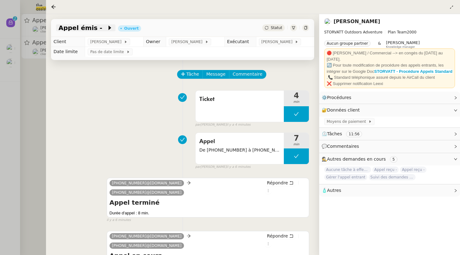
click at [107, 28] on icon at bounding box center [110, 28] width 6 height 6
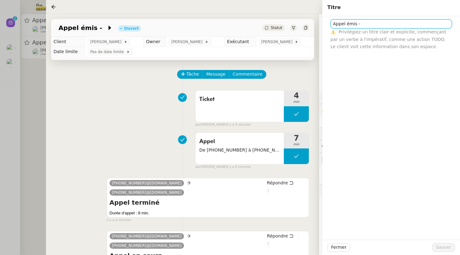
click at [364, 22] on input "Appel émis -" at bounding box center [390, 23] width 121 height 9
paste input "HAAG&BAQUET ARCHITECTES"
type input "Appel émis - HAAG&BAQUET ARCHITECTES"
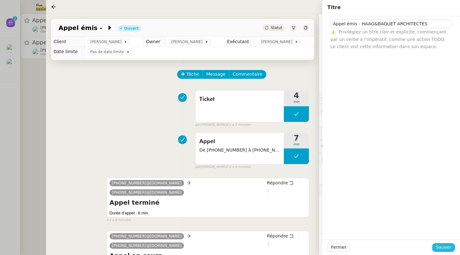
click at [440, 247] on span "Sauver" at bounding box center [442, 247] width 15 height 7
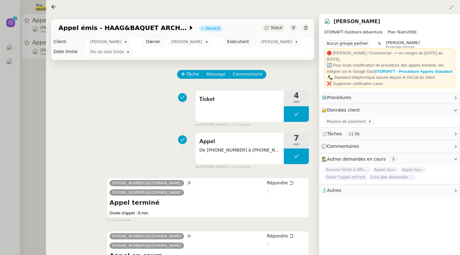
click at [280, 28] on span "Statut" at bounding box center [276, 28] width 12 height 4
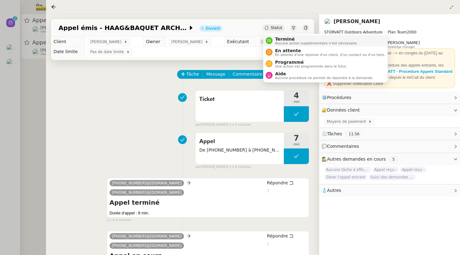
click at [282, 41] on span "Terminé" at bounding box center [316, 39] width 83 height 5
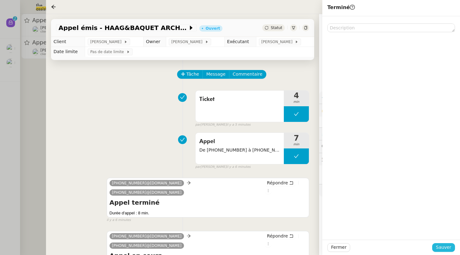
click at [446, 247] on span "Sauver" at bounding box center [442, 247] width 15 height 7
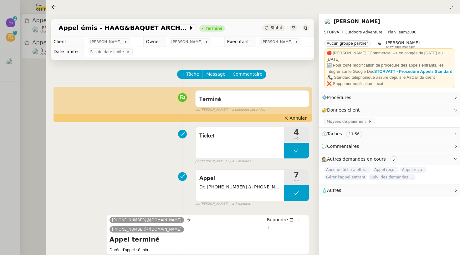
click at [13, 73] on div at bounding box center [230, 127] width 460 height 255
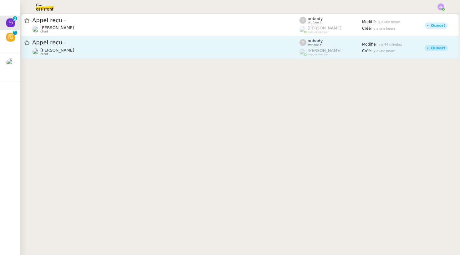
click at [63, 47] on div "Appel reçu - [PERSON_NAME] client" at bounding box center [165, 47] width 267 height 17
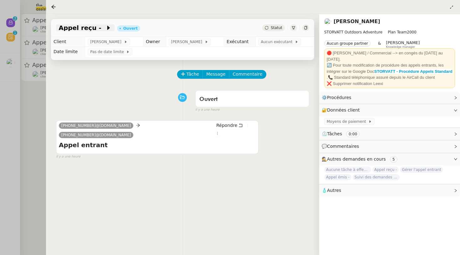
click at [101, 31] on span at bounding box center [103, 28] width 4 height 8
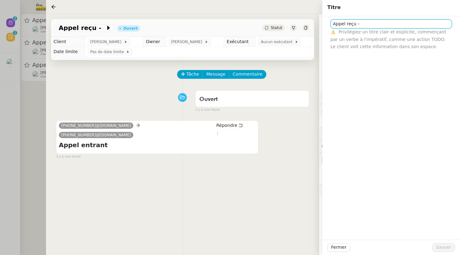
paste input "33684016573"
type input "Appel reçu - 33684016573 (appel manqué)"
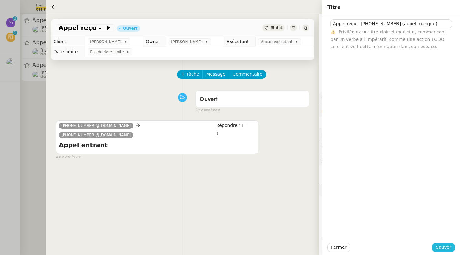
click at [440, 246] on span "Sauver" at bounding box center [442, 247] width 15 height 7
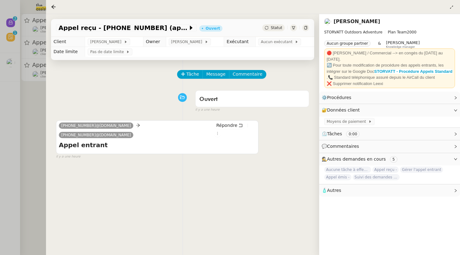
click at [282, 31] on div "Statut" at bounding box center [273, 27] width 23 height 7
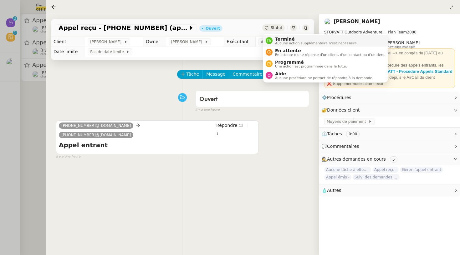
click at [279, 38] on span "Terminé" at bounding box center [316, 39] width 83 height 5
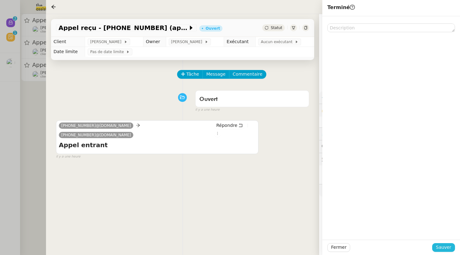
click at [448, 250] on span "Sauver" at bounding box center [442, 247] width 15 height 7
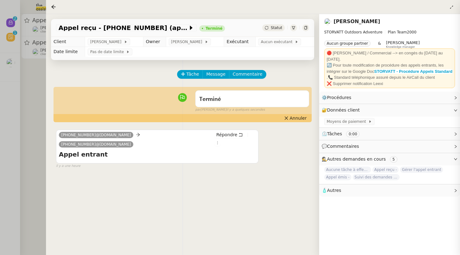
click at [20, 105] on div at bounding box center [230, 127] width 460 height 255
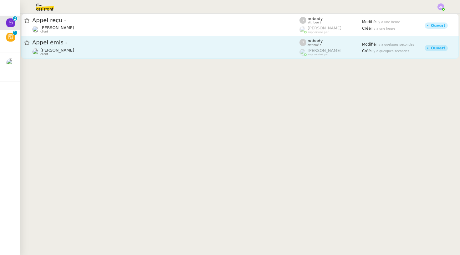
click at [170, 51] on div "[PERSON_NAME] client" at bounding box center [165, 52] width 267 height 8
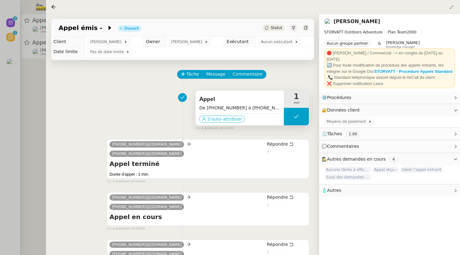
click at [217, 117] on span "S'auto-attribuer" at bounding box center [224, 119] width 35 height 6
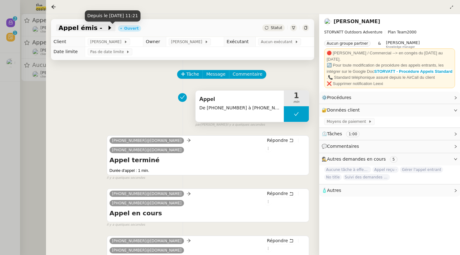
click at [108, 29] on icon at bounding box center [109, 28] width 3 height 4
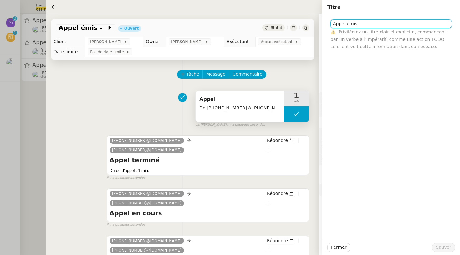
paste input "33684016573"
type input "Appel émis - 33684016573 (messagerie)"
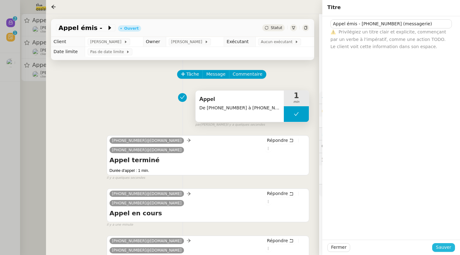
click at [445, 250] on span "Sauver" at bounding box center [442, 247] width 15 height 7
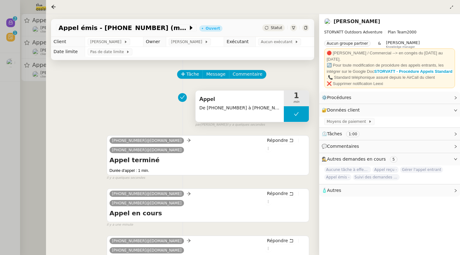
click at [273, 30] on span "Statut" at bounding box center [276, 28] width 12 height 4
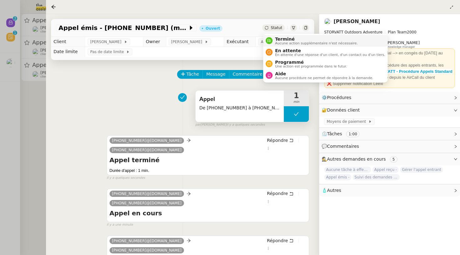
click at [274, 43] on div "Terminé Aucune action supplémentaire n'est nécessaire." at bounding box center [314, 41] width 85 height 8
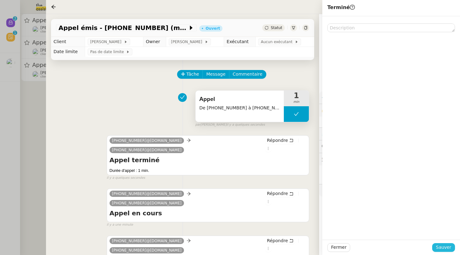
click at [440, 249] on span "Sauver" at bounding box center [442, 247] width 15 height 7
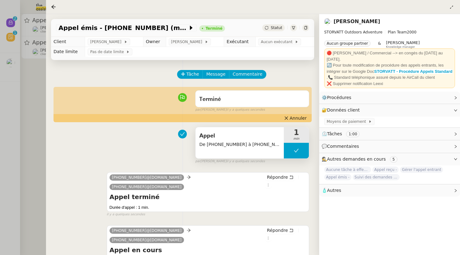
click at [11, 83] on div at bounding box center [230, 127] width 460 height 255
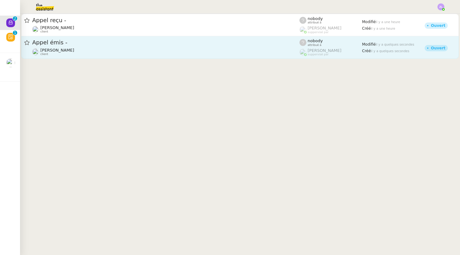
click at [108, 47] on div "Appel émis - [PERSON_NAME] client" at bounding box center [165, 47] width 267 height 17
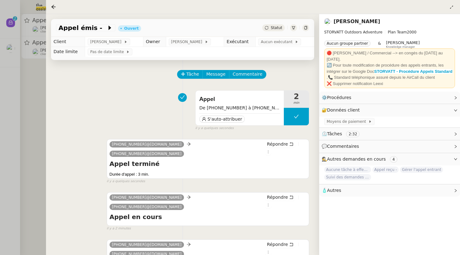
click at [20, 87] on div at bounding box center [230, 127] width 460 height 255
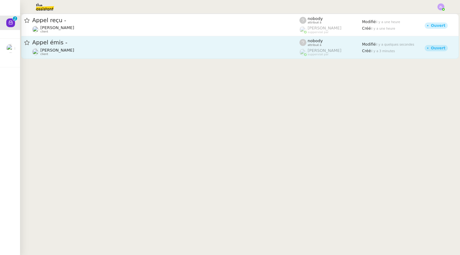
click at [166, 43] on span "Appel émis -" at bounding box center [165, 43] width 267 height 6
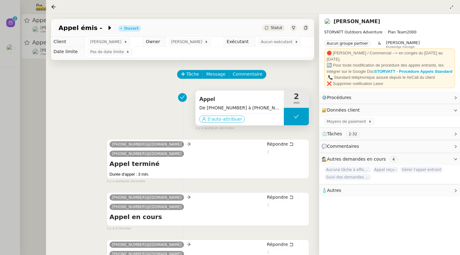
click at [222, 122] on span "S'auto-attribuer" at bounding box center [224, 119] width 35 height 6
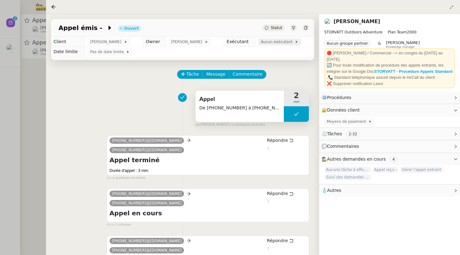
click at [282, 41] on span "Aucun exécutant" at bounding box center [277, 42] width 34 height 6
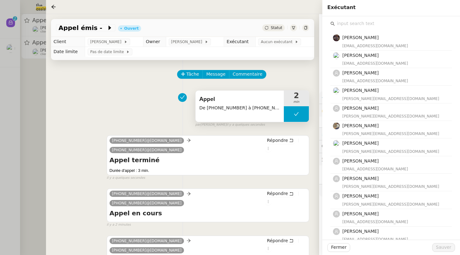
click at [334, 22] on icon at bounding box center [332, 24] width 4 height 4
click at [359, 26] on input "text" at bounding box center [392, 23] width 117 height 8
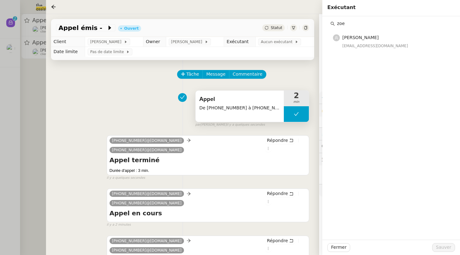
type input "zoe"
click at [380, 42] on div "[PERSON_NAME] [EMAIL_ADDRESS][DOMAIN_NAME]" at bounding box center [395, 41] width 106 height 15
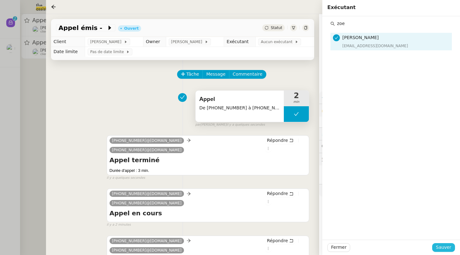
click at [441, 244] on span "Sauver" at bounding box center [442, 247] width 15 height 7
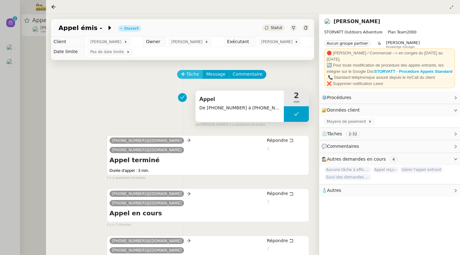
click at [185, 75] on button "Tâche" at bounding box center [190, 74] width 26 height 9
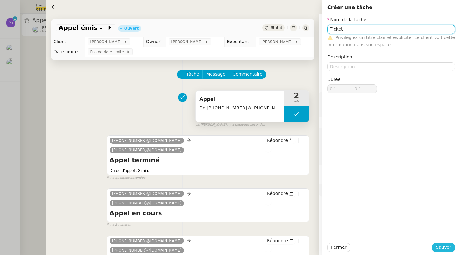
type input "Ticket"
click at [441, 249] on span "Sauver" at bounding box center [442, 247] width 15 height 7
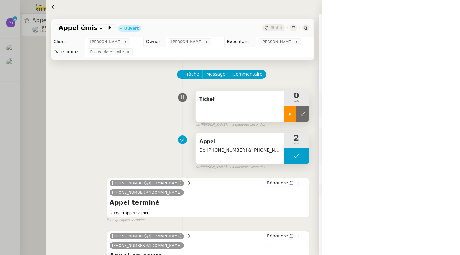
click at [286, 113] on div at bounding box center [290, 114] width 13 height 16
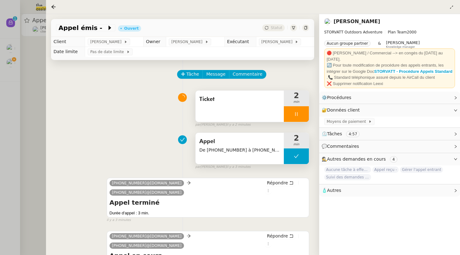
click at [285, 110] on div at bounding box center [296, 114] width 25 height 16
click at [299, 111] on button at bounding box center [302, 114] width 13 height 16
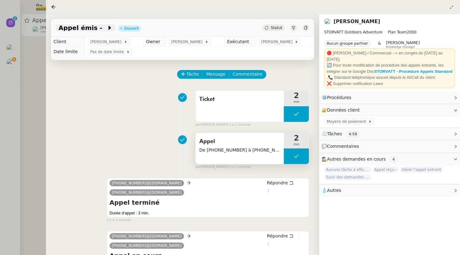
click at [107, 30] on icon at bounding box center [110, 28] width 6 height 6
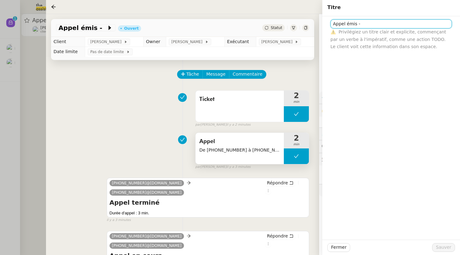
click at [393, 26] on input "Appel émis -" at bounding box center [390, 23] width 121 height 9
type input "Appel émis - BREKELMANS"
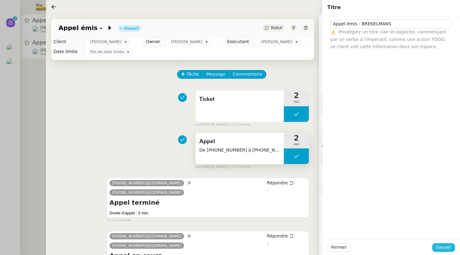
click at [448, 244] on span "Sauver" at bounding box center [442, 247] width 15 height 7
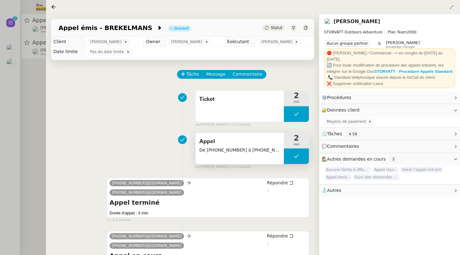
click at [275, 27] on span "Statut" at bounding box center [276, 28] width 12 height 4
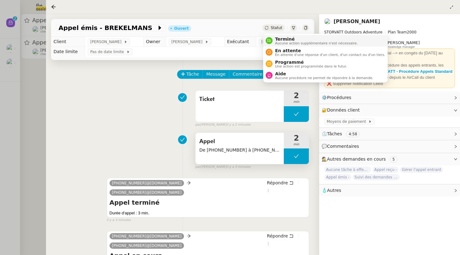
click at [284, 40] on span "Terminé" at bounding box center [316, 39] width 83 height 5
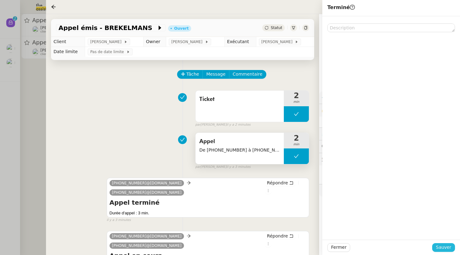
click at [443, 245] on span "Sauver" at bounding box center [442, 247] width 15 height 7
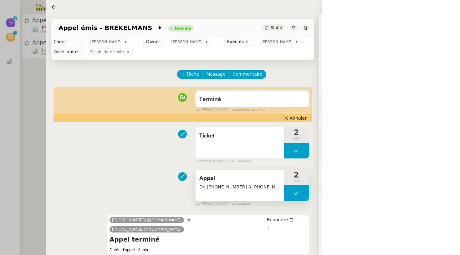
click at [31, 51] on div at bounding box center [230, 127] width 460 height 255
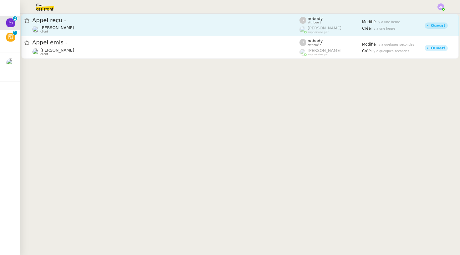
click at [74, 28] on span "[PERSON_NAME]" at bounding box center [57, 27] width 34 height 5
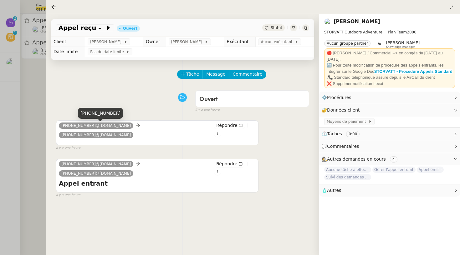
click at [98, 114] on div "++33 4 50 21 20 80" at bounding box center [100, 113] width 45 height 11
copy div "++33 4 50 21 20 80"
click at [93, 27] on span "Appel reçu -" at bounding box center [81, 28] width 47 height 6
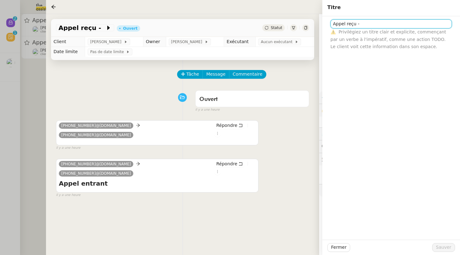
click at [379, 24] on input "Appel reçu -" at bounding box center [390, 23] width 121 height 9
type input "Appel reçu - MBP CONSTRUCTION"
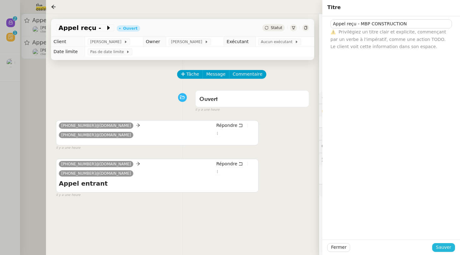
click at [440, 250] on span "Sauver" at bounding box center [442, 247] width 15 height 7
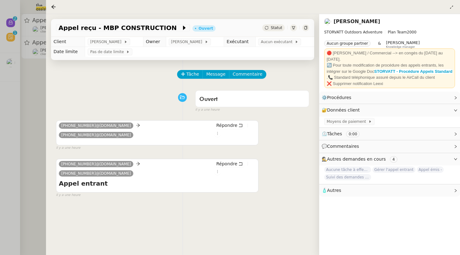
click at [275, 27] on span "Statut" at bounding box center [276, 28] width 12 height 4
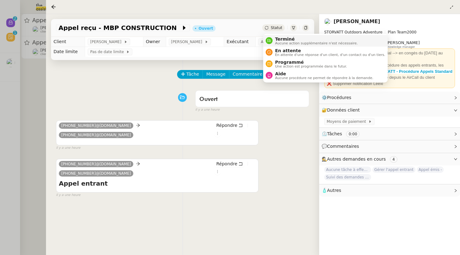
click at [284, 41] on span "Terminé" at bounding box center [316, 39] width 83 height 5
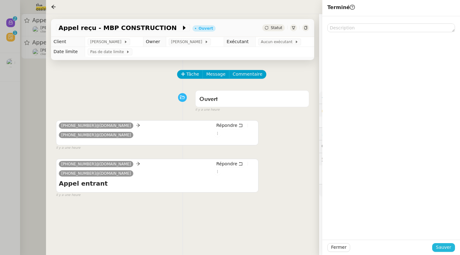
click at [444, 250] on span "Sauver" at bounding box center [442, 247] width 15 height 7
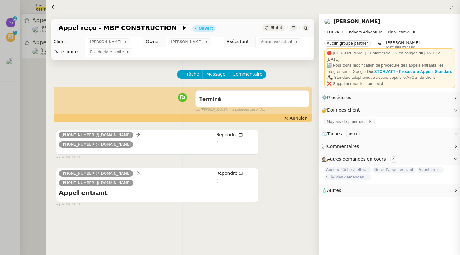
click at [7, 117] on div at bounding box center [230, 127] width 460 height 255
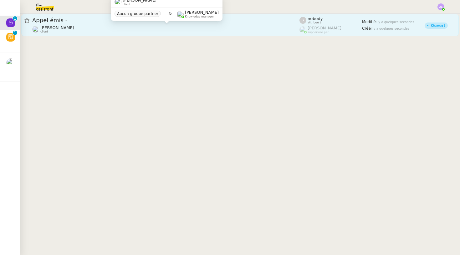
click at [90, 29] on div "[PERSON_NAME] client" at bounding box center [165, 29] width 267 height 8
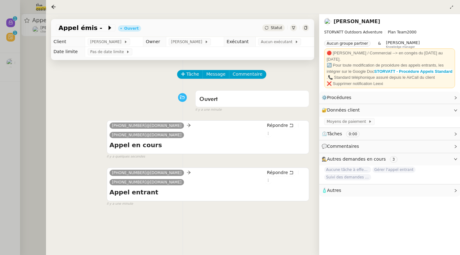
click at [97, 24] on div "Appel émis - Ouvert Statut" at bounding box center [182, 28] width 263 height 18
click at [107, 28] on icon at bounding box center [110, 28] width 6 height 6
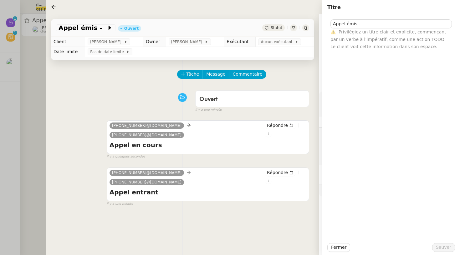
click at [409, 18] on div "Appel émis - ⚠️ Privilégiez un titre clair et explicite, commençant par un verb…" at bounding box center [391, 33] width 128 height 34
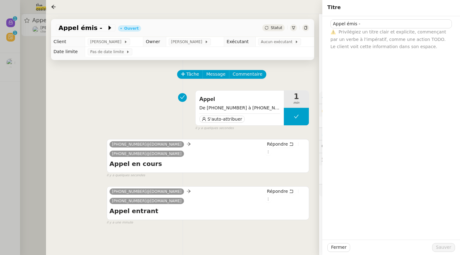
click at [399, 29] on span "Privilégiez un titre clair et explicite, commençant par un verbe à l'impératif,…" at bounding box center [388, 39] width 116 height 20
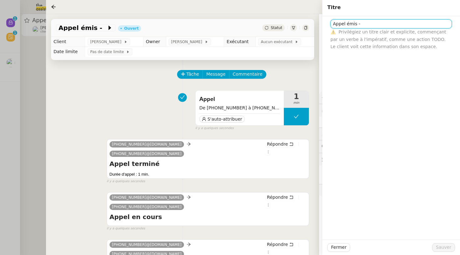
click at [387, 25] on input "Appel émis -" at bounding box center [390, 23] width 121 height 9
paste input "33684016573"
type input "Appel émis - 33684016573"
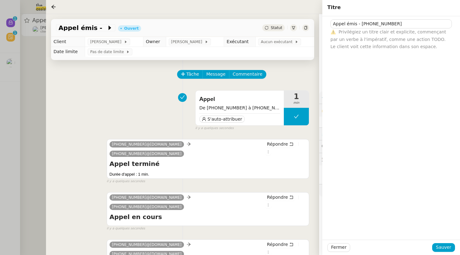
click at [451, 253] on div "Fermer Sauver" at bounding box center [391, 247] width 138 height 15
click at [428, 237] on div "Appel émis - 33684016573 ⚠️ Privilégiez un titre clair et explicite, commençant…" at bounding box center [391, 128] width 138 height 224
click at [447, 249] on span "Sauver" at bounding box center [442, 247] width 15 height 7
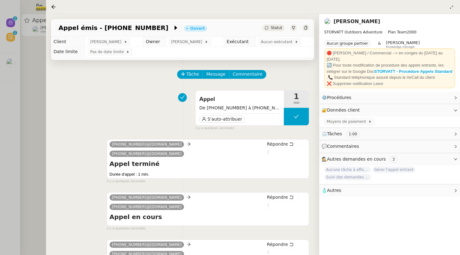
click at [276, 24] on div "Appel émis - 33684016573 Ouvert Statut" at bounding box center [182, 28] width 263 height 18
click at [168, 29] on span at bounding box center [170, 28] width 4 height 8
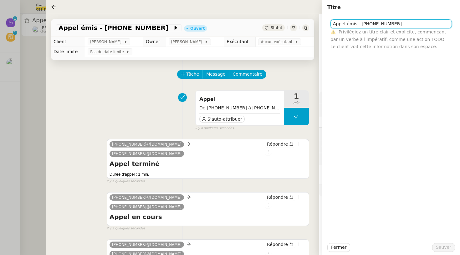
click at [402, 20] on input "Appel émis - 33684016573" at bounding box center [390, 23] width 121 height 9
click at [402, 28] on input "Appel émis - 33684016573" at bounding box center [390, 23] width 121 height 9
type input "Appel émis - 33684016573 (messagerie)"
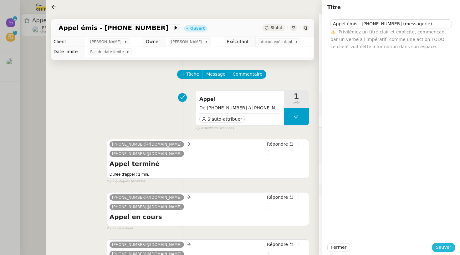
click at [436, 248] on button "Sauver" at bounding box center [443, 247] width 23 height 9
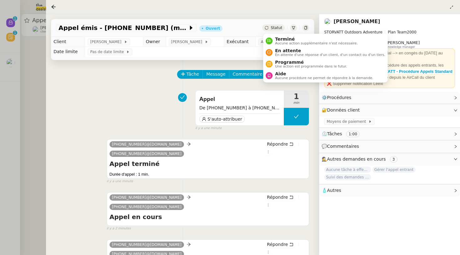
click at [275, 31] on div "Statut" at bounding box center [273, 27] width 23 height 7
click at [284, 39] on span "Terminé" at bounding box center [316, 39] width 83 height 5
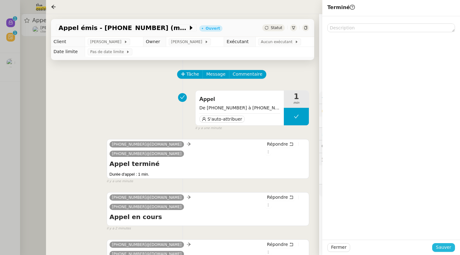
click at [447, 250] on span "Sauver" at bounding box center [442, 247] width 15 height 7
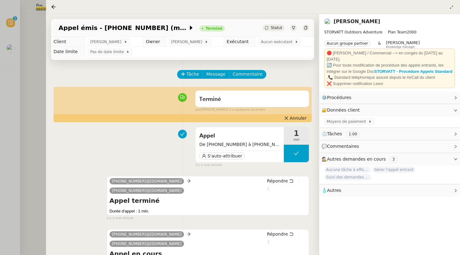
click at [8, 78] on div at bounding box center [230, 127] width 460 height 255
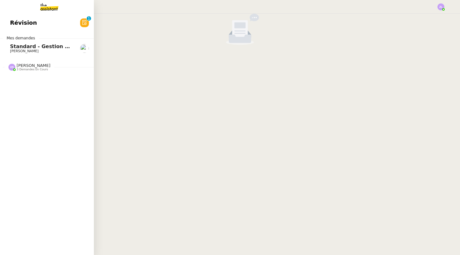
click at [28, 70] on span "3 demandes en cours" at bounding box center [32, 69] width 31 height 3
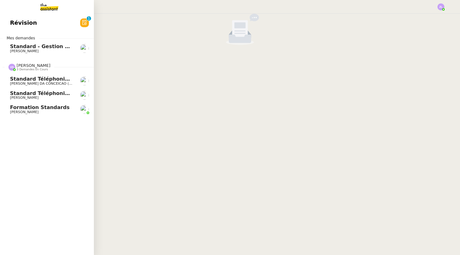
click at [46, 107] on span "Formation standards" at bounding box center [39, 107] width 59 height 6
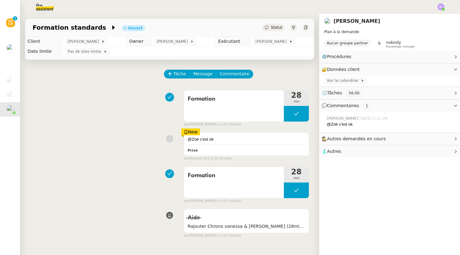
drag, startPoint x: 230, startPoint y: 79, endPoint x: 273, endPoint y: 75, distance: 43.3
click at [230, 79] on div "Tâche Message Commentaire" at bounding box center [236, 77] width 144 height 15
click at [233, 74] on span "Commentaire" at bounding box center [234, 73] width 30 height 7
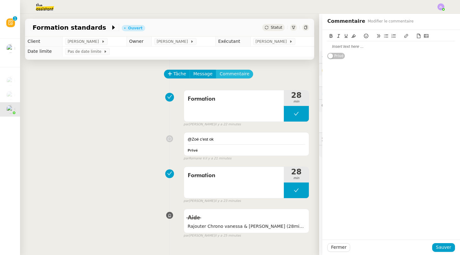
click at [235, 73] on span "Commentaire" at bounding box center [234, 73] width 30 height 7
click at [345, 46] on div at bounding box center [391, 47] width 128 height 6
click at [438, 243] on div "Fermer Sauver" at bounding box center [391, 247] width 138 height 15
click at [440, 247] on span "Sauver" at bounding box center [442, 247] width 15 height 7
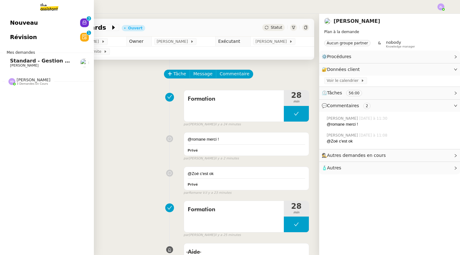
click at [14, 28] on span "Nouveau" at bounding box center [24, 22] width 28 height 9
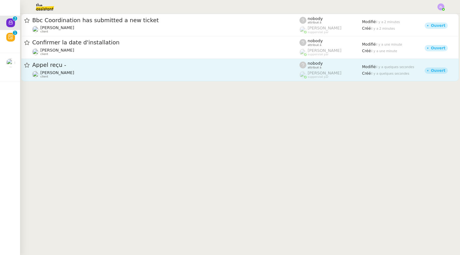
click at [133, 66] on span "Appel reçu -" at bounding box center [165, 65] width 267 height 6
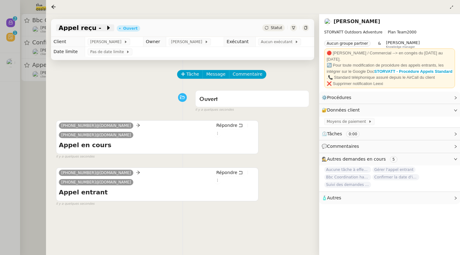
click at [101, 27] on span at bounding box center [103, 28] width 4 height 8
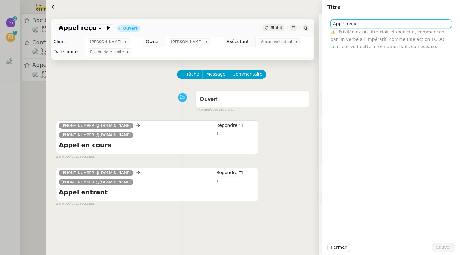
click at [367, 27] on input "Appel reçu -" at bounding box center [390, 23] width 121 height 9
type input "Appel reçu - M. JEAN"
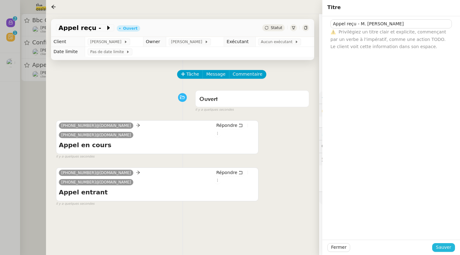
click at [440, 249] on span "Sauver" at bounding box center [442, 247] width 15 height 7
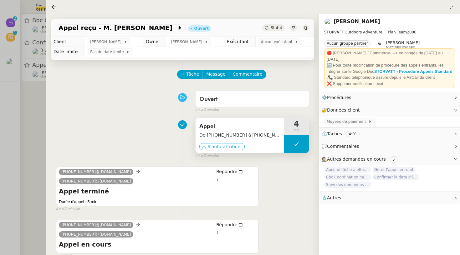
click at [228, 145] on span "S'auto-attribuer" at bounding box center [224, 146] width 35 height 6
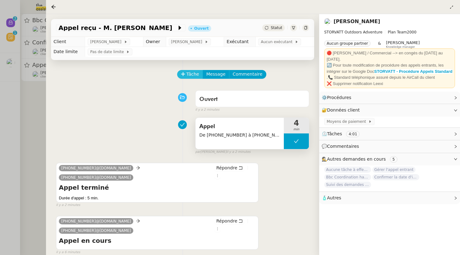
click at [190, 75] on span "Tâche" at bounding box center [192, 74] width 13 height 7
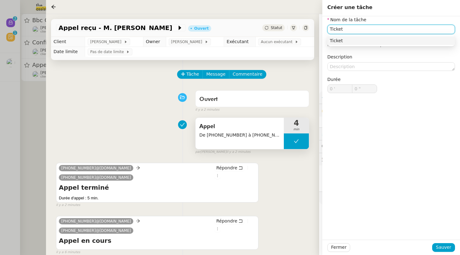
type input "Ticket"
click at [444, 253] on div "Fermer Sauver" at bounding box center [391, 247] width 138 height 15
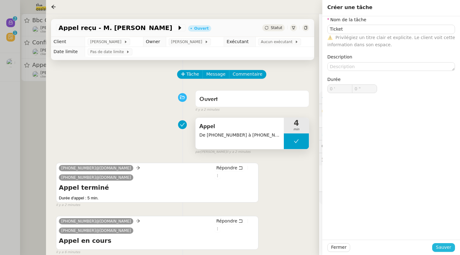
click at [443, 249] on span "Sauver" at bounding box center [442, 247] width 15 height 7
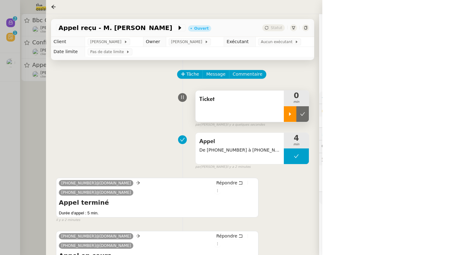
click at [289, 114] on icon at bounding box center [290, 113] width 2 height 3
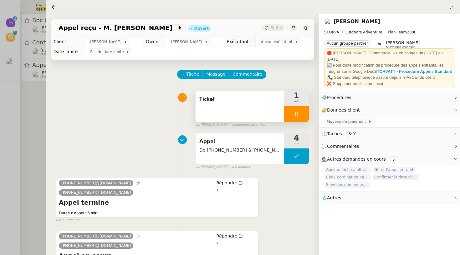
click at [285, 46] on td "Aucun exécutant" at bounding box center [284, 42] width 58 height 10
click at [287, 44] on span "Aucun exécutant" at bounding box center [277, 42] width 34 height 6
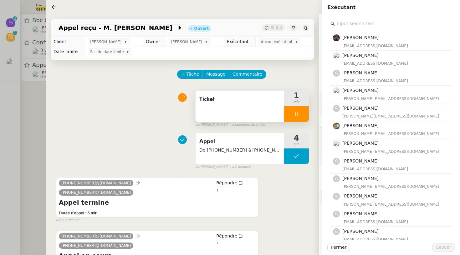
click at [337, 19] on input "text" at bounding box center [392, 23] width 117 height 8
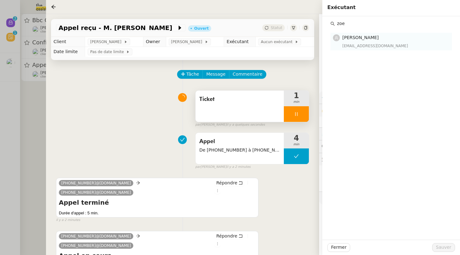
type input "zoe"
click at [364, 46] on div "[EMAIL_ADDRESS][DOMAIN_NAME]" at bounding box center [395, 46] width 106 height 6
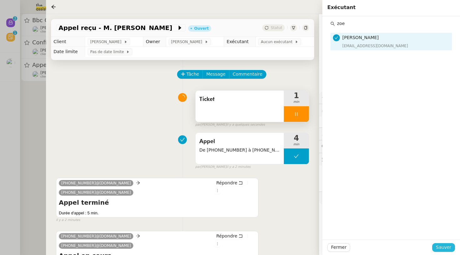
click at [445, 250] on span "Sauver" at bounding box center [442, 247] width 15 height 7
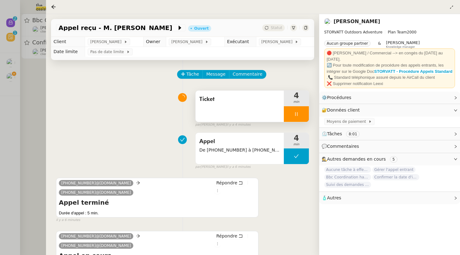
click at [290, 112] on div at bounding box center [296, 114] width 25 height 16
click at [302, 114] on icon at bounding box center [302, 114] width 5 height 5
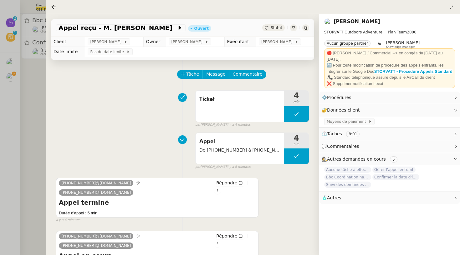
click at [277, 29] on span "Statut" at bounding box center [276, 28] width 12 height 4
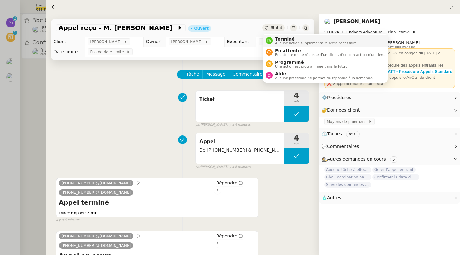
click at [278, 40] on span "Terminé" at bounding box center [316, 39] width 83 height 5
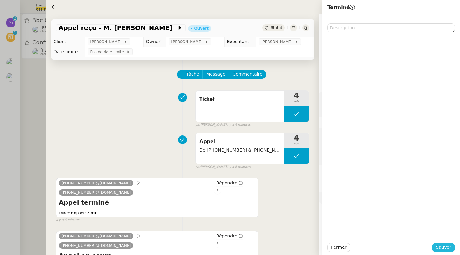
click at [445, 247] on span "Sauver" at bounding box center [442, 247] width 15 height 7
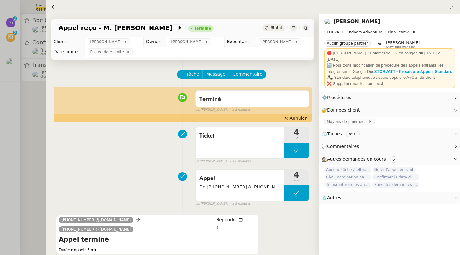
click at [19, 101] on div at bounding box center [230, 127] width 460 height 255
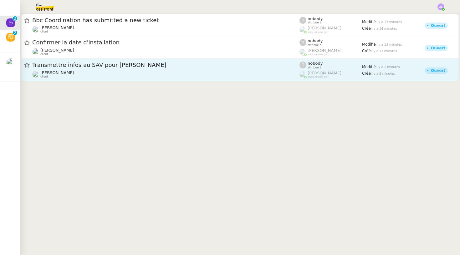
click at [79, 70] on div "Transmettre infos au SAV pour Arnaud Jean Franck MUFFAT-JEANDET client" at bounding box center [165, 69] width 267 height 17
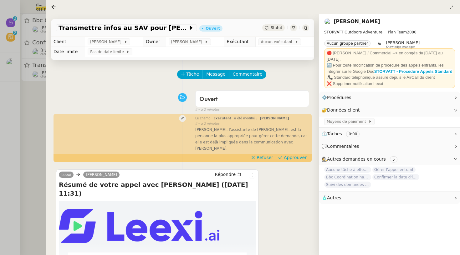
scroll to position [25, 0]
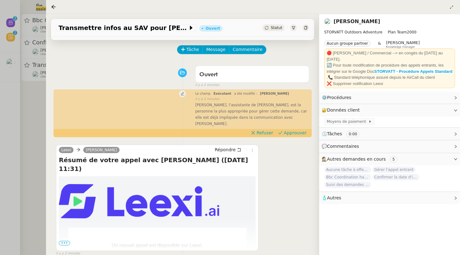
click at [276, 29] on span "Statut" at bounding box center [276, 28] width 12 height 4
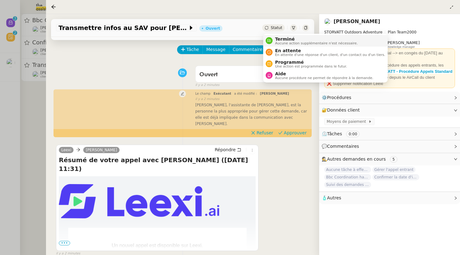
click at [287, 39] on span "Terminé" at bounding box center [316, 39] width 83 height 5
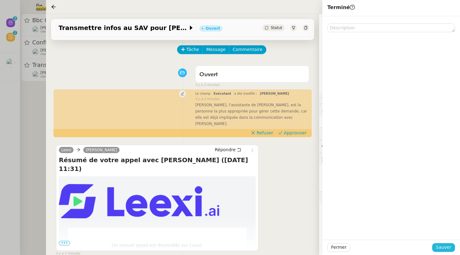
click at [449, 248] on span "Sauver" at bounding box center [442, 247] width 15 height 7
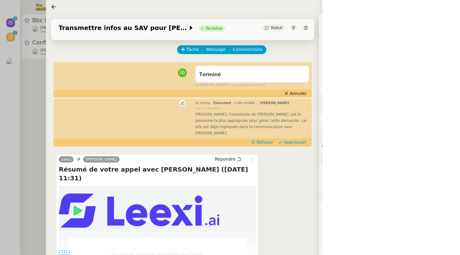
click at [36, 82] on div at bounding box center [230, 127] width 460 height 255
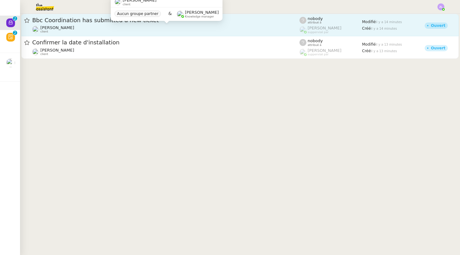
click at [65, 28] on span "[PERSON_NAME]" at bounding box center [57, 27] width 34 height 5
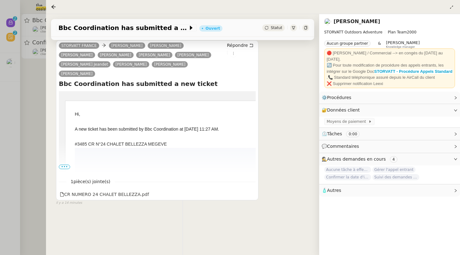
scroll to position [81, 0]
click at [65, 167] on span "•••" at bounding box center [64, 167] width 11 height 4
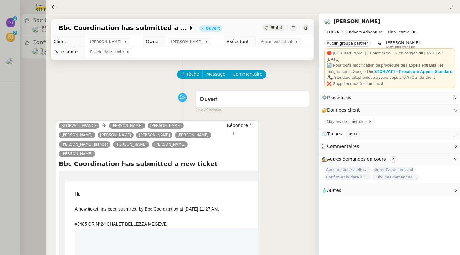
scroll to position [0, 0]
click at [270, 27] on div "Statut" at bounding box center [273, 27] width 23 height 7
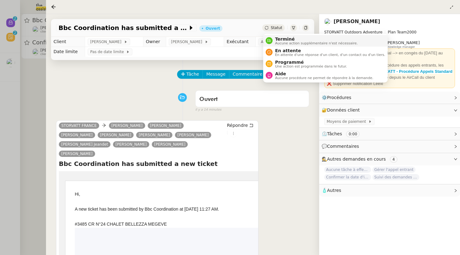
click at [276, 38] on span "Terminé" at bounding box center [316, 39] width 83 height 5
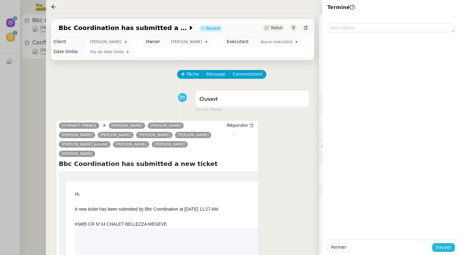
click at [440, 247] on span "Sauver" at bounding box center [442, 247] width 15 height 7
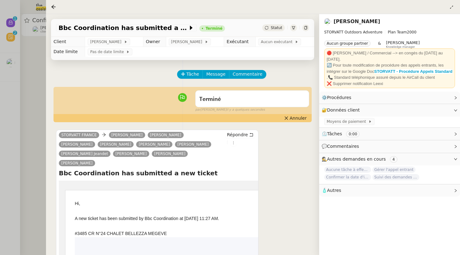
click at [40, 75] on div at bounding box center [230, 127] width 460 height 255
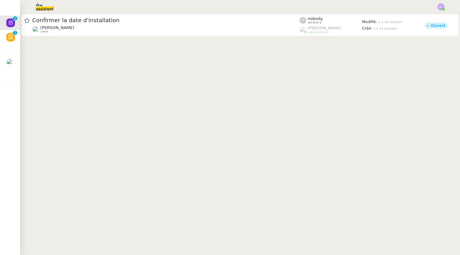
click at [58, 13] on img at bounding box center [40, 7] width 48 height 14
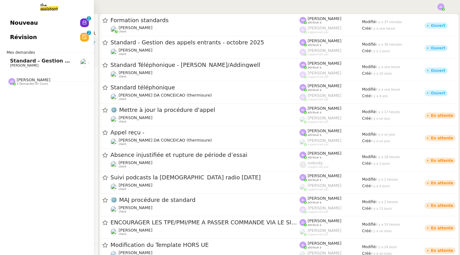
click at [59, 30] on link "Nouveau 0 1 2 3 4 5 6 7 8 9" at bounding box center [47, 23] width 94 height 14
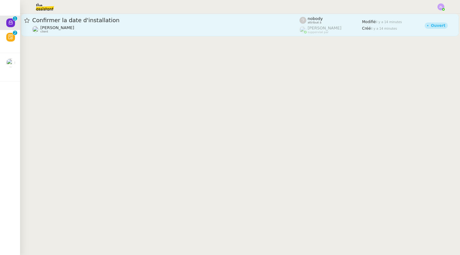
click at [114, 25] on div "Confirmer la date d'installation Franck MUFFAT-JEANDET client" at bounding box center [165, 25] width 267 height 17
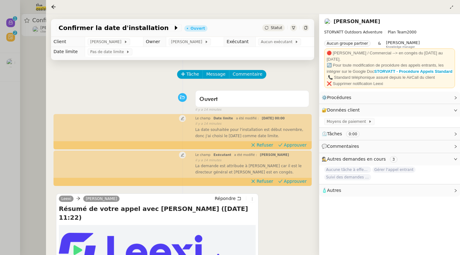
click at [275, 26] on span "Statut" at bounding box center [276, 28] width 12 height 4
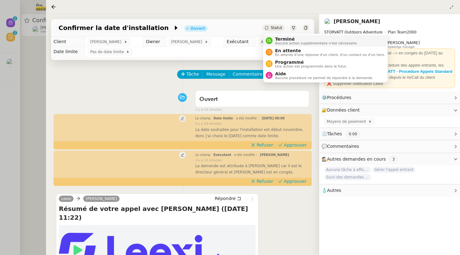
click at [276, 38] on span "Terminé" at bounding box center [316, 39] width 83 height 5
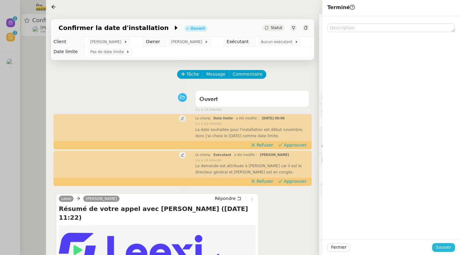
click at [453, 251] on button "Sauver" at bounding box center [443, 247] width 23 height 9
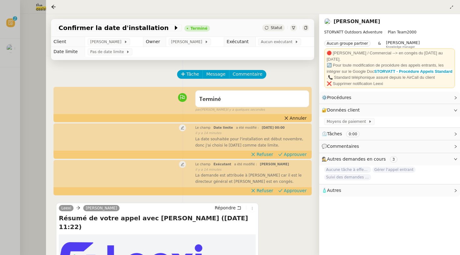
click at [0, 88] on div at bounding box center [230, 127] width 460 height 255
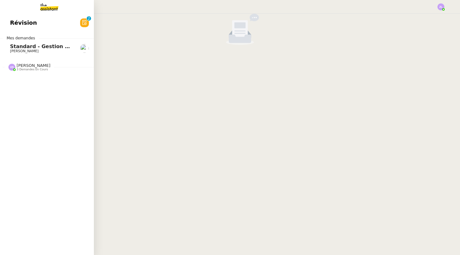
click at [17, 65] on span "Vanessa Decouflet" at bounding box center [34, 65] width 34 height 5
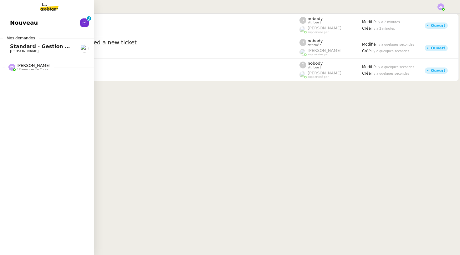
click at [79, 30] on link "Nouveau 0 1 2 3 4 5 6 7 8 9" at bounding box center [47, 23] width 94 height 14
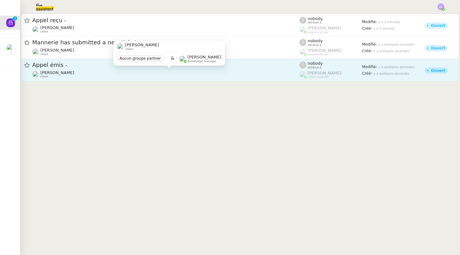
click at [177, 76] on div "[PERSON_NAME] client" at bounding box center [165, 74] width 267 height 8
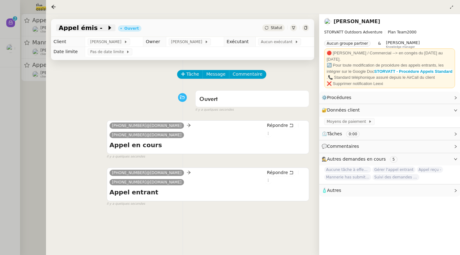
click at [107, 31] on icon at bounding box center [110, 28] width 6 height 6
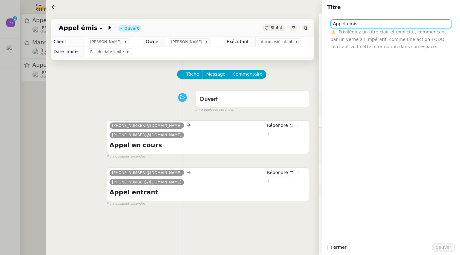
click at [367, 22] on input "Appel émis -" at bounding box center [390, 23] width 121 height 9
paste input "33609681551"
type input "Appel émis - 33609681551"
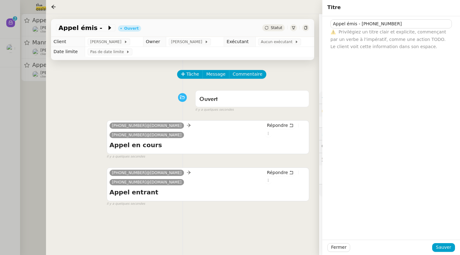
click at [456, 243] on div "Fermer Sauver" at bounding box center [391, 247] width 138 height 15
click at [448, 245] on span "Sauver" at bounding box center [442, 247] width 15 height 7
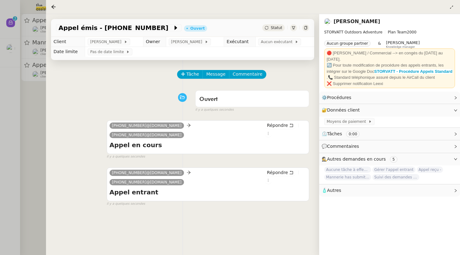
click at [271, 29] on span "Statut" at bounding box center [276, 28] width 12 height 4
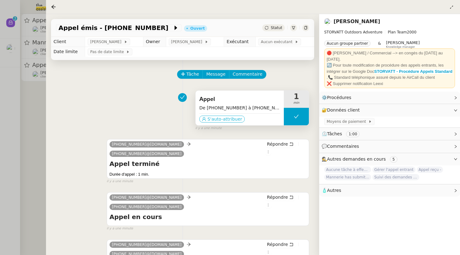
click at [236, 121] on span "S'auto-attribuer" at bounding box center [224, 119] width 35 height 6
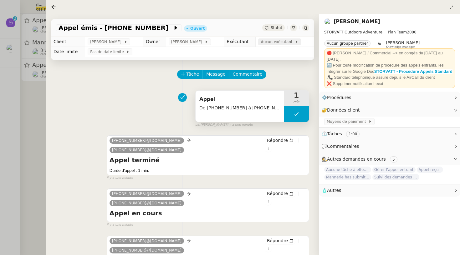
click at [276, 45] on span "Aucun exécutant" at bounding box center [277, 42] width 34 height 6
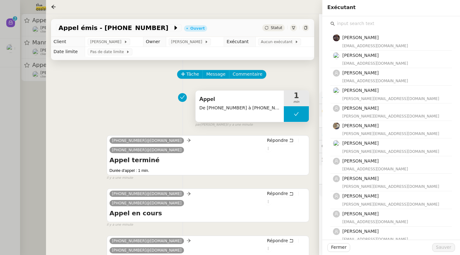
click at [360, 29] on div "Bert Canavaggio bert.canavaggio@gmail.com Romane Vachon romane@team.theassistan…" at bounding box center [390, 206] width 121 height 357
type input "e"
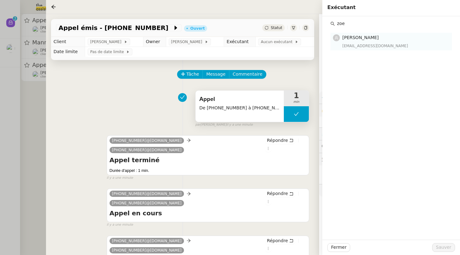
type input "zoe"
click at [360, 46] on div "[EMAIL_ADDRESS][DOMAIN_NAME]" at bounding box center [395, 46] width 106 height 6
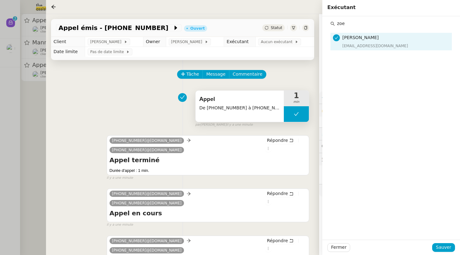
click at [439, 239] on div "zoe Zoé Lachambre zoe@theassistant.team" at bounding box center [391, 128] width 138 height 224
click at [441, 247] on span "Sauver" at bounding box center [442, 247] width 15 height 7
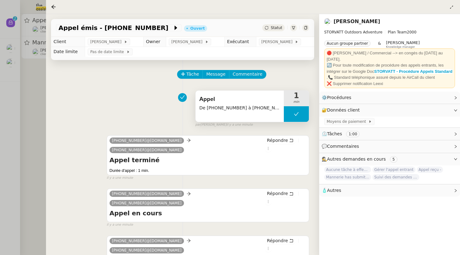
click at [267, 25] on div "Statut" at bounding box center [273, 27] width 23 height 7
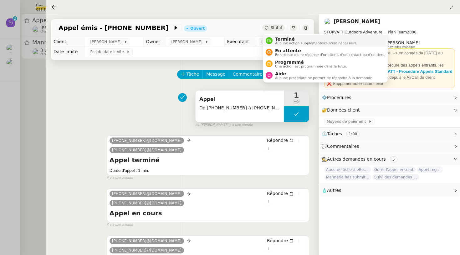
click at [277, 42] on span "Aucune action supplémentaire n'est nécessaire." at bounding box center [316, 43] width 83 height 3
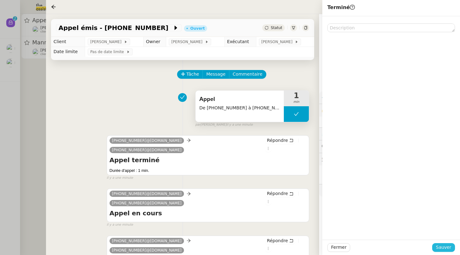
click at [454, 248] on button "Sauver" at bounding box center [443, 247] width 23 height 9
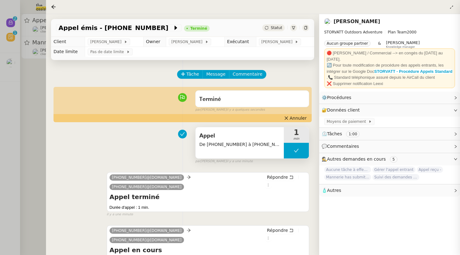
click at [23, 85] on div at bounding box center [230, 127] width 460 height 255
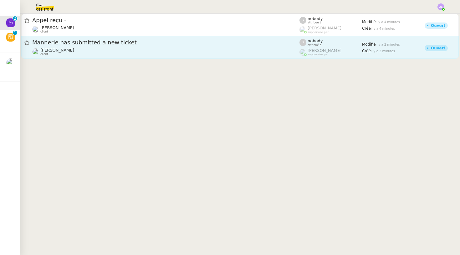
click at [68, 44] on span "Mannerie has submitted a new ticket" at bounding box center [165, 43] width 267 height 6
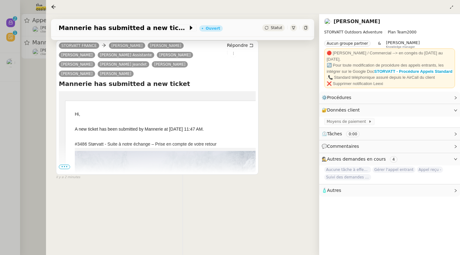
scroll to position [81, 0]
click at [63, 168] on span "•••" at bounding box center [64, 167] width 11 height 4
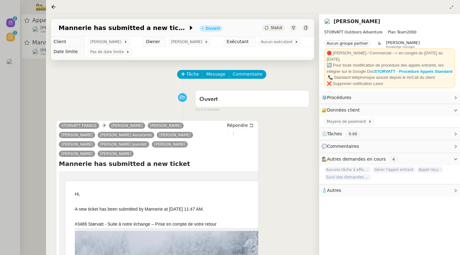
scroll to position [0, 0]
click at [279, 40] on span "Aucun exécutant" at bounding box center [277, 42] width 34 height 6
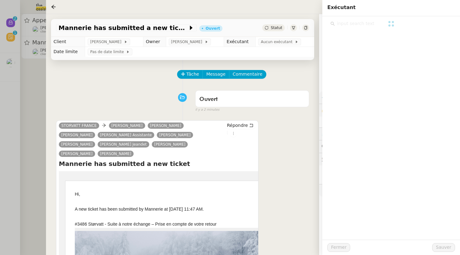
click at [275, 29] on span "Statut" at bounding box center [276, 28] width 12 height 4
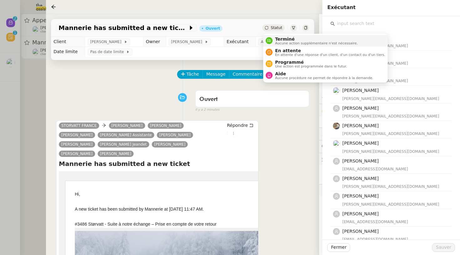
click at [285, 43] on span "Aucune action supplémentaire n'est nécessaire." at bounding box center [316, 43] width 83 height 3
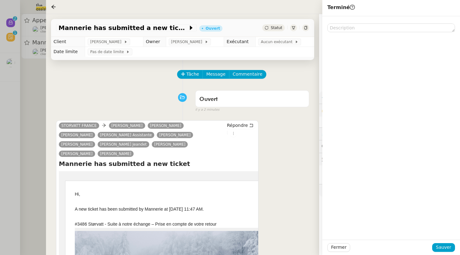
click at [446, 255] on div "Fermer Sauver" at bounding box center [391, 247] width 138 height 15
click at [445, 252] on div "Fermer Sauver" at bounding box center [391, 247] width 138 height 15
click at [442, 247] on span "Sauver" at bounding box center [442, 247] width 15 height 7
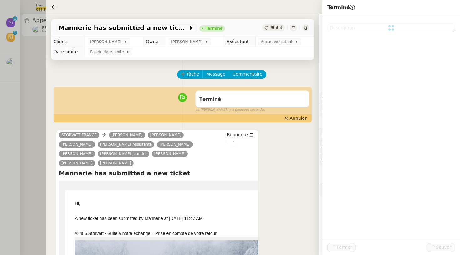
click at [31, 67] on div at bounding box center [230, 127] width 460 height 255
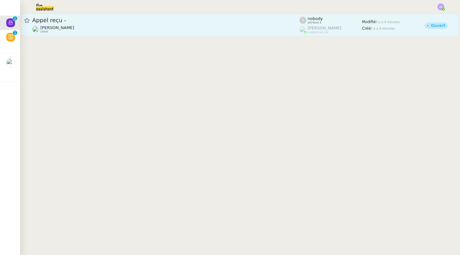
click at [49, 33] on div "[PERSON_NAME] client" at bounding box center [57, 29] width 34 height 8
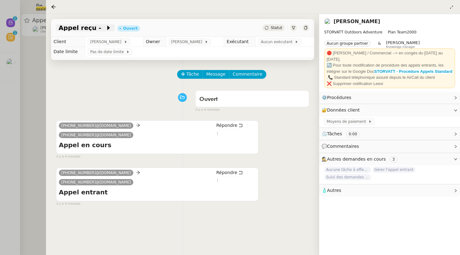
click at [98, 25] on div "Appel reçu -" at bounding box center [85, 27] width 58 height 7
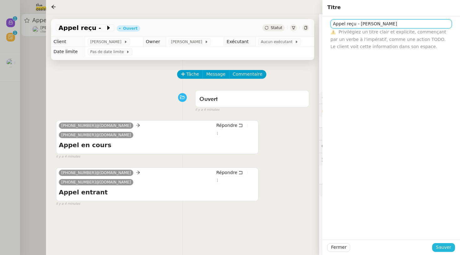
type input "Appel reçu - M. ROCH"
click at [440, 248] on span "Sauver" at bounding box center [442, 247] width 15 height 7
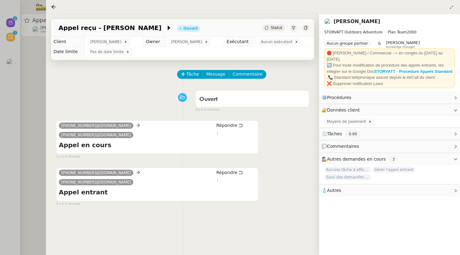
click at [131, 136] on span "[PHONE_NUMBER]@[DOMAIN_NAME]" at bounding box center [95, 135] width 69 height 4
click at [36, 71] on div at bounding box center [230, 127] width 460 height 255
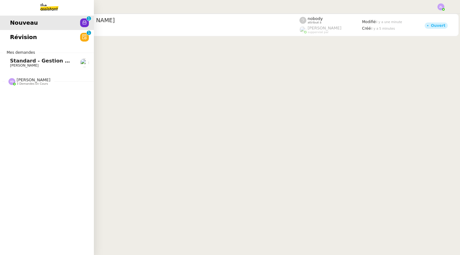
click at [19, 85] on span "3 demandes en cours" at bounding box center [32, 83] width 31 height 3
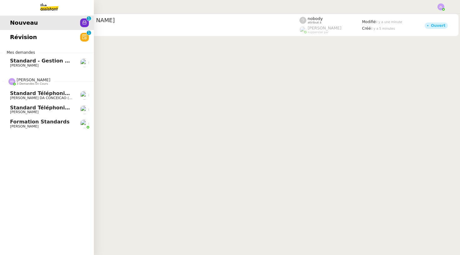
click at [36, 108] on span "Standard Téléphonique - Camille/Addingwell" at bounding box center [85, 108] width 151 height 6
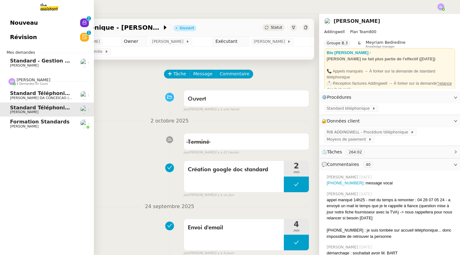
click at [3, 128] on link "Formation standards Camille TOULOUSE" at bounding box center [47, 124] width 94 height 14
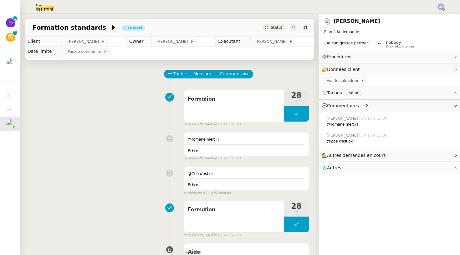
click at [178, 79] on div "Tâche Message Commentaire" at bounding box center [236, 77] width 144 height 15
click at [179, 74] on span "Tâche" at bounding box center [179, 73] width 13 height 7
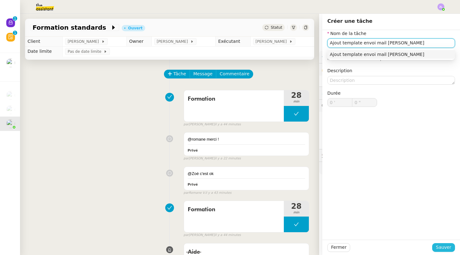
type input "Ajout template envoi mail Julien DECROIX"
click at [439, 246] on span "Sauver" at bounding box center [442, 247] width 15 height 7
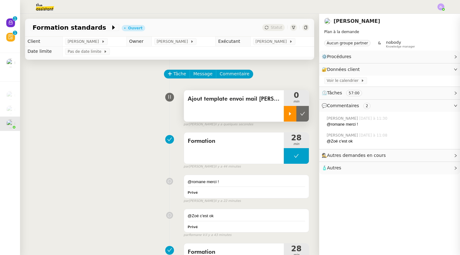
click at [292, 114] on div at bounding box center [290, 114] width 13 height 16
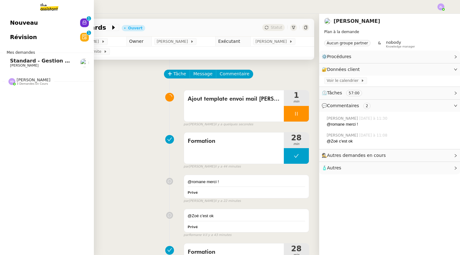
click at [35, 81] on span "Vanessa Decouflet" at bounding box center [34, 80] width 34 height 5
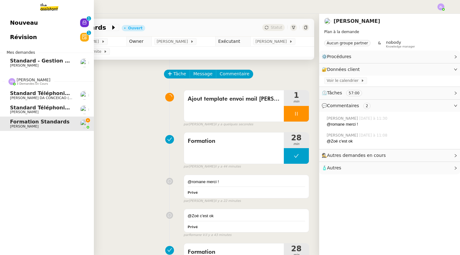
click at [40, 109] on span "Standard Téléphonique - Camille/Addingwell" at bounding box center [85, 108] width 151 height 6
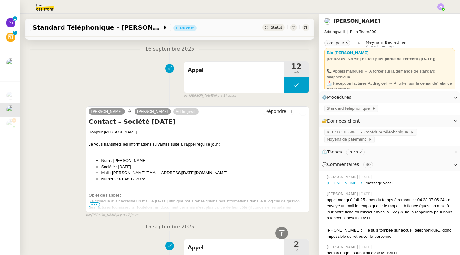
scroll to position [962, 0]
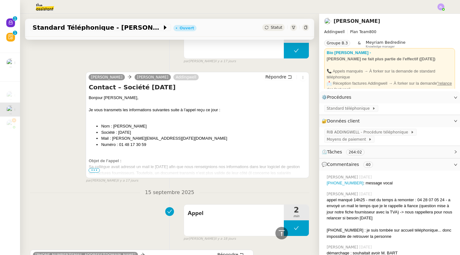
click at [98, 168] on span "•••" at bounding box center [93, 170] width 11 height 4
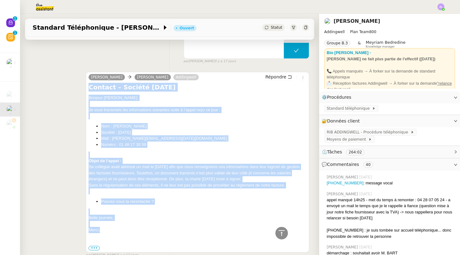
drag, startPoint x: 88, startPoint y: 77, endPoint x: 127, endPoint y: 216, distance: 144.1
click at [127, 216] on div "Contact – Société RAJA Bonjour Sabrina, Je vous transmets les informations suiv…" at bounding box center [197, 167] width 218 height 168
copy div "Contact – Société RAJA Bonjour Sabrina, Je vous transmets les informations suiv…"
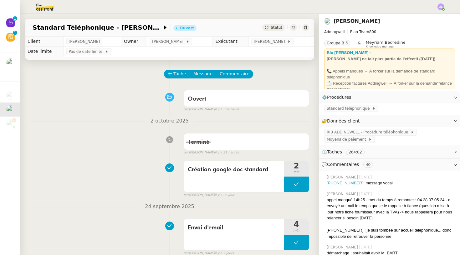
scroll to position [0, 0]
click at [230, 74] on span "Commentaire" at bounding box center [234, 73] width 30 height 7
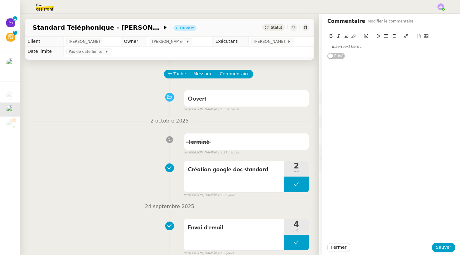
click at [346, 46] on div at bounding box center [391, 47] width 128 height 6
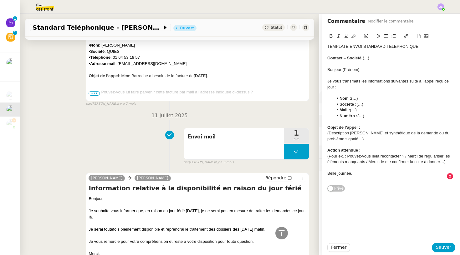
scroll to position [4230, 0]
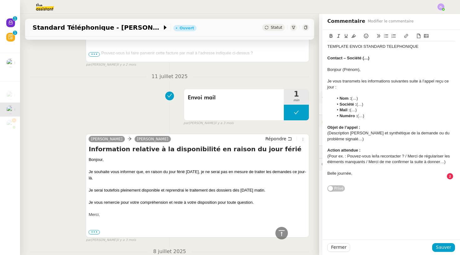
click at [346, 58] on strong "Contact – Société (…)" at bounding box center [348, 58] width 42 height 5
drag, startPoint x: 341, startPoint y: 57, endPoint x: 318, endPoint y: 57, distance: 23.1
click at [318, 57] on app-ticket "Standard Téléphonique - Camille/Addingwell Ouvert Statut Client Julien Decroix …" at bounding box center [240, 134] width 440 height 241
click at [328, 58] on strong "Sujet de l'appel – Société (…)" at bounding box center [356, 58] width 58 height 5
drag, startPoint x: 390, startPoint y: 58, endPoint x: 375, endPoint y: 57, distance: 15.0
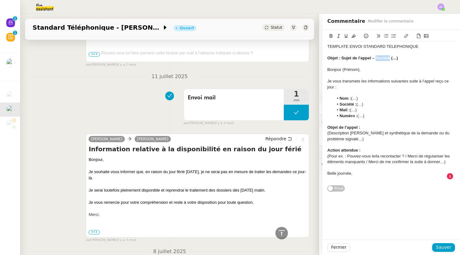
click at [375, 57] on strong "Objet : Sujet de l'appel – Société (…)" at bounding box center [362, 58] width 71 height 5
copy strong "Société"
drag, startPoint x: 396, startPoint y: 59, endPoint x: 392, endPoint y: 59, distance: 4.4
click at [392, 59] on strong "Objet : Sujet de l'appel – Société (…)" at bounding box center [362, 58] width 71 height 5
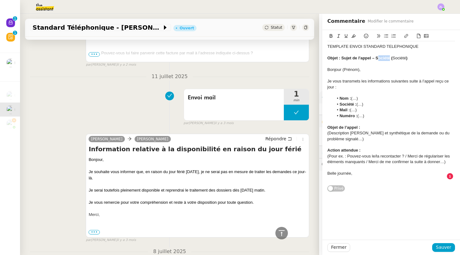
drag, startPoint x: 390, startPoint y: 57, endPoint x: 376, endPoint y: 57, distance: 14.4
click at [376, 57] on strong "Objet : Sujet de l'appel – Société (" at bounding box center [359, 58] width 65 height 5
click at [378, 58] on div "Objet : Sujet de l'appel – ( Société )" at bounding box center [391, 58] width 128 height 6
click at [392, 57] on div "Objet : Sujet de l'appel – Société )" at bounding box center [391, 58] width 128 height 6
drag, startPoint x: 342, startPoint y: 57, endPoint x: 374, endPoint y: 58, distance: 32.2
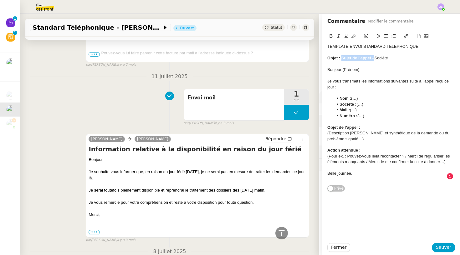
click at [374, 58] on strong "Objet : Sujet de l'appel –" at bounding box center [350, 58] width 47 height 5
click at [329, 34] on button at bounding box center [331, 36] width 8 height 7
click at [343, 70] on div "Bonjour (Prénom)," at bounding box center [391, 70] width 128 height 6
click at [359, 69] on div "Bonjour (Prénom)," at bounding box center [391, 70] width 128 height 6
click at [348, 92] on div at bounding box center [391, 93] width 128 height 6
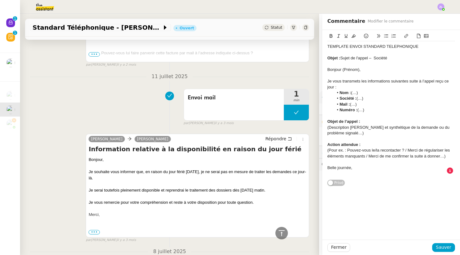
click at [364, 119] on div "Objet de l’appel :" at bounding box center [391, 122] width 128 height 6
click at [313, 166] on app-ticket "Standard Téléphonique - Camille/Addingwell Ouvert Statut Client Julien Decroix …" at bounding box center [240, 134] width 440 height 241
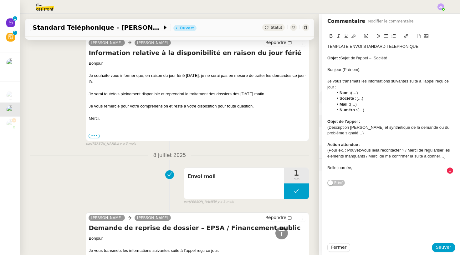
scroll to position [4326, 0]
click at [346, 165] on div "Belle journée," at bounding box center [391, 168] width 128 height 6
drag, startPoint x: 356, startPoint y: 165, endPoint x: 320, endPoint y: 165, distance: 35.3
click at [320, 165] on app-ticket "Standard Téléphonique - Camille/Addingwell Ouvert Statut Client Julien Decroix …" at bounding box center [240, 134] width 440 height 241
click at [448, 154] on div "(Pour ex. : Pouvez-vous le/la recontacter ? / Merci de régulariser les éléments…" at bounding box center [391, 154] width 128 height 12
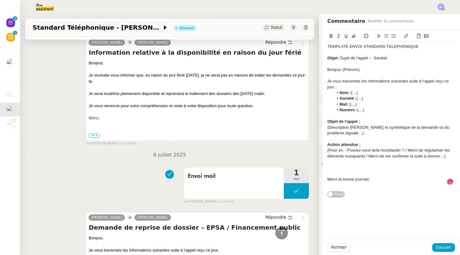
drag, startPoint x: 221, startPoint y: 165, endPoint x: 83, endPoint y: 165, distance: 137.9
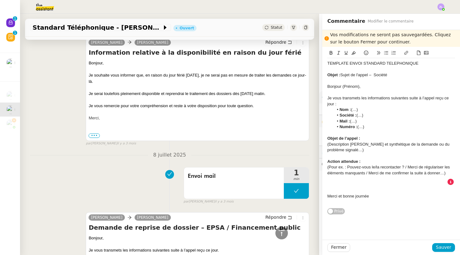
copy div "Je reste à votre écoute si vous souhaitez des éléments complémentaires."
click at [336, 182] on div at bounding box center [391, 185] width 128 height 6
click at [370, 199] on div "Merci et bonne journée" at bounding box center [391, 202] width 128 height 6
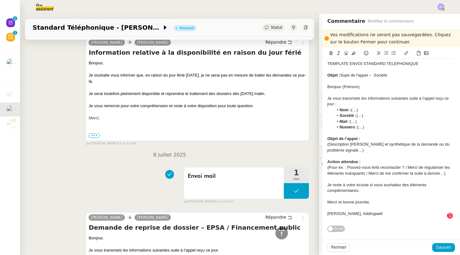
scroll to position [0, 0]
click at [403, 63] on div "TEMPLATE ENVOI STANDARD TELEPHONIQUE" at bounding box center [391, 64] width 128 height 6
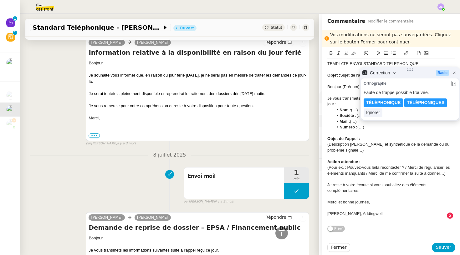
click at [387, 105] on lt-em "TÉLÉPHONIQUE" at bounding box center [383, 102] width 34 height 5
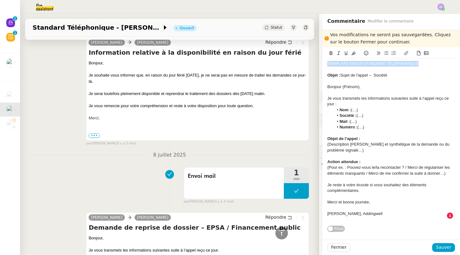
drag, startPoint x: 321, startPoint y: 57, endPoint x: 317, endPoint y: 57, distance: 4.1
click at [317, 57] on app-ticket "Standard Téléphonique - Camille/Addingwell Ouvert Statut Client Julien Decroix …" at bounding box center [240, 134] width 440 height 241
click at [331, 53] on icon at bounding box center [331, 53] width 4 height 4
click at [354, 55] on icon at bounding box center [353, 53] width 4 height 4
click at [370, 108] on li "Nom : (…)" at bounding box center [394, 110] width 122 height 6
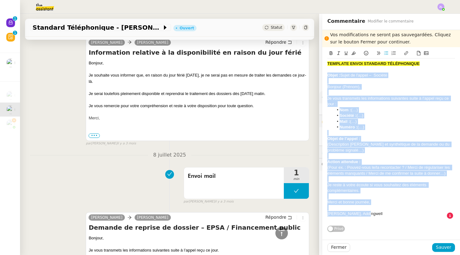
drag, startPoint x: 328, startPoint y: 76, endPoint x: 374, endPoint y: 212, distance: 144.3
click at [374, 212] on div "TEMPLATE ENVOI STANDARD TÉLÉPHONIQUE Objet : Sujet de l'appel – Société Bonjour…" at bounding box center [391, 141] width 128 height 167
click at [355, 53] on icon at bounding box center [353, 52] width 4 height 3
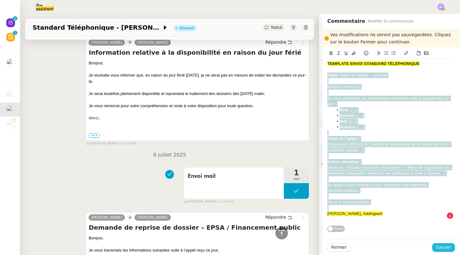
click at [445, 249] on span "Sauver" at bounding box center [442, 247] width 15 height 7
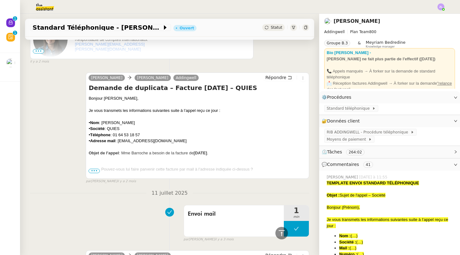
drag, startPoint x: 419, startPoint y: 184, endPoint x: 326, endPoint y: 183, distance: 92.2
click at [326, 183] on div "TEMPLATE ENVOI STANDARD TÉLÉPHONIQUE" at bounding box center [390, 183] width 128 height 6
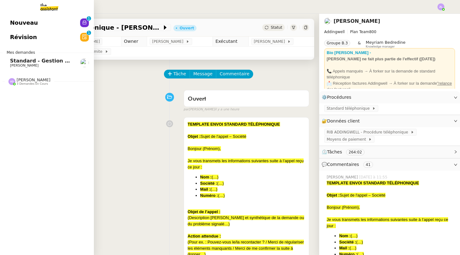
click at [20, 79] on span "Vanessa Decouflet" at bounding box center [34, 80] width 34 height 5
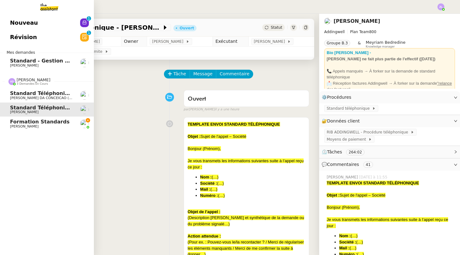
click at [48, 122] on span "Formation standards" at bounding box center [39, 122] width 59 height 6
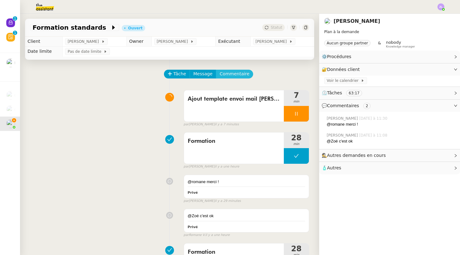
click at [229, 74] on span "Commentaire" at bounding box center [234, 73] width 30 height 7
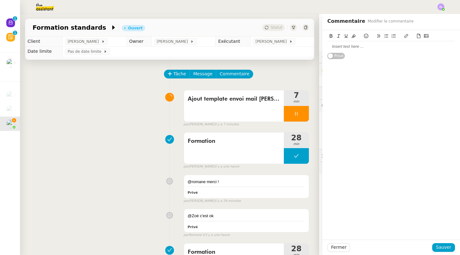
click at [339, 46] on div at bounding box center [391, 47] width 128 height 6
click at [339, 49] on div "https://docs.google.com/document/d/1m1jQB080J14ht7rrVax4cLuyALt2JYaapiOCP-QYwRY…" at bounding box center [391, 47] width 128 height 6
click at [339, 51] on div "https://docs.google.com/document/d/1m1jQB080J14ht7rrVax4cLuyALt2JYaapiOCP-QYwRY…" at bounding box center [391, 46] width 128 height 11
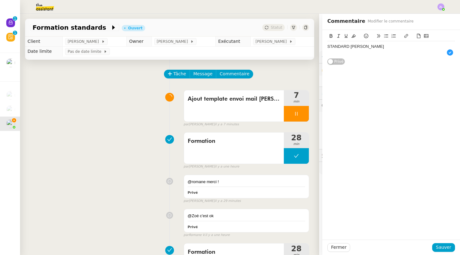
drag, startPoint x: 386, startPoint y: 47, endPoint x: 325, endPoint y: 46, distance: 60.3
click at [328, 46] on div "STANDARD JULIEN DECROIX" at bounding box center [391, 47] width 128 height 6
click at [405, 36] on icon at bounding box center [406, 36] width 4 height 4
type input "STANDARD JULIEN DECROIX"
paste input "https://docs.google.com/document/d/1m1jQB080J14ht7rrVax4cLuyALt2JYaapiOCP-QYwRY…"
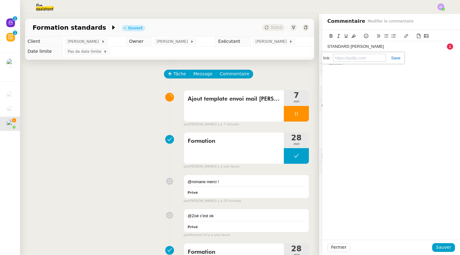
type input "https://docs.google.com/document/d/1m1jQB080J14ht7rrVax4cLuyALt2JYaapiOCP-QYwRY…"
click at [411, 50] on div at bounding box center [391, 53] width 128 height 6
drag, startPoint x: 395, startPoint y: 49, endPoint x: 386, endPoint y: 45, distance: 9.8
click at [395, 49] on div "STANDARD JULIEN DECROIX" at bounding box center [391, 47] width 128 height 6
click at [386, 45] on div "STANDARD JULIEN DECROIX" at bounding box center [391, 47] width 128 height 6
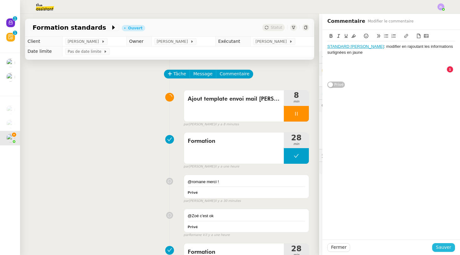
click at [445, 245] on span "Sauver" at bounding box center [442, 247] width 15 height 7
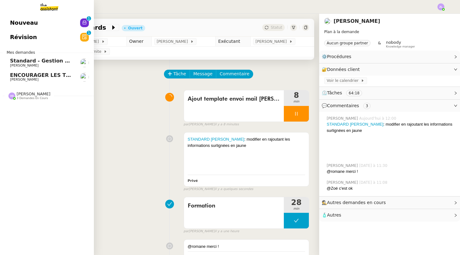
click at [27, 99] on div "Vanessa Decouflet 3 demandes en cours" at bounding box center [47, 93] width 94 height 18
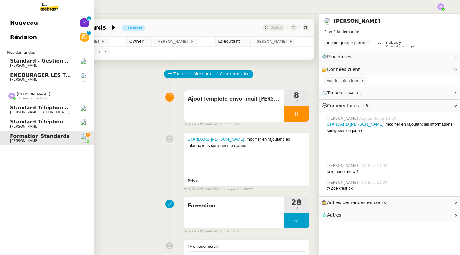
click at [52, 123] on span "Standard Téléphonique - Camille/Addingwell" at bounding box center [85, 122] width 151 height 6
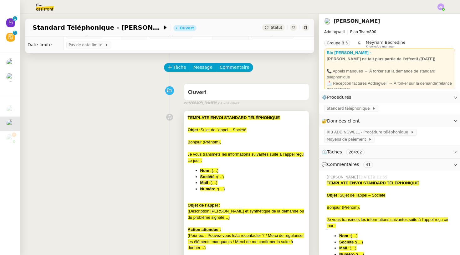
scroll to position [8, 0]
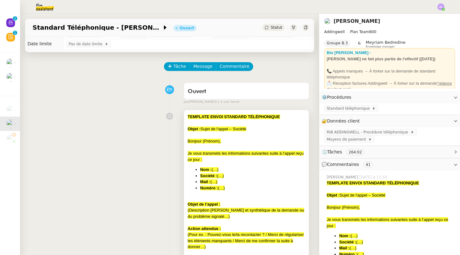
click at [232, 161] on div "Je vous transmets les informations suivantes suite à l’appel reçu ce jour :" at bounding box center [246, 156] width 117 height 12
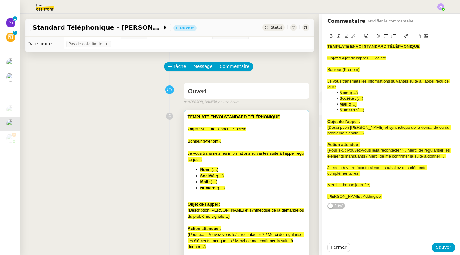
click at [361, 172] on div "Je reste à votre écoute si vous souhaitez des éléments complémentaires." at bounding box center [391, 171] width 128 height 12
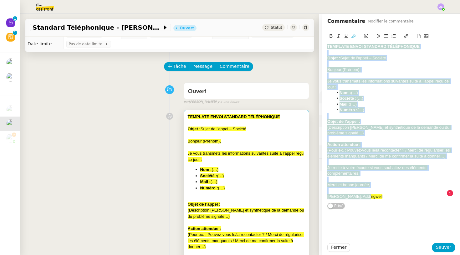
copy div "TEMPLATE ENVOI STANDARD TÉLÉPHONIQUE Objet : Sujet de l'appel – Société Bonjour…"
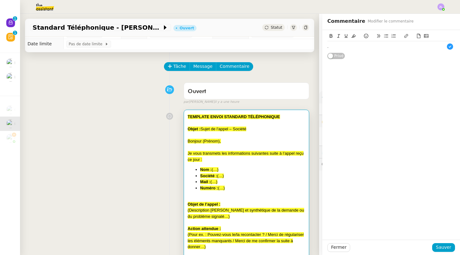
click at [449, 254] on div "Fermer Sauver" at bounding box center [391, 247] width 138 height 15
click at [448, 251] on button "Sauver" at bounding box center [443, 247] width 23 height 9
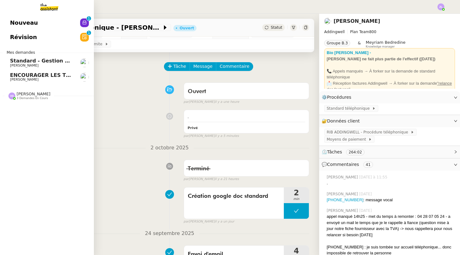
click at [14, 132] on div "Nouveau 0 1 2 3 4 5 6 7 8 9 Révision 0 1 2 3 4 5 6 7 8 9 Mes demandes Standard …" at bounding box center [47, 134] width 94 height 241
click at [10, 93] on img at bounding box center [11, 96] width 7 height 7
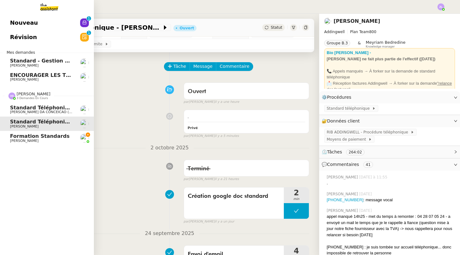
click at [69, 139] on span "[PERSON_NAME]" at bounding box center [41, 141] width 63 height 4
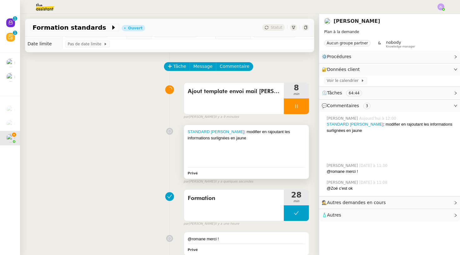
click at [252, 149] on div at bounding box center [246, 150] width 117 height 6
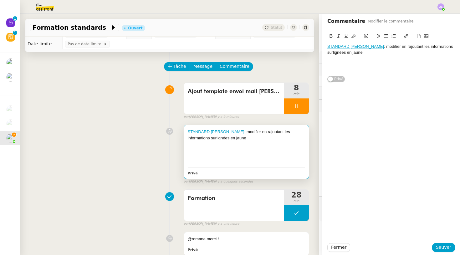
click at [369, 54] on div "STANDARD JULIEN DECROIX : modifier en rajoutant les informations surlignées en …" at bounding box center [391, 50] width 128 height 12
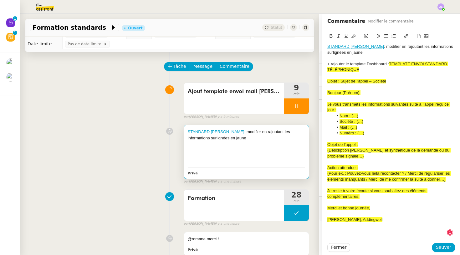
scroll to position [7, 0]
click at [390, 63] on span "TEMPLATE ENVOI STANDARD TÉLÉPHONIQUE" at bounding box center [387, 67] width 121 height 10
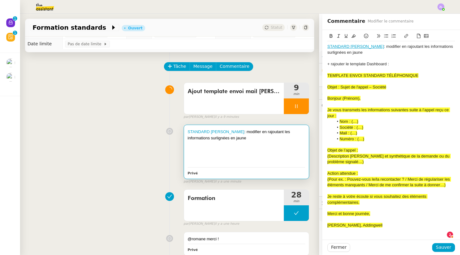
drag, startPoint x: 388, startPoint y: 86, endPoint x: 329, endPoint y: 34, distance: 78.7
click at [314, 86] on app-ticket "Formation standards Ouvert Statut Client Camille TOULOUSE Owner Zoé Lachambre E…" at bounding box center [240, 134] width 440 height 241
click at [329, 34] on icon at bounding box center [331, 36] width 4 height 4
click at [442, 249] on span "Sauver" at bounding box center [442, 247] width 15 height 7
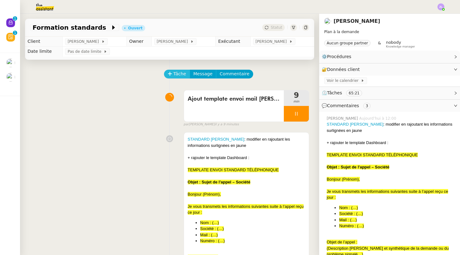
click at [172, 74] on button "Tâche" at bounding box center [177, 74] width 26 height 9
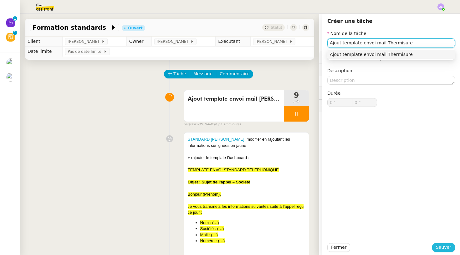
type input "Ajout template envoi mail Thermisure"
click at [441, 244] on button "Sauver" at bounding box center [443, 247] width 23 height 9
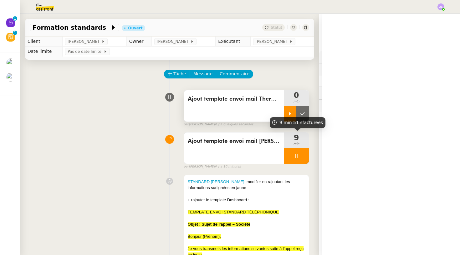
click at [290, 111] on icon at bounding box center [289, 113] width 5 height 5
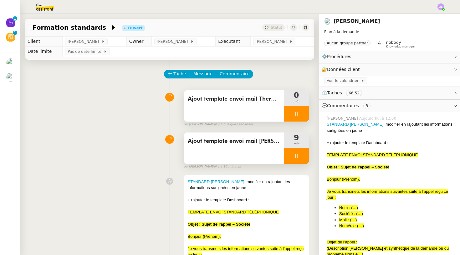
click at [291, 157] on div at bounding box center [296, 156] width 25 height 16
click at [302, 157] on icon at bounding box center [302, 155] width 5 height 3
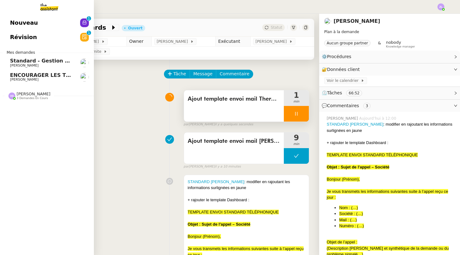
click at [33, 93] on span "Vanessa Decouflet" at bounding box center [34, 94] width 34 height 5
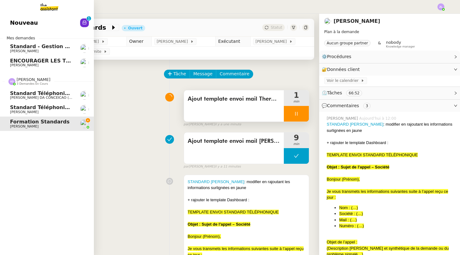
click at [12, 96] on span "[PERSON_NAME] DA CONCEICAO (thermisure)" at bounding box center [50, 98] width 80 height 4
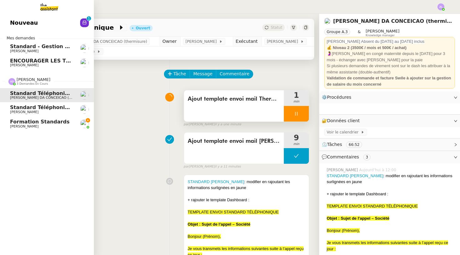
click at [12, 96] on span "[PERSON_NAME] DA CONCEICAO (thermisure)" at bounding box center [50, 98] width 80 height 4
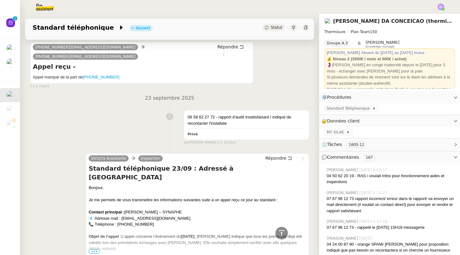
scroll to position [982, 0]
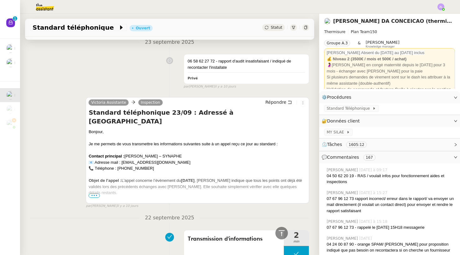
click at [103, 141] on div "Je me permets de vous transmettre les informations suivantes suite à un appel r…" at bounding box center [197, 144] width 218 height 6
click at [182, 227] on div "Transmission d'informations 2 min false par Stéphanie R. il y a 11 jours" at bounding box center [169, 247] width 279 height 40
click at [95, 193] on span "•••" at bounding box center [93, 195] width 11 height 4
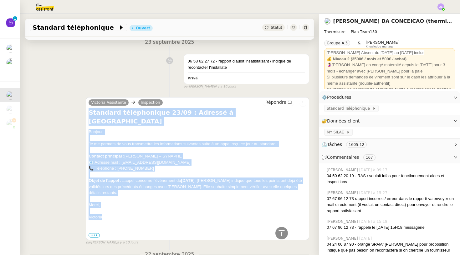
drag, startPoint x: 104, startPoint y: 181, endPoint x: 89, endPoint y: 86, distance: 96.2
click at [89, 108] on div "Standard téléphonique 23/09 : Adressé à Charlotte Bonjour, Je me permets de vou…" at bounding box center [197, 173] width 218 height 130
copy div "Standard téléphonique 23/09 : Adressé à Charlotte Bonjour, Je me permets de vou…"
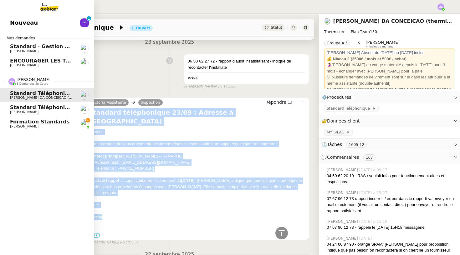
click at [15, 123] on span "Formation standards" at bounding box center [39, 122] width 59 height 6
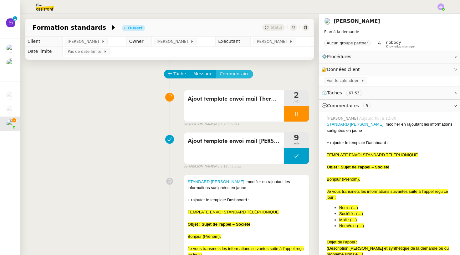
click at [238, 73] on span "Commentaire" at bounding box center [234, 73] width 30 height 7
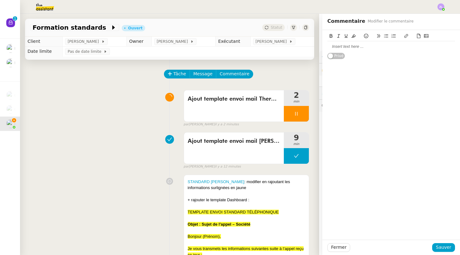
click at [348, 48] on div at bounding box center [391, 47] width 128 height 6
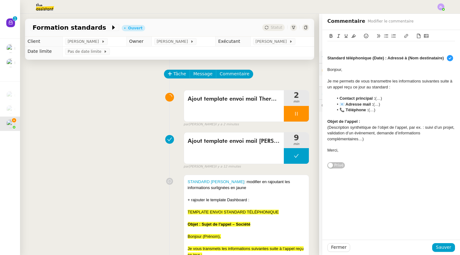
scroll to position [7, 0]
drag, startPoint x: 256, startPoint y: 200, endPoint x: 185, endPoint y: 198, distance: 71.0
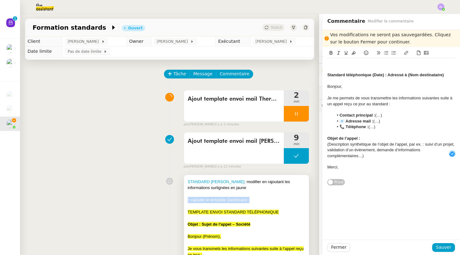
copy div "+ rajouter le template Dashboard :"
click at [327, 73] on div "Standard téléphonique (Date) : Adressé à (Nom destinataire) Bonjour, Je me perm…" at bounding box center [391, 116] width 138 height 139
click at [327, 73] on strong "Standard téléphonique (Date) : Adressé à (Nom destinataire)" at bounding box center [385, 75] width 116 height 5
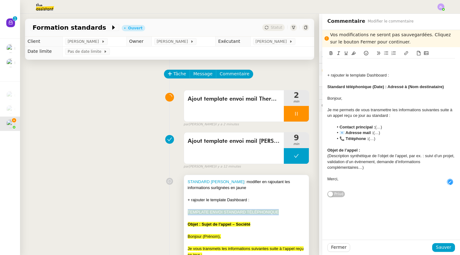
drag, startPoint x: 281, startPoint y: 212, endPoint x: 185, endPoint y: 211, distance: 96.0
copy span "﻿ TEMPLATE ENVOI STANDARD TÉLÉPHONIQUE"
click at [404, 77] on div "+ rajouter le template Dashboard :" at bounding box center [391, 76] width 128 height 6
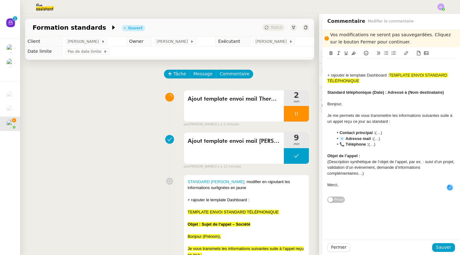
scroll to position [3, 0]
click at [381, 92] on strong "Standard téléphonique (Date) : Adressé à (Nom destinataire)" at bounding box center [385, 92] width 116 height 5
click at [382, 92] on strong "Standard téléphonique (Date) : Adressé à (Nom destinataire)" at bounding box center [385, 92] width 116 height 5
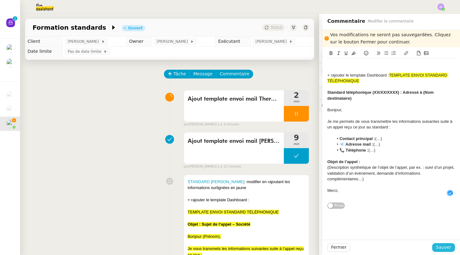
click at [441, 247] on span "Sauver" at bounding box center [442, 247] width 15 height 7
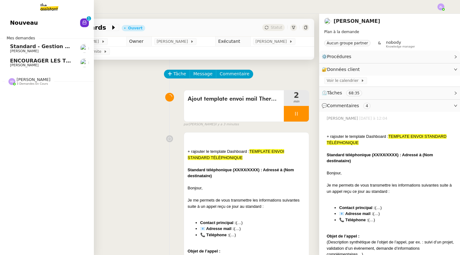
click at [23, 94] on div "Nouveau 0 1 2 3 4 5 6 7 8 9 Mes demandes Standard - Gestion des appels entrants…" at bounding box center [47, 134] width 94 height 241
click at [32, 78] on span "Vanessa Decouflet" at bounding box center [34, 79] width 34 height 5
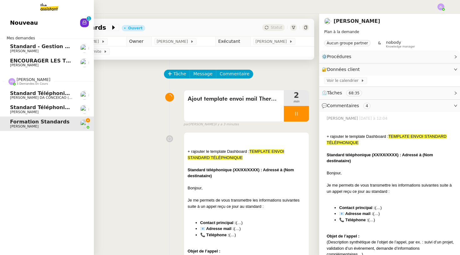
click at [32, 91] on span "Standard téléphonique" at bounding box center [42, 93] width 65 height 6
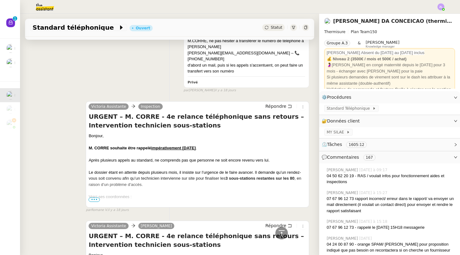
scroll to position [2229, 0]
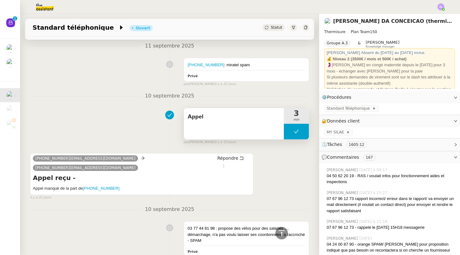
scroll to position [2659, 0]
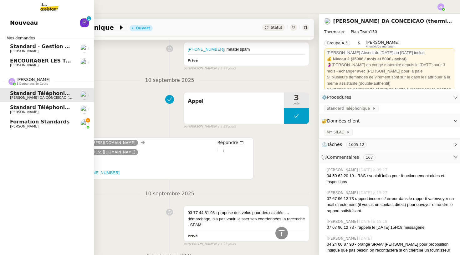
click at [7, 121] on link "Formation standards Camille TOULOUSE" at bounding box center [47, 124] width 94 height 14
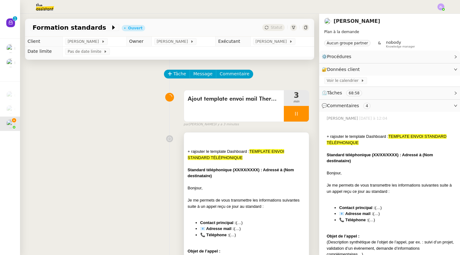
click at [228, 182] on div at bounding box center [246, 182] width 117 height 6
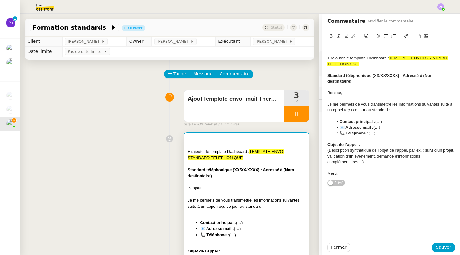
click at [354, 82] on div "Standard téléphonique (XX/XX/XXXX) : Adressé à (Nom destinataire)" at bounding box center [391, 79] width 128 height 12
click at [355, 80] on strong "Standard téléphonique (XX/XX/XXXX) : Adressé à (Nom destinataire) : si c'est le…" at bounding box center [380, 78] width 107 height 10
click at [403, 76] on strong "Standard téléphonique (XX/XX/XXXX) : Adressé à (Nom destinataire) : si c'est le…" at bounding box center [380, 78] width 107 height 10
click at [398, 74] on strong "Standard téléphonique (XX/XX/XXXX) (Adressé à (Nom destinataire) : si c'est le …" at bounding box center [380, 78] width 106 height 10
click at [386, 75] on strong "Standard téléphonique (XX/XX) (Adressé à (Nom destinataire) : si c'est le cas" at bounding box center [390, 78] width 127 height 10
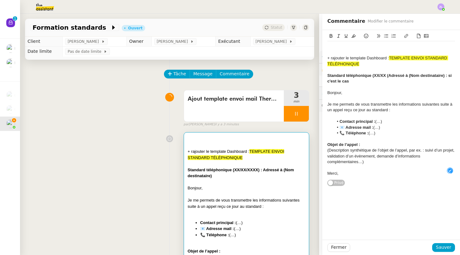
click at [373, 75] on strong "Standard téléphonique (XX/XX (Adressé à (Nom destinataire) : si c'est le cas" at bounding box center [389, 78] width 125 height 10
click at [353, 81] on div "Standard téléphonique - XX/XX (Adressé à (Nom destinataire) : si c'est le cas" at bounding box center [391, 79] width 128 height 12
drag, startPoint x: 383, startPoint y: 120, endPoint x: 336, endPoint y: 120, distance: 47.2
click at [336, 120] on li "Contact principal : (…)" at bounding box center [394, 122] width 122 height 6
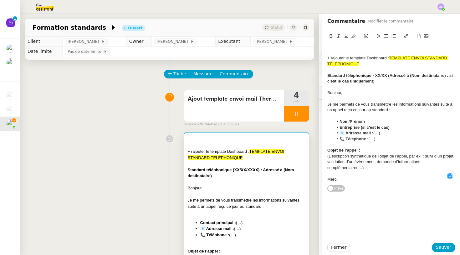
click at [347, 131] on strong "📧 Adresse mail :" at bounding box center [356, 133] width 34 height 5
click at [345, 137] on strong "📞 Téléphone :" at bounding box center [353, 139] width 29 height 5
click at [382, 138] on li "Téléphone : (…)" at bounding box center [394, 139] width 122 height 6
click at [349, 177] on div "Merci," at bounding box center [391, 180] width 128 height 6
click at [440, 246] on span "Sauver" at bounding box center [442, 247] width 15 height 7
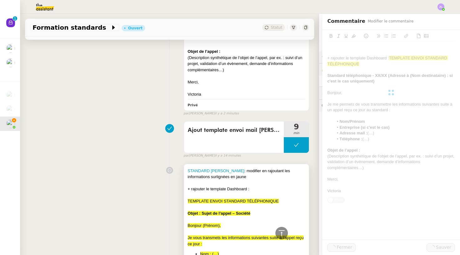
scroll to position [205, 0]
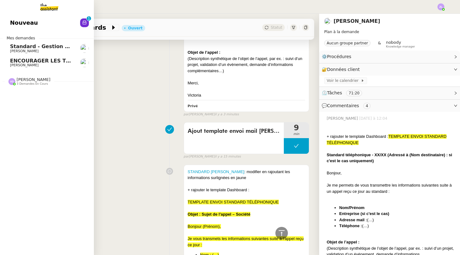
click at [23, 82] on span "3 demandes en cours" at bounding box center [32, 83] width 31 height 3
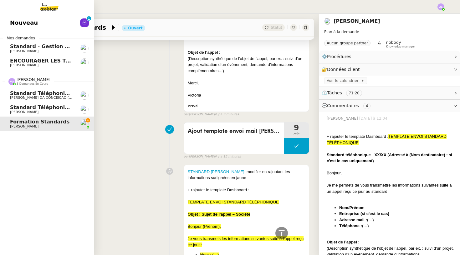
click at [34, 94] on span "Standard téléphonique" at bounding box center [42, 93] width 65 height 6
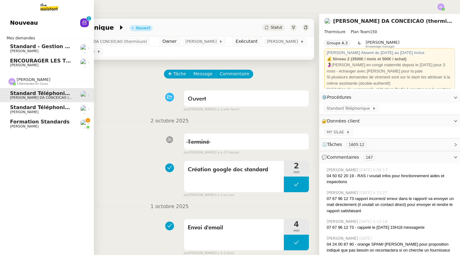
click at [13, 123] on span "Formation standards" at bounding box center [39, 122] width 59 height 6
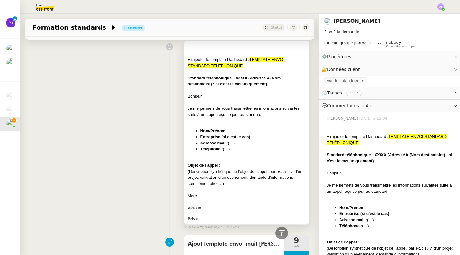
scroll to position [27, 0]
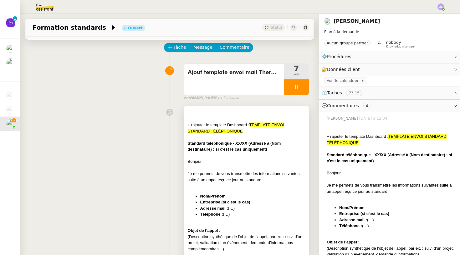
click at [213, 120] on div at bounding box center [246, 119] width 117 height 6
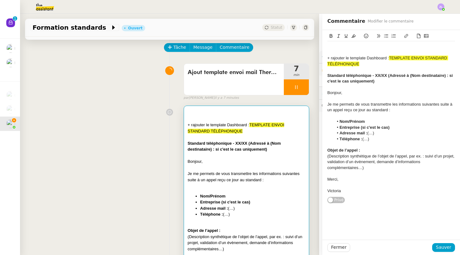
click at [329, 46] on div at bounding box center [391, 47] width 128 height 6
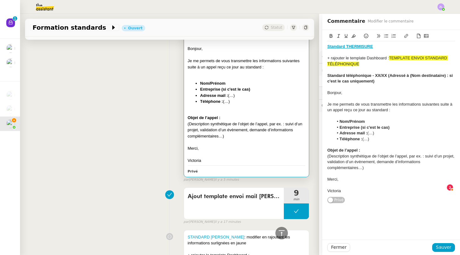
scroll to position [193, 0]
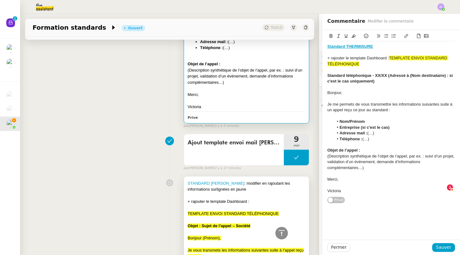
click at [248, 193] on div at bounding box center [246, 196] width 117 height 6
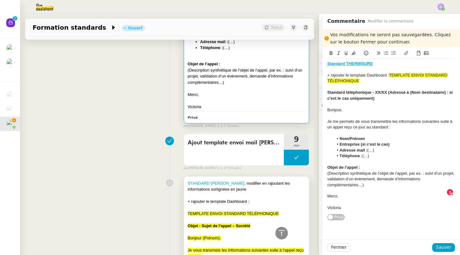
click at [248, 180] on div "STANDARD JULIEN DECROIX : modifier en rajoutant les informations surlignées en …" at bounding box center [246, 186] width 117 height 12
drag, startPoint x: 248, startPoint y: 185, endPoint x: 250, endPoint y: 191, distance: 5.9
copy div "modifier en rajoutant les informations surlignées en jaune"
click at [361, 69] on div at bounding box center [391, 70] width 128 height 6
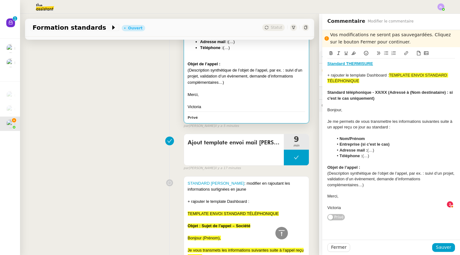
click at [379, 66] on div "Standard THERMISURE" at bounding box center [391, 64] width 128 height 6
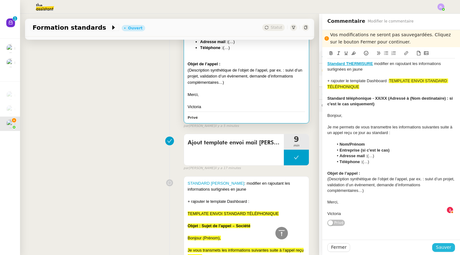
click at [448, 245] on span "Sauver" at bounding box center [442, 247] width 15 height 7
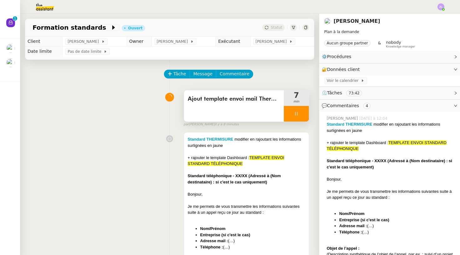
click at [290, 116] on div at bounding box center [296, 114] width 25 height 16
click at [305, 113] on button at bounding box center [302, 114] width 13 height 16
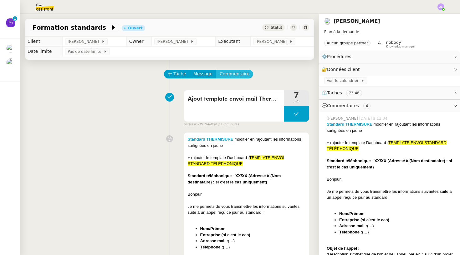
click at [227, 73] on span "Commentaire" at bounding box center [234, 73] width 30 height 7
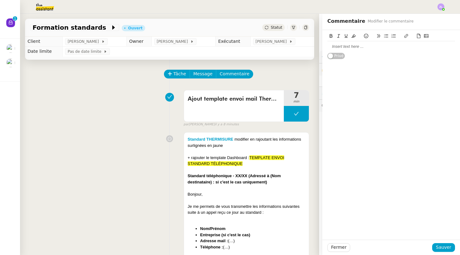
click at [332, 43] on div at bounding box center [391, 46] width 128 height 11
click at [337, 45] on div at bounding box center [391, 47] width 128 height 6
click at [333, 44] on div at bounding box center [391, 47] width 128 height 6
drag, startPoint x: 227, startPoint y: 138, endPoint x: 327, endPoint y: 46, distance: 135.4
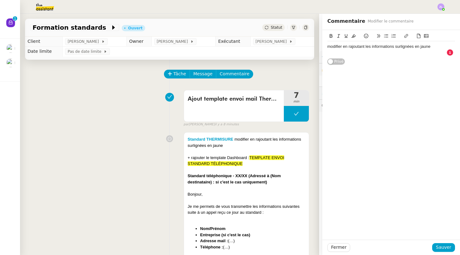
click at [327, 46] on div "modifier en rajoutant les informations surlignées en jaune" at bounding box center [391, 47] width 128 height 6
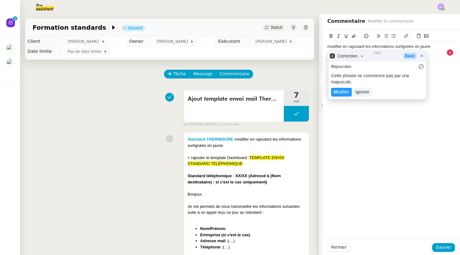
scroll to position [4, 0]
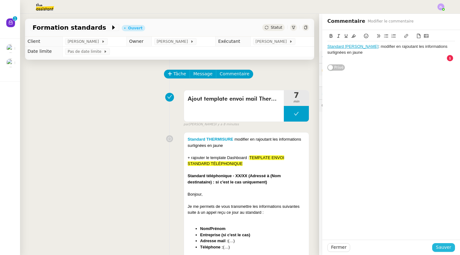
click at [445, 245] on span "Sauver" at bounding box center [442, 247] width 15 height 7
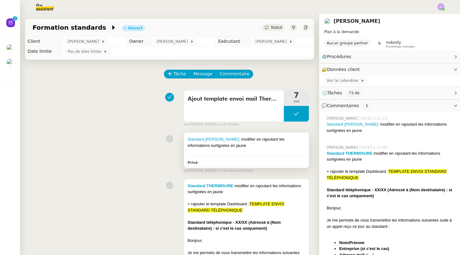
click at [259, 148] on div at bounding box center [246, 151] width 117 height 6
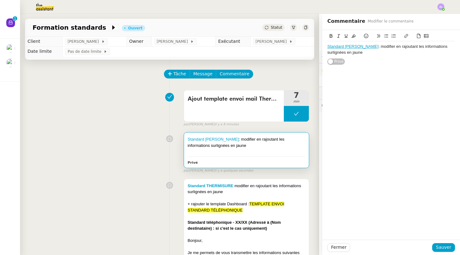
click at [371, 53] on div "Standard Audrey&Gabrielle : modifier en rajoutant les informations surlignées e…" at bounding box center [391, 50] width 128 height 12
click at [443, 248] on span "Sauver" at bounding box center [442, 247] width 15 height 7
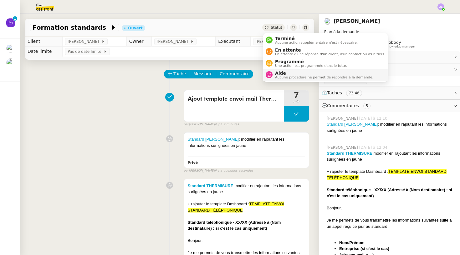
click at [287, 76] on span "Aucune procédure ne permet de répondre à la demande." at bounding box center [324, 77] width 98 height 3
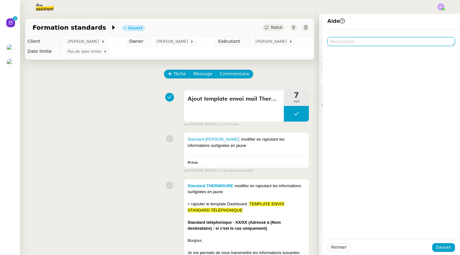
click at [359, 41] on textarea at bounding box center [391, 41] width 128 height 9
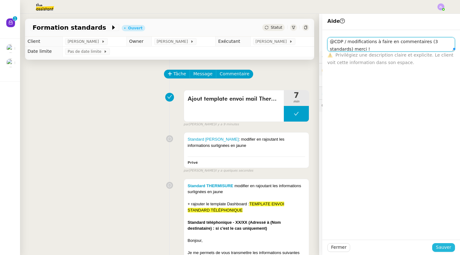
scroll to position [0, 0]
type textarea "@CDP / modifications à faire en commentaires (3 standards) merci !"
click at [444, 250] on span "Sauver" at bounding box center [442, 247] width 15 height 7
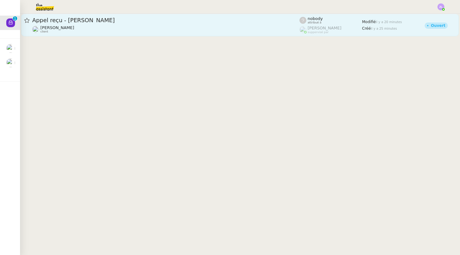
click at [100, 32] on div "[PERSON_NAME] client" at bounding box center [165, 29] width 267 height 8
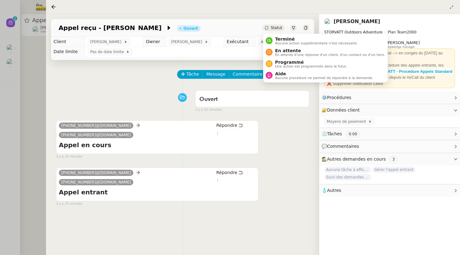
click at [274, 28] on span "Statut" at bounding box center [276, 28] width 12 height 4
click at [287, 75] on span "Aide" at bounding box center [324, 73] width 98 height 5
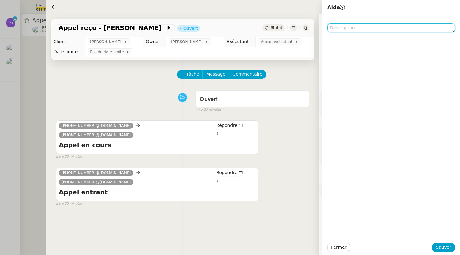
click at [377, 29] on textarea at bounding box center [391, 27] width 128 height 9
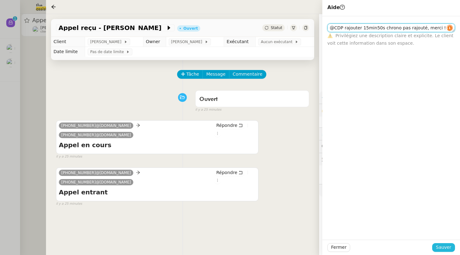
type textarea "@CDP rajouter 15min50s chrono pas rajouté, merci !"
click at [452, 250] on button "Sauver" at bounding box center [443, 247] width 23 height 9
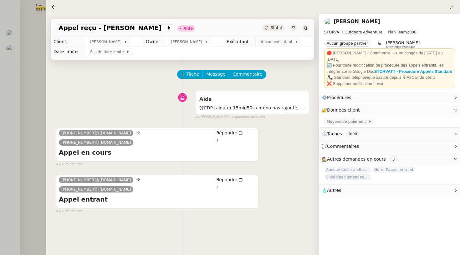
click at [275, 28] on span "Statut" at bounding box center [276, 28] width 12 height 4
click at [17, 61] on div at bounding box center [230, 127] width 460 height 255
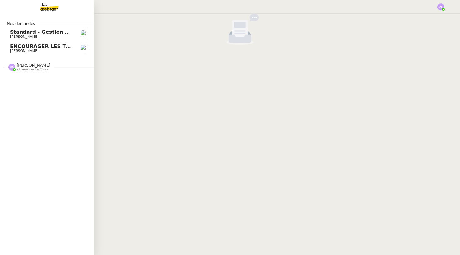
click at [8, 32] on link "Standard - Gestion des appels entrants - octobre 2025 Florian Parant" at bounding box center [47, 34] width 94 height 14
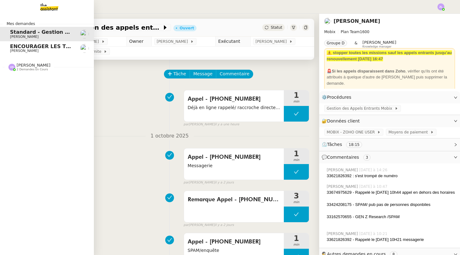
click at [27, 46] on span "ENCOURAGER LES TPE/PMI/PME À PASSER COMMANDE VIA LE SITE INTERNET - 1 septembre…" at bounding box center [146, 46] width 273 height 6
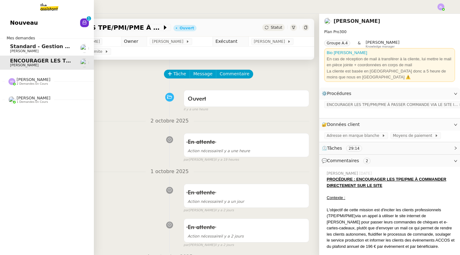
click at [19, 28] on span "Nouveau" at bounding box center [24, 22] width 28 height 9
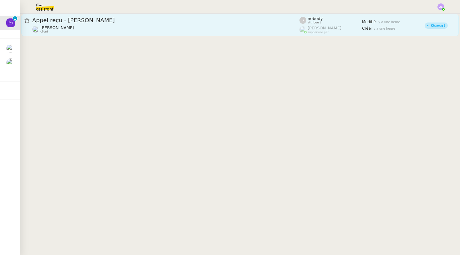
click at [142, 22] on span "Appel reçu - M. ROCH" at bounding box center [165, 21] width 267 height 6
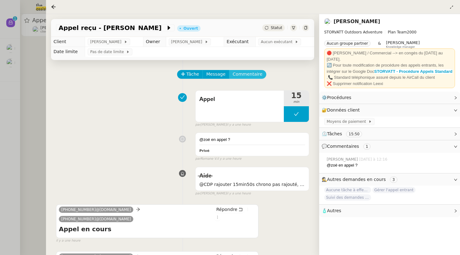
click at [244, 73] on span "Commentaire" at bounding box center [248, 74] width 30 height 7
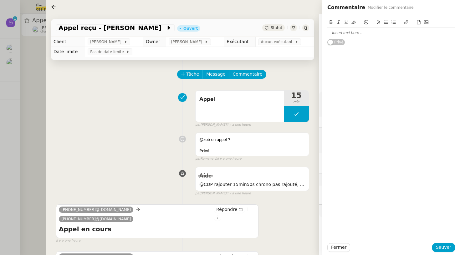
click at [352, 33] on div at bounding box center [391, 33] width 128 height 6
click at [443, 245] on span "Sauver" at bounding box center [442, 247] width 15 height 7
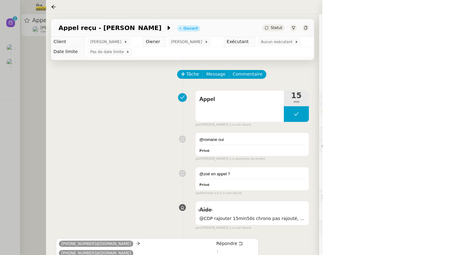
click at [276, 26] on span "Statut" at bounding box center [276, 28] width 12 height 4
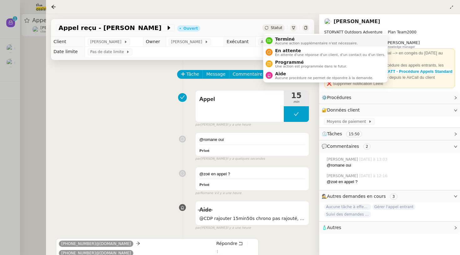
click at [270, 42] on icon at bounding box center [269, 41] width 4 height 4
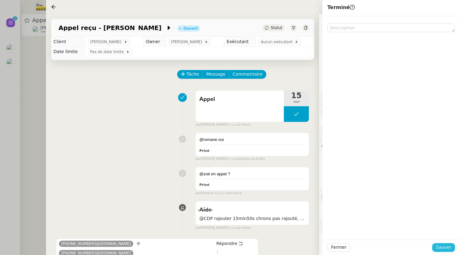
click at [445, 248] on span "Sauver" at bounding box center [442, 247] width 15 height 7
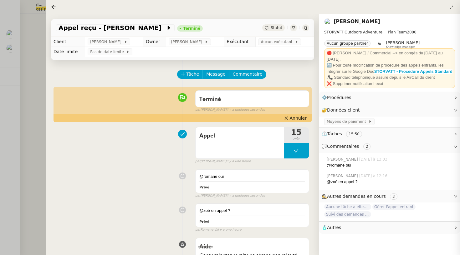
click at [8, 57] on div at bounding box center [230, 127] width 460 height 255
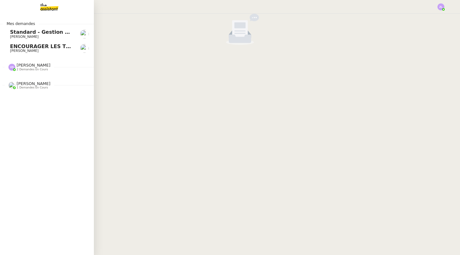
click at [12, 48] on span "ENCOURAGER LES TPE/PMI/PME À PASSER COMMANDE VIA LE SITE INTERNET - 1 septembre…" at bounding box center [146, 46] width 273 height 6
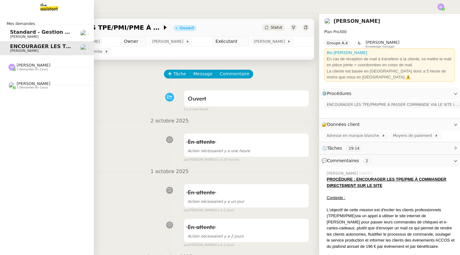
click at [25, 34] on span "Standard - Gestion des appels entrants - octobre 2025" at bounding box center [87, 32] width 154 height 6
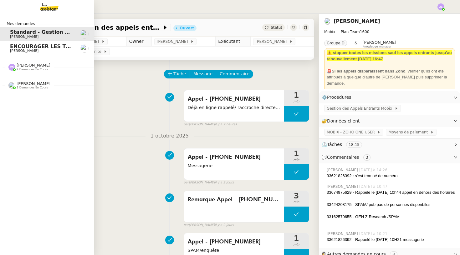
click at [25, 82] on span "[PERSON_NAME]" at bounding box center [34, 83] width 34 height 5
click at [32, 102] on link "Formation standards Camille TOULOUSE" at bounding box center [47, 99] width 94 height 14
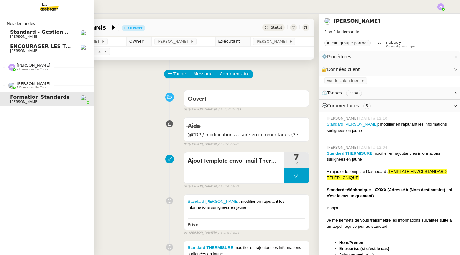
click at [34, 46] on span "ENCOURAGER LES TPE/PMI/PME À PASSER COMMANDE VIA LE SITE INTERNET - 1 septembre…" at bounding box center [146, 46] width 273 height 6
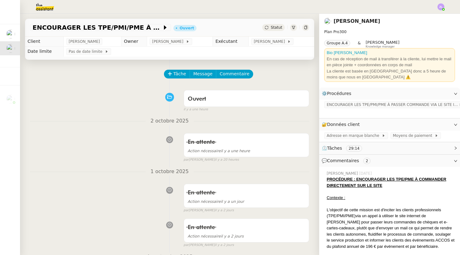
click at [438, 6] on img at bounding box center [440, 6] width 7 height 7
click at [431, 17] on li "Suivi" at bounding box center [423, 17] width 41 height 9
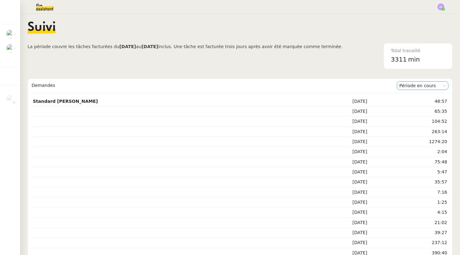
click at [410, 86] on nz-select-item "Période en cours" at bounding box center [422, 86] width 47 height 8
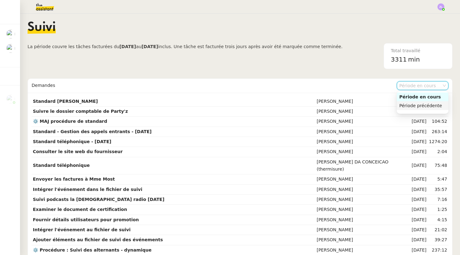
click at [413, 104] on div "Période précédente" at bounding box center [422, 106] width 47 height 6
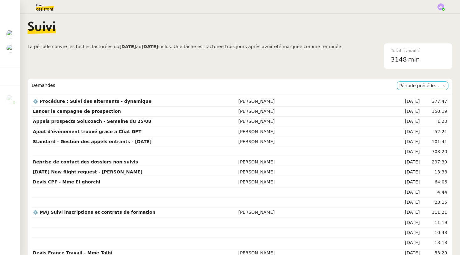
click at [411, 86] on nz-select-item "Période précédente" at bounding box center [422, 86] width 47 height 8
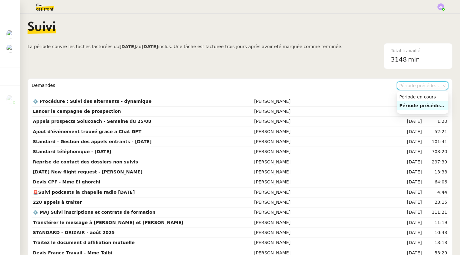
click at [412, 93] on nz-option-item "Période en cours" at bounding box center [422, 97] width 52 height 9
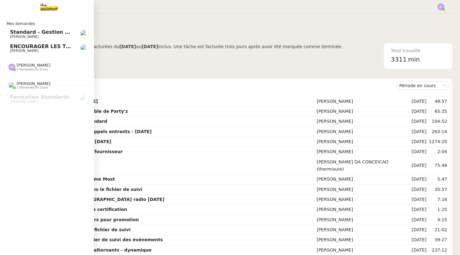
click at [42, 55] on div "Vanessa Decouflet 2 demandes en cours" at bounding box center [47, 64] width 94 height 18
click at [51, 45] on span "ENCOURAGER LES TPE/PMI/PME À PASSER COMMANDE VIA LE SITE INTERNET - 1 septembre…" at bounding box center [146, 46] width 273 height 6
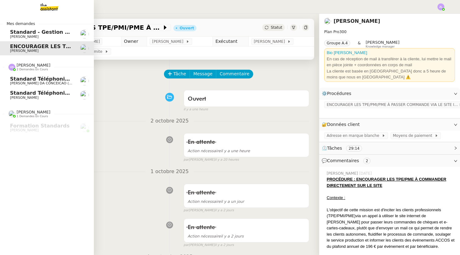
click at [53, 76] on span "Standard téléphonique" at bounding box center [42, 79] width 65 height 6
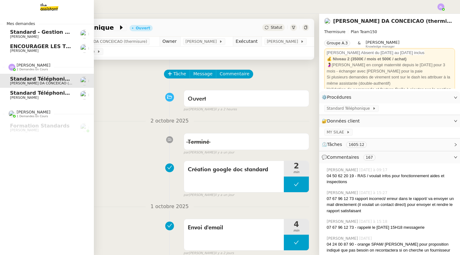
click at [60, 67] on nz-divider "Vanessa Decouflet 2 demandes en cours" at bounding box center [50, 67] width 94 height 8
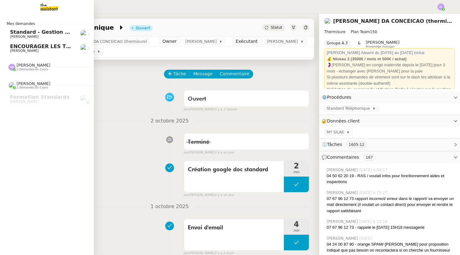
click at [37, 65] on span "Vanessa Decouflet" at bounding box center [34, 65] width 34 height 5
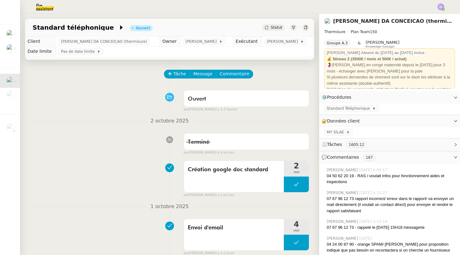
click at [271, 24] on div "Statut" at bounding box center [273, 27] width 23 height 7
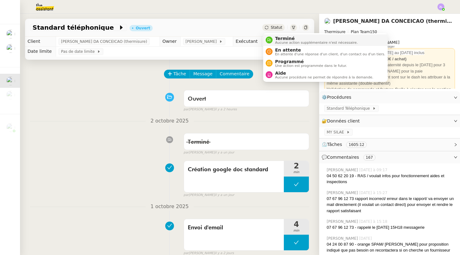
click at [279, 39] on span "Terminé" at bounding box center [316, 38] width 83 height 5
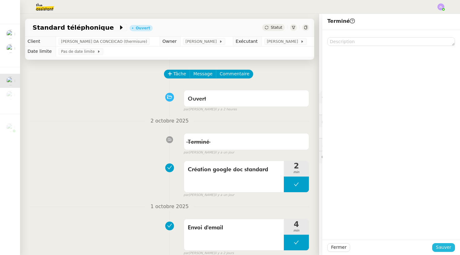
click at [450, 248] on span "Sauver" at bounding box center [442, 247] width 15 height 7
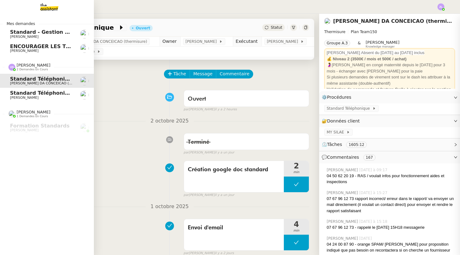
click at [80, 98] on img at bounding box center [84, 95] width 9 height 9
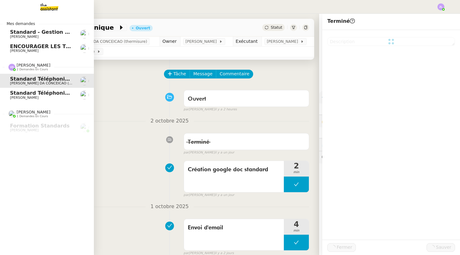
click at [4, 94] on link "Standard Téléphonique - Camille/Addingwell Julien Decroix" at bounding box center [47, 95] width 94 height 14
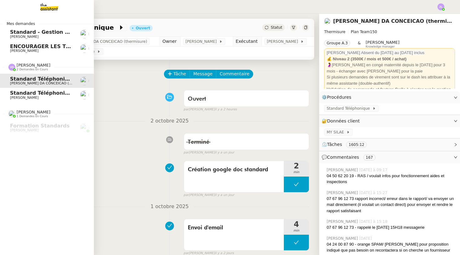
click at [6, 94] on div "Mes demandes Standard - Gestion des appels entrants - octobre 2025 Florian Para…" at bounding box center [47, 134] width 94 height 241
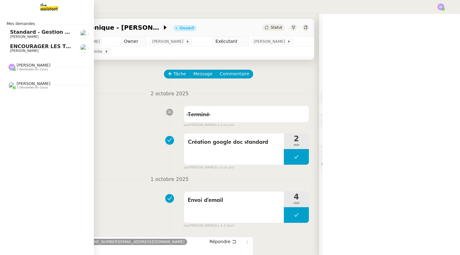
click at [275, 29] on span "Statut" at bounding box center [276, 27] width 12 height 4
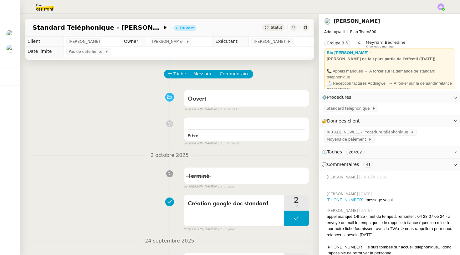
click at [277, 29] on span "Statut" at bounding box center [276, 27] width 12 height 4
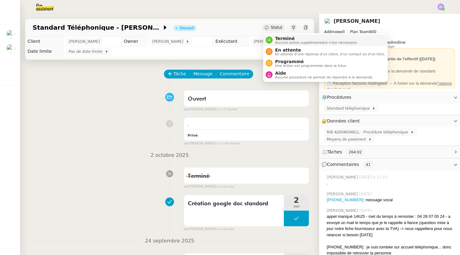
click at [278, 43] on span "Aucune action supplémentaire n'est nécessaire." at bounding box center [316, 42] width 83 height 3
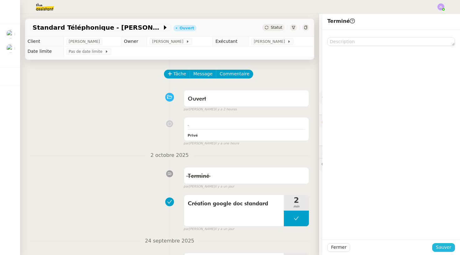
click at [448, 249] on span "Sauver" at bounding box center [442, 247] width 15 height 7
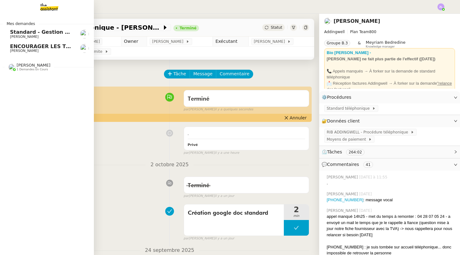
click at [28, 65] on span "[PERSON_NAME]" at bounding box center [34, 65] width 34 height 5
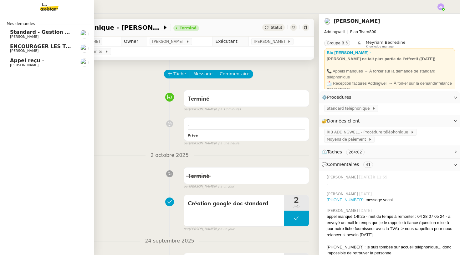
click at [43, 11] on img at bounding box center [44, 7] width 48 height 14
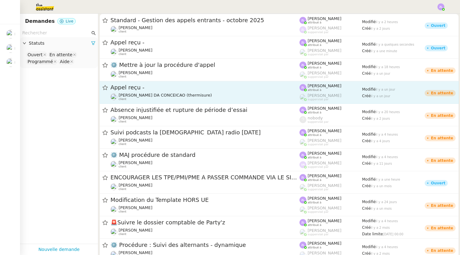
click at [174, 93] on div "Appel reçu - Charles DA CONCEICAO (thermisure) client" at bounding box center [204, 92] width 189 height 17
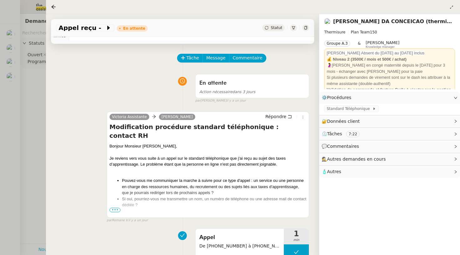
scroll to position [24, 0]
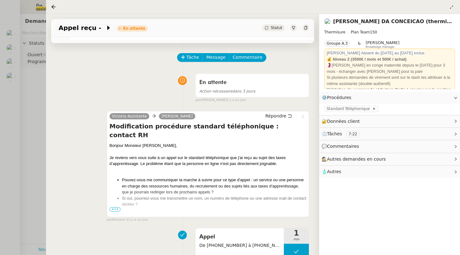
click at [5, 109] on div at bounding box center [230, 127] width 460 height 255
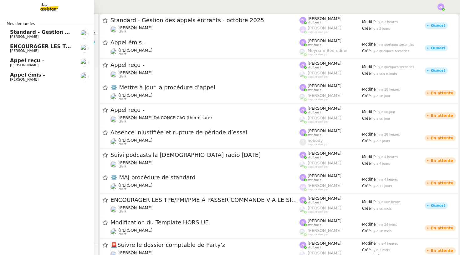
click at [21, 78] on span "Julien Decroix" at bounding box center [24, 80] width 28 height 4
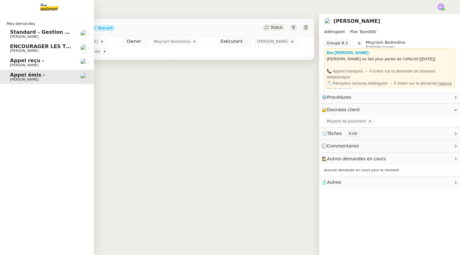
click at [25, 70] on link "Appel émis - Julien Decroix" at bounding box center [47, 77] width 94 height 14
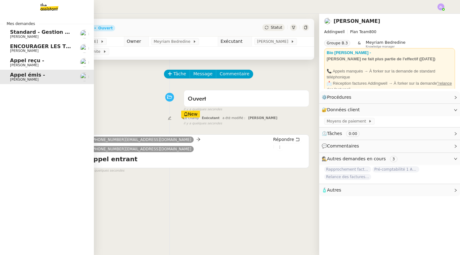
click at [30, 62] on span "Appel reçu -" at bounding box center [27, 61] width 34 height 6
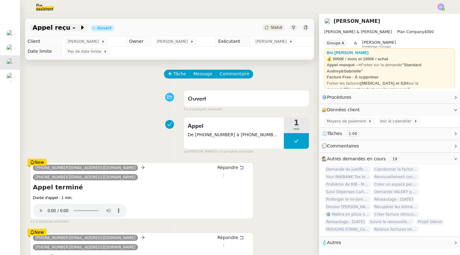
click at [81, 28] on icon at bounding box center [82, 27] width 3 height 4
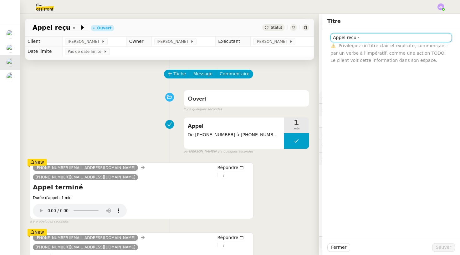
click at [371, 36] on input "Appel reçu -" at bounding box center [390, 37] width 121 height 9
type input "Appel reçu - pour stage 1 semaine"
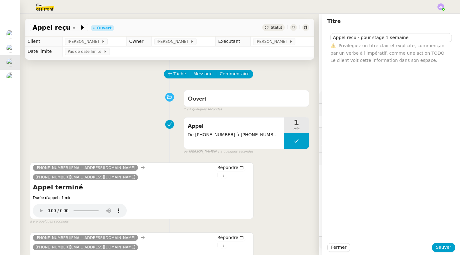
click at [444, 243] on div "Fermer Sauver" at bounding box center [391, 247] width 138 height 15
click at [444, 246] on span "Sauver" at bounding box center [442, 247] width 15 height 7
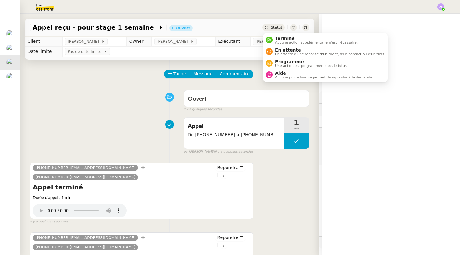
click at [271, 29] on span "Statut" at bounding box center [276, 27] width 12 height 4
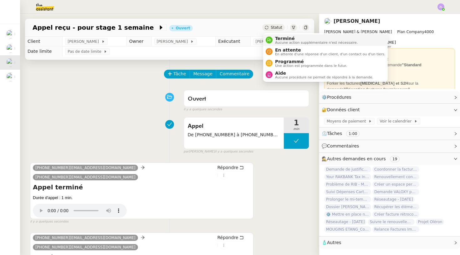
click at [275, 40] on span "Terminé" at bounding box center [316, 38] width 83 height 5
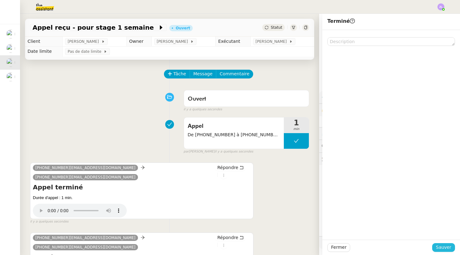
click at [441, 249] on span "Sauver" at bounding box center [442, 247] width 15 height 7
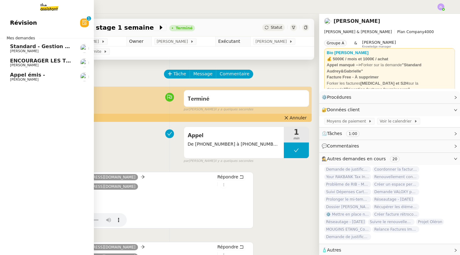
click at [33, 73] on span "Appel émis -" at bounding box center [27, 75] width 35 height 6
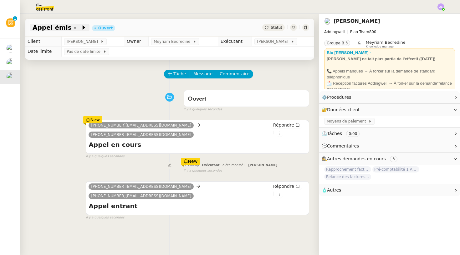
click at [81, 30] on icon at bounding box center [84, 27] width 6 height 6
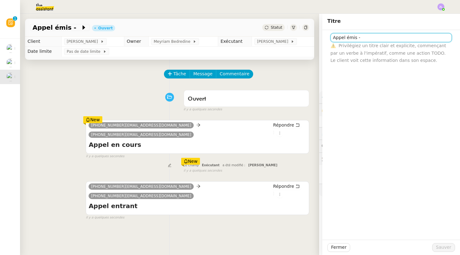
click at [377, 35] on input "Appel émis -" at bounding box center [390, 37] width 121 height 9
paste input "01 78 35 10 27"
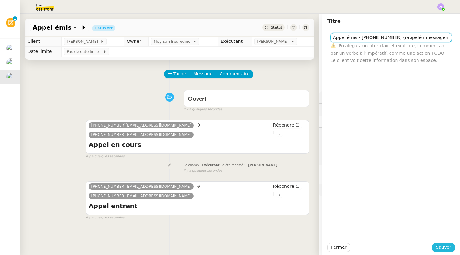
type input "Appel émis - 01 78 35 10 27 (rappelé / messagerie)"
click at [449, 249] on span "Sauver" at bounding box center [442, 247] width 15 height 7
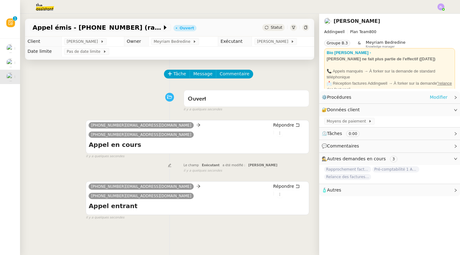
click at [435, 99] on link "Modifier" at bounding box center [438, 97] width 18 height 7
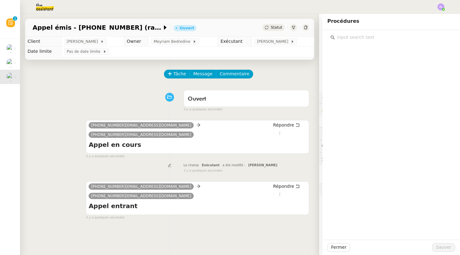
click at [352, 33] on input "text" at bounding box center [392, 37] width 117 height 8
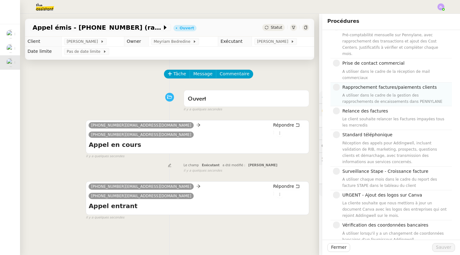
scroll to position [334, 0]
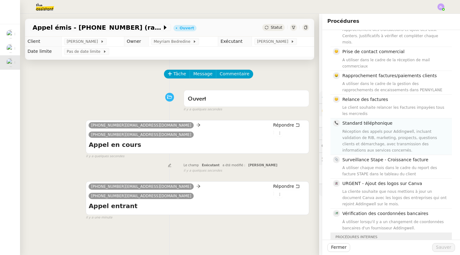
click at [364, 120] on h4 "Standard téléphonique" at bounding box center [395, 123] width 106 height 7
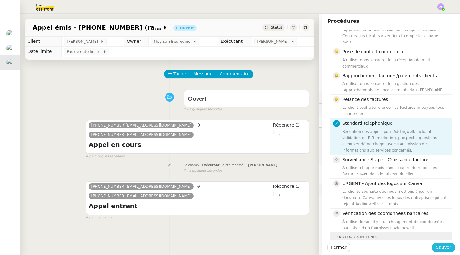
click at [439, 245] on span "Sauver" at bounding box center [442, 247] width 15 height 7
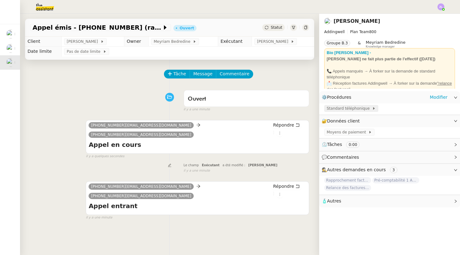
click at [335, 108] on span "Standard téléphonique" at bounding box center [348, 108] width 45 height 6
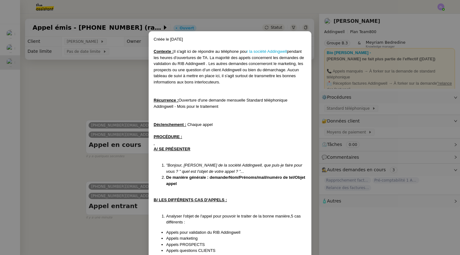
scroll to position [65, 0]
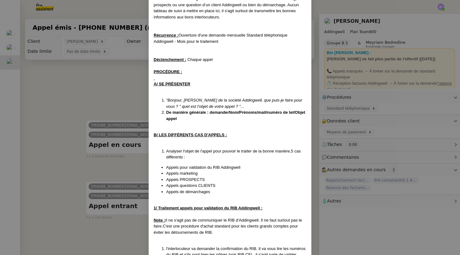
click at [52, 103] on nz-modal-container "Créée le 25/11/24 Contexte : Il s'agit ici de répondre au téléphone pou r la so…" at bounding box center [230, 127] width 460 height 255
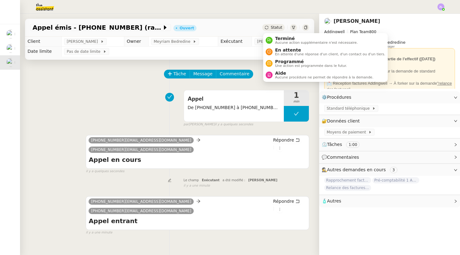
click at [269, 24] on div "Statut" at bounding box center [273, 27] width 23 height 7
click at [278, 49] on span "En attente" at bounding box center [330, 50] width 110 height 5
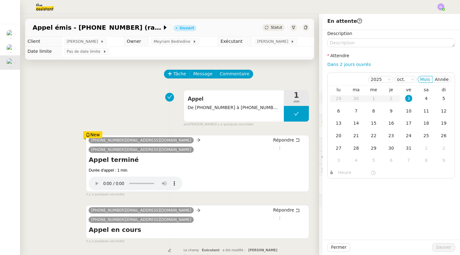
click at [273, 31] on div "Appel émis - 01 78 35 10 27 (rappelé / messagerie) Ouvert Statut" at bounding box center [169, 28] width 289 height 18
click at [274, 26] on span "Statut" at bounding box center [276, 27] width 12 height 4
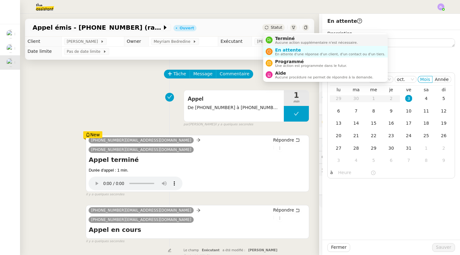
click at [277, 38] on span "Terminé" at bounding box center [316, 38] width 83 height 5
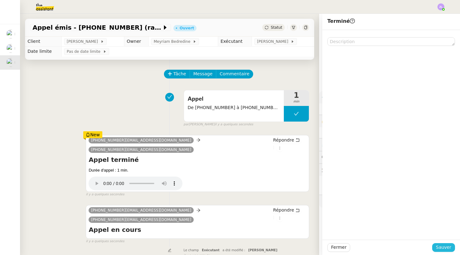
click at [444, 249] on span "Sauver" at bounding box center [442, 247] width 15 height 7
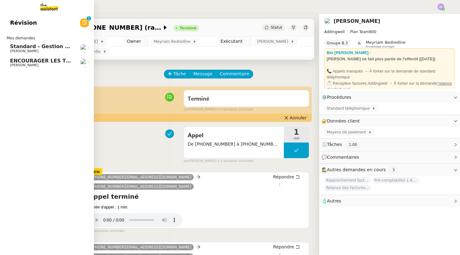
click at [22, 67] on span "[PERSON_NAME]" at bounding box center [24, 65] width 28 height 4
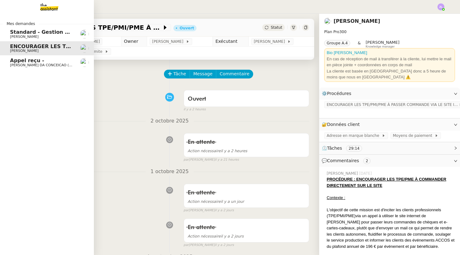
click at [31, 64] on span "[PERSON_NAME] DA CONCEICAO (thermisure)" at bounding box center [49, 65] width 79 height 4
